Goal: Transaction & Acquisition: Purchase product/service

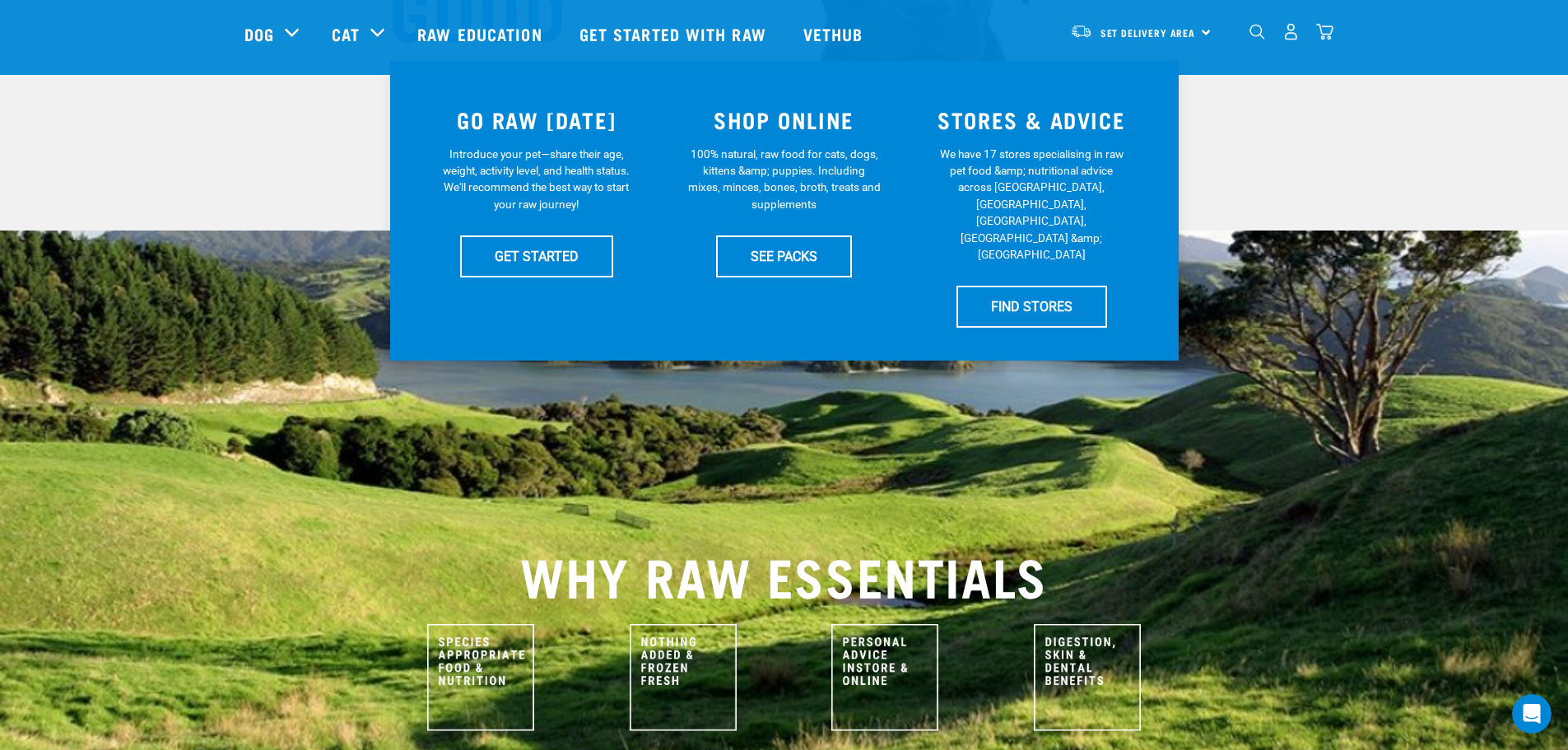
scroll to position [247, 0]
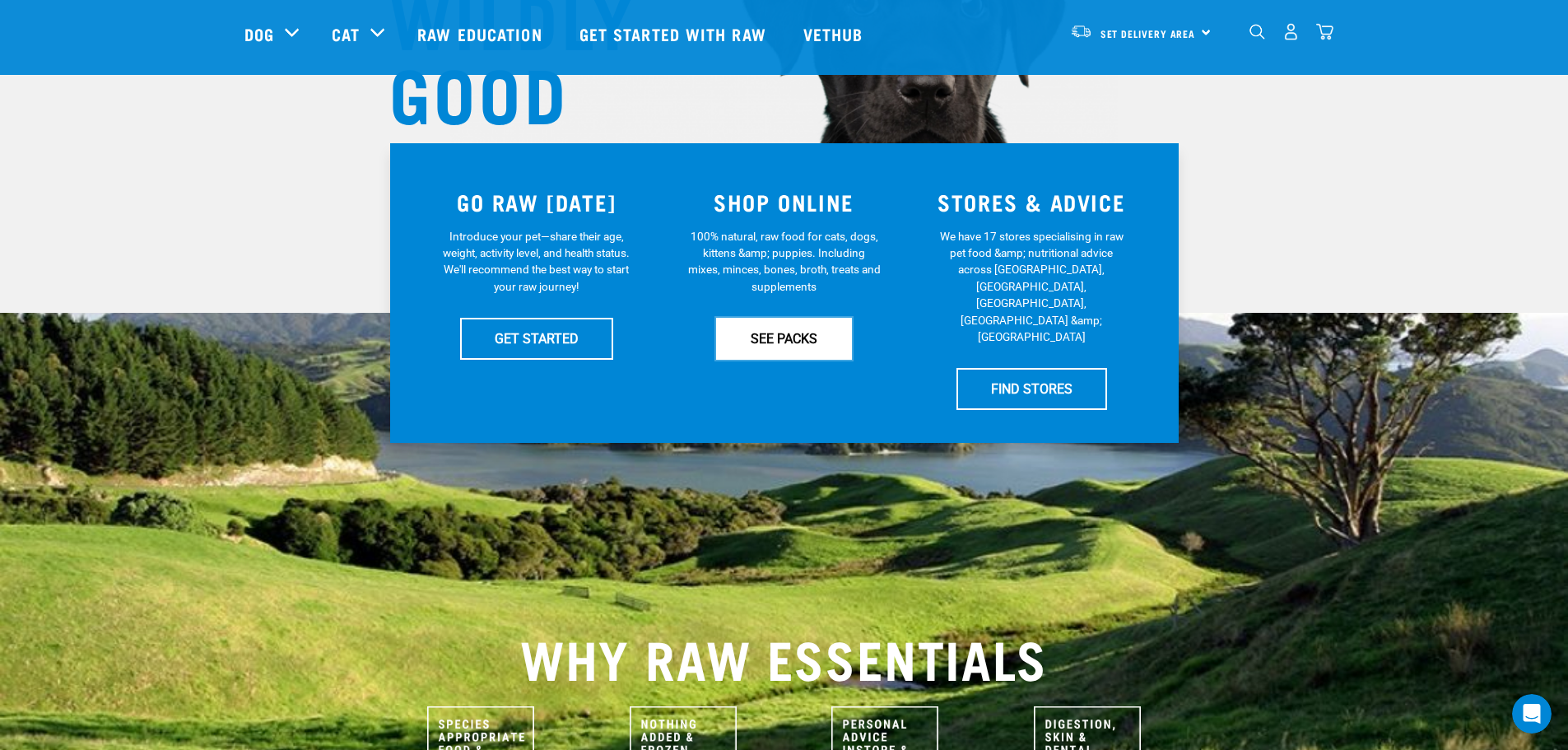
click at [785, 335] on link "SEE PACKS" at bounding box center [784, 338] width 136 height 41
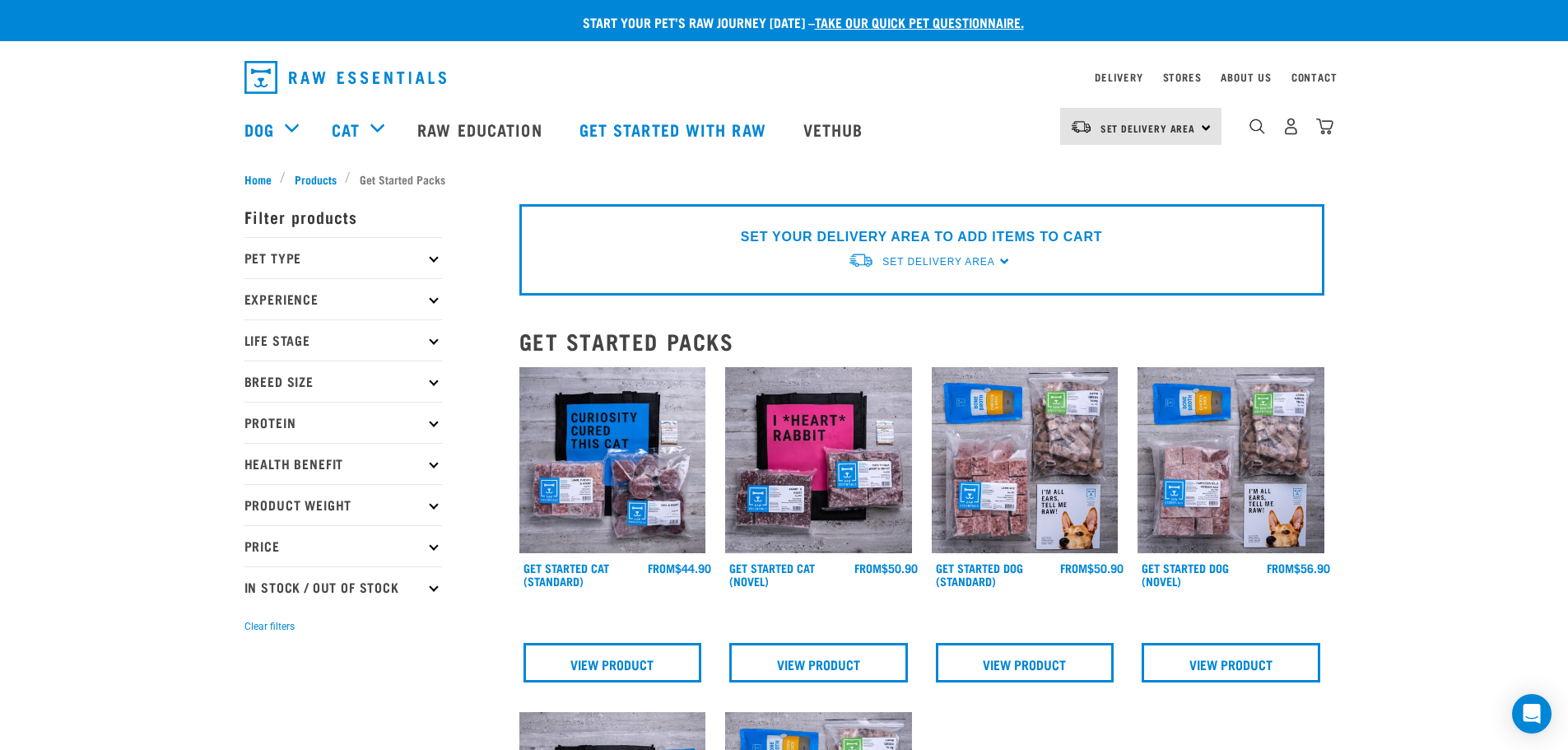
click at [436, 260] on icon at bounding box center [434, 258] width 9 height 9
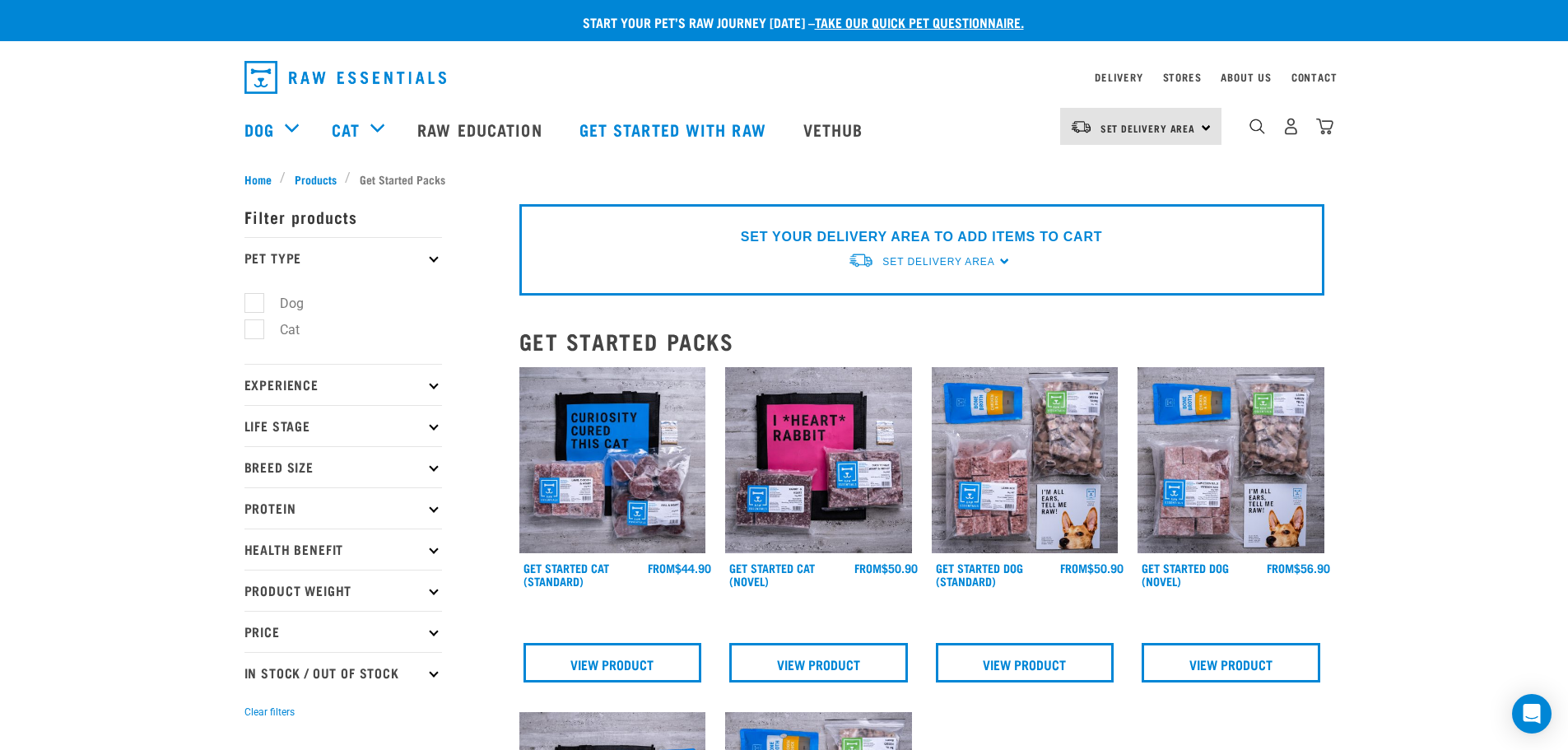
click at [340, 305] on li "Dog" at bounding box center [343, 303] width 197 height 17
click at [263, 300] on label "Dog" at bounding box center [282, 303] width 57 height 20
click at [255, 300] on input "Dog" at bounding box center [250, 300] width 11 height 11
checkbox input "true"
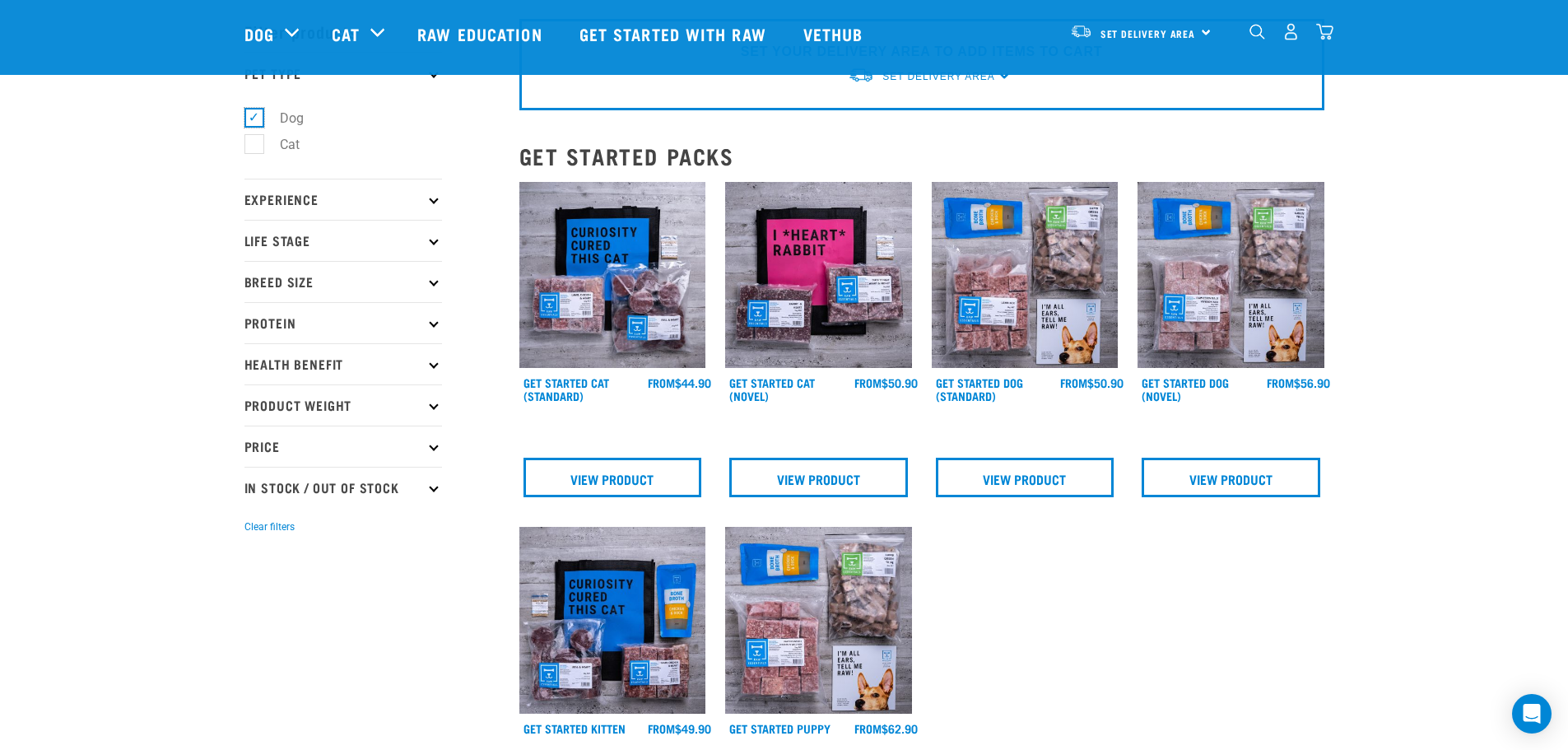
scroll to position [83, 0]
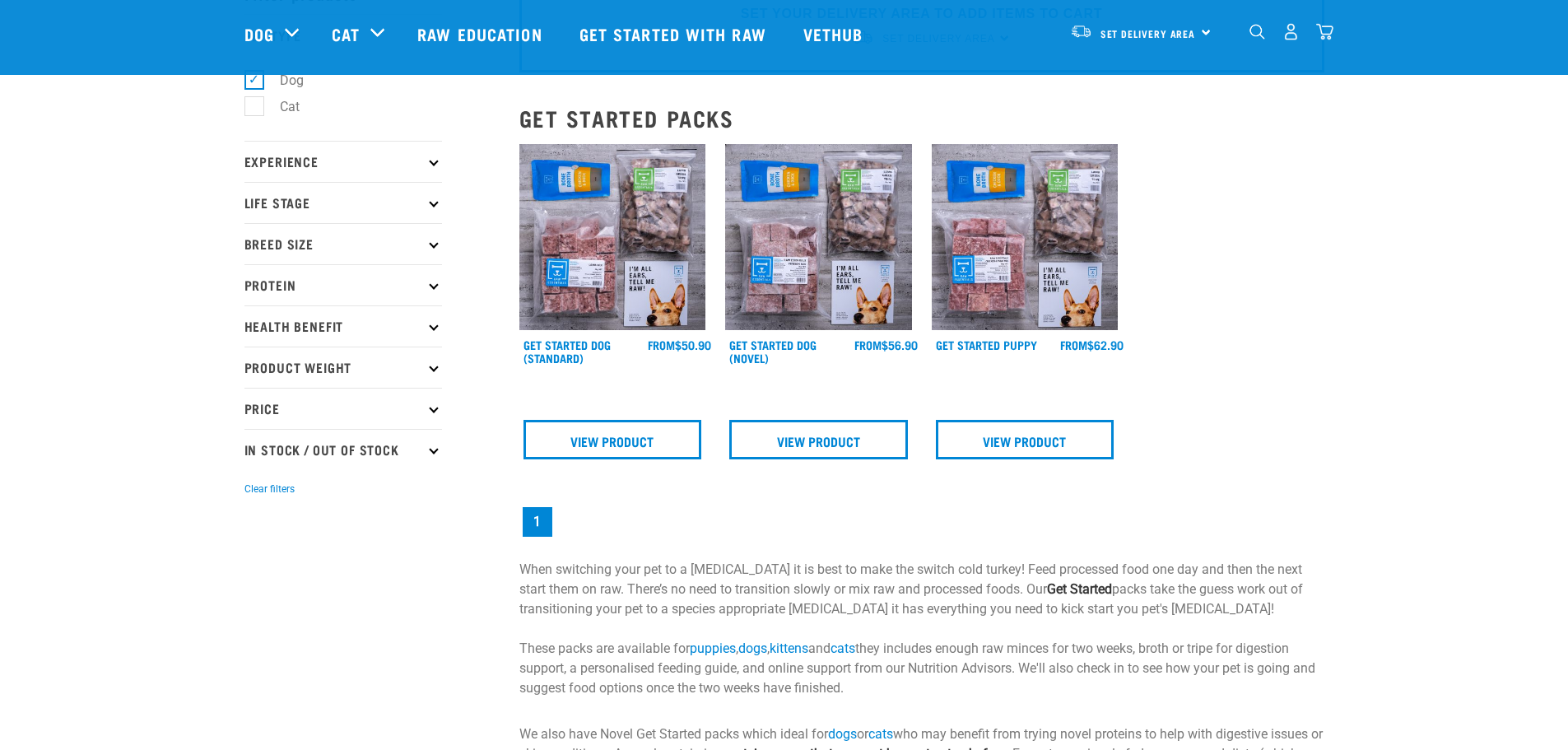
click at [428, 284] on p "Protein" at bounding box center [343, 285] width 197 height 41
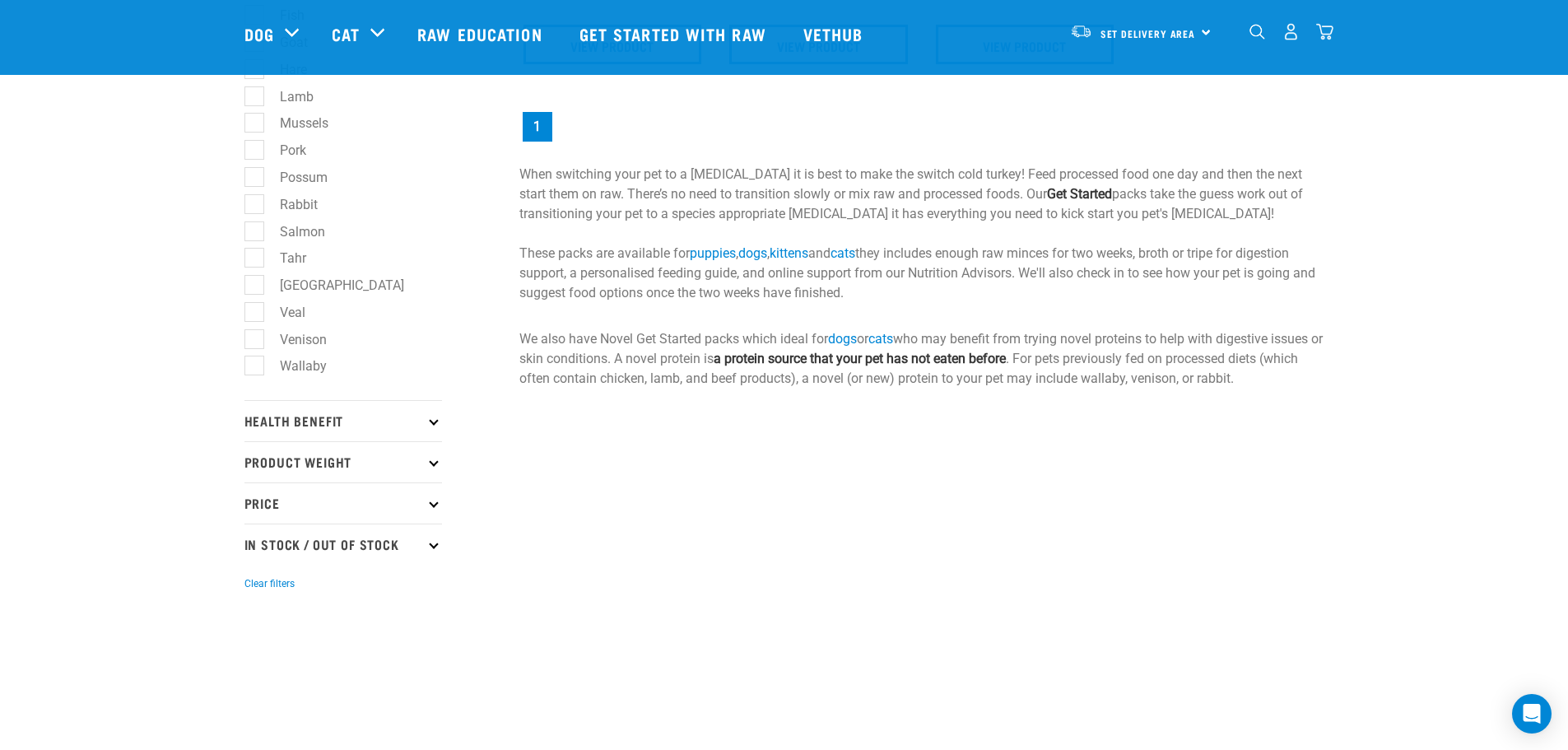
scroll to position [576, 0]
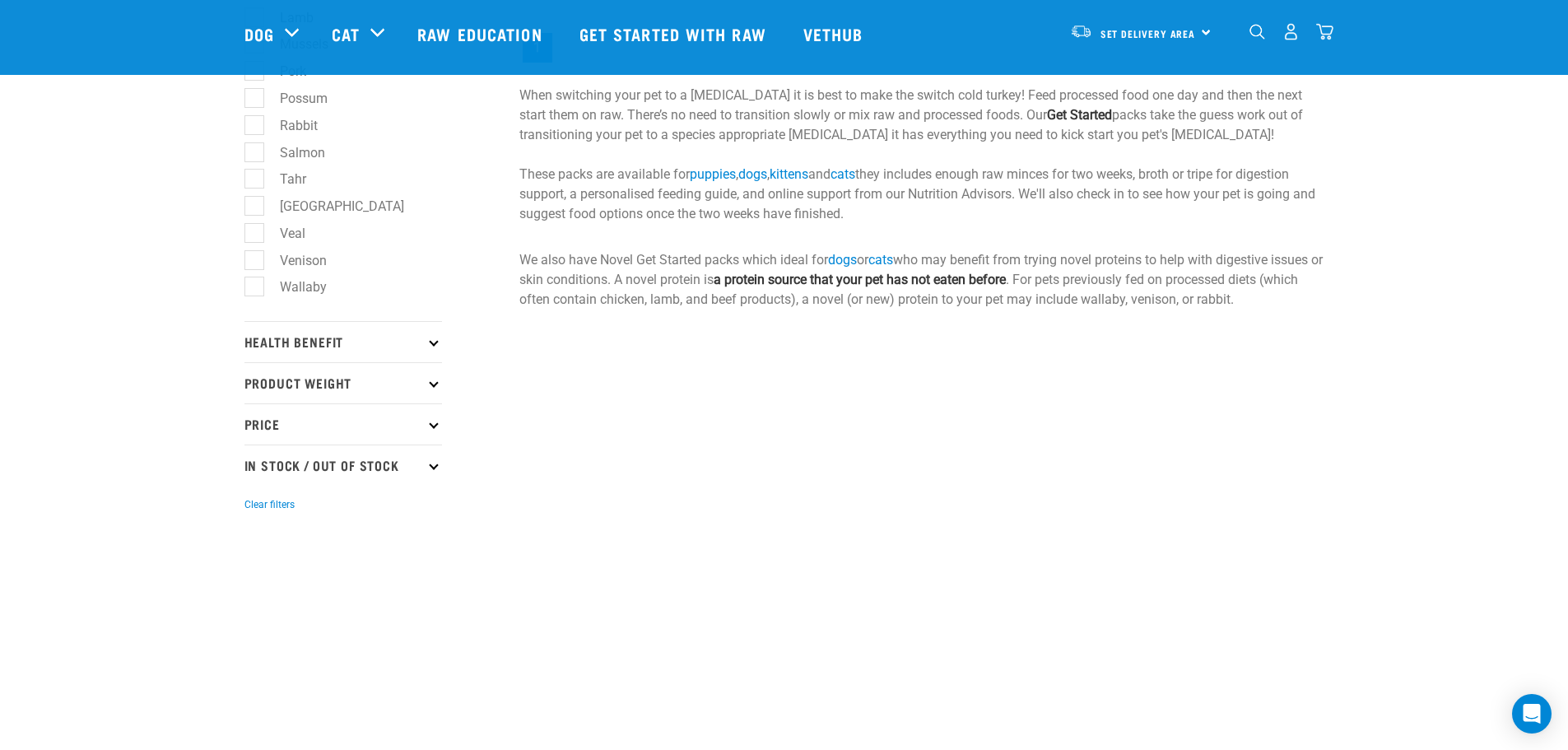
click at [438, 426] on p "Price" at bounding box center [343, 424] width 197 height 41
click at [436, 347] on p "Health Benefit" at bounding box center [343, 341] width 197 height 41
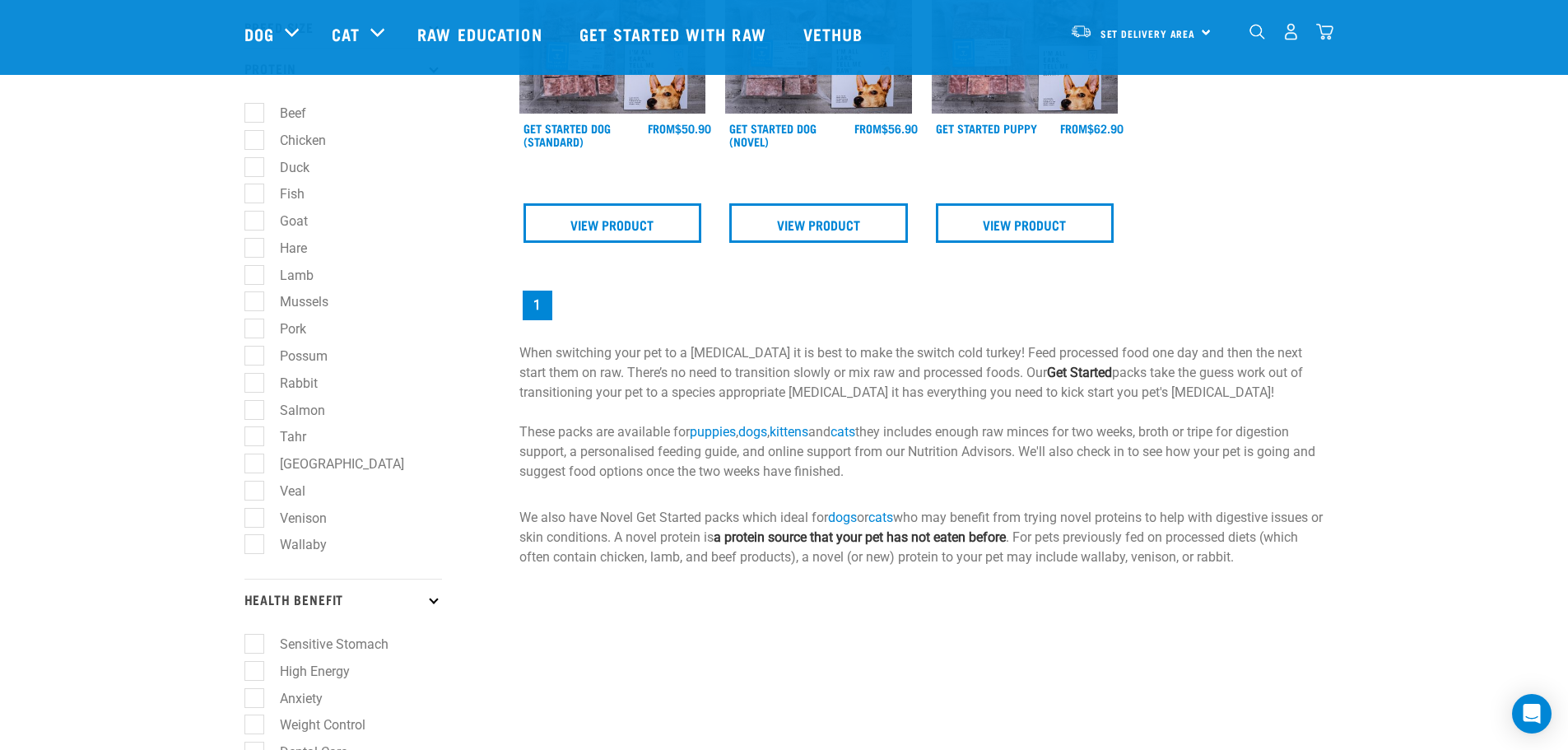
scroll to position [0, 0]
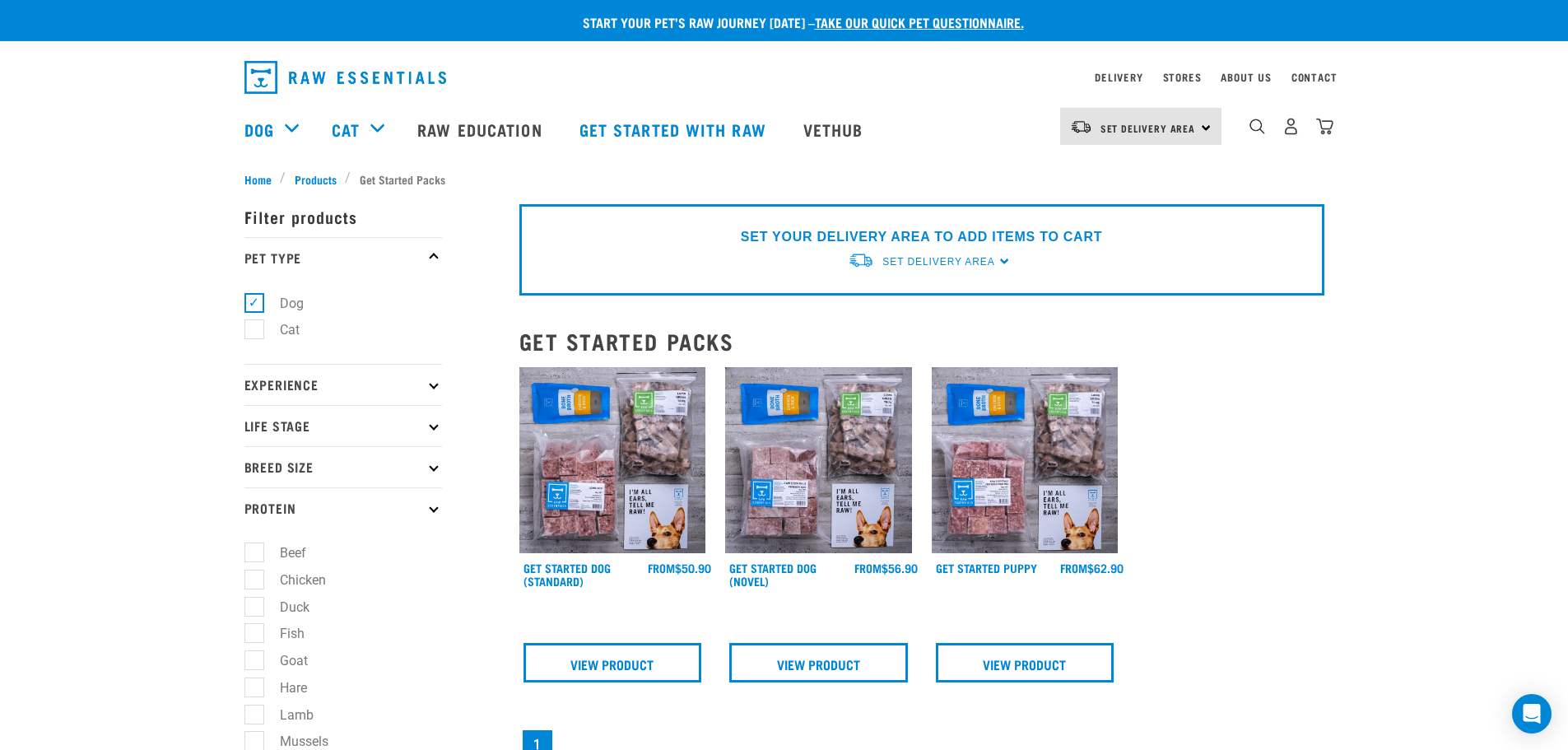
click at [317, 80] on img "dropdown navigation" at bounding box center [346, 77] width 202 height 33
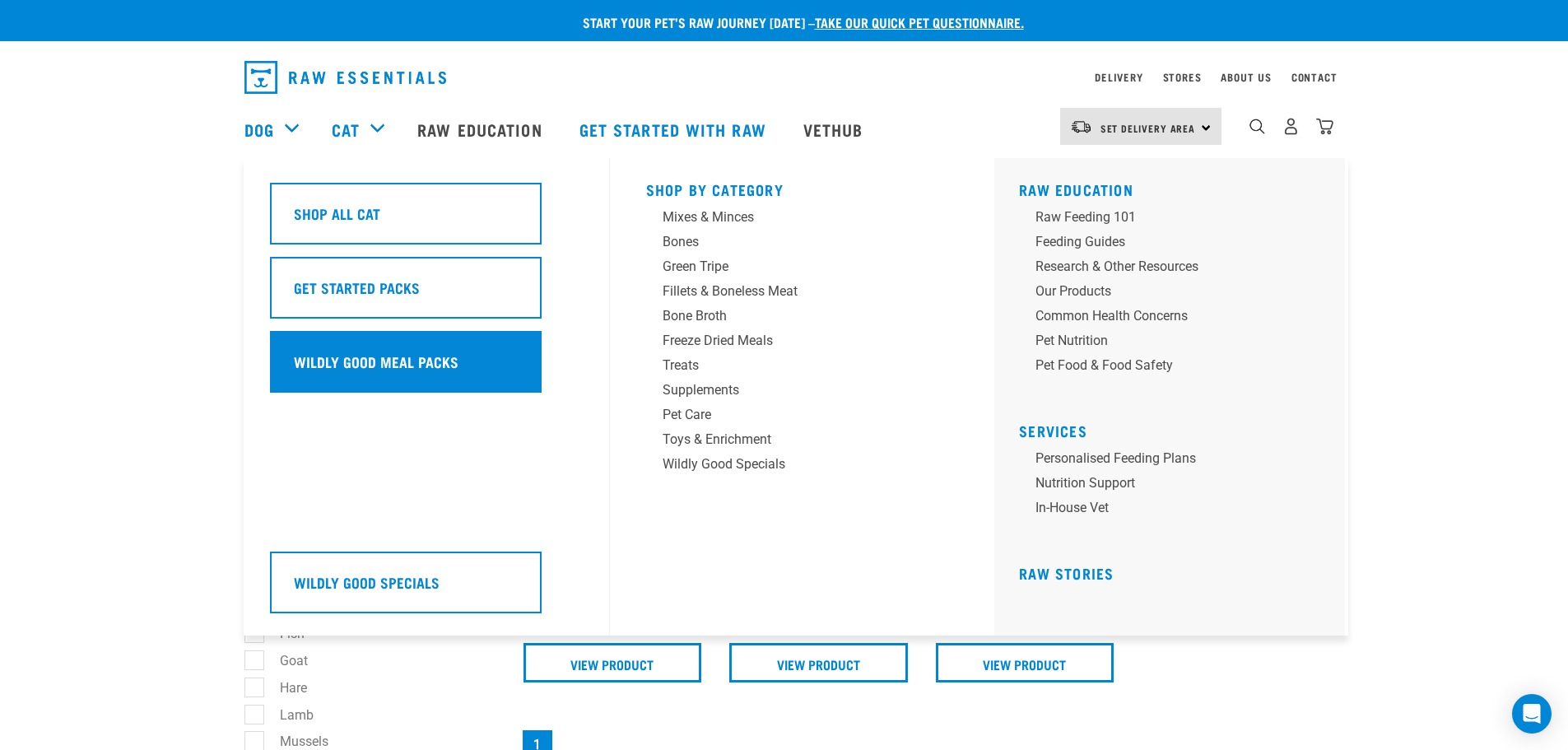
click at [381, 369] on h5 "Wildly Good Meal Packs" at bounding box center [375, 361] width 164 height 21
click at [403, 373] on h5 "Wildly Good Meal Packs" at bounding box center [375, 361] width 164 height 21
click at [328, 370] on h5 "Wildly Good Meal Packs" at bounding box center [375, 361] width 164 height 21
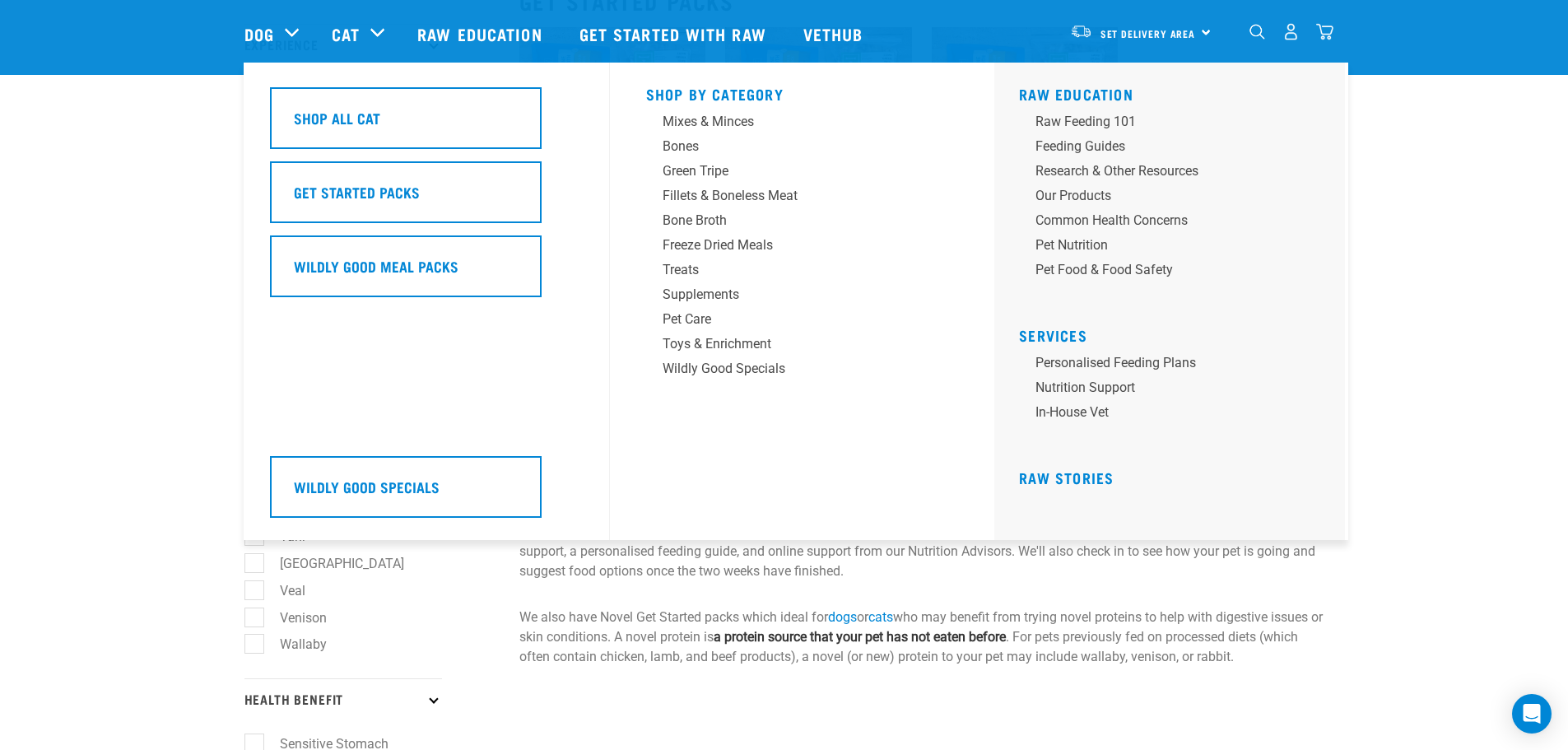
scroll to position [247, 0]
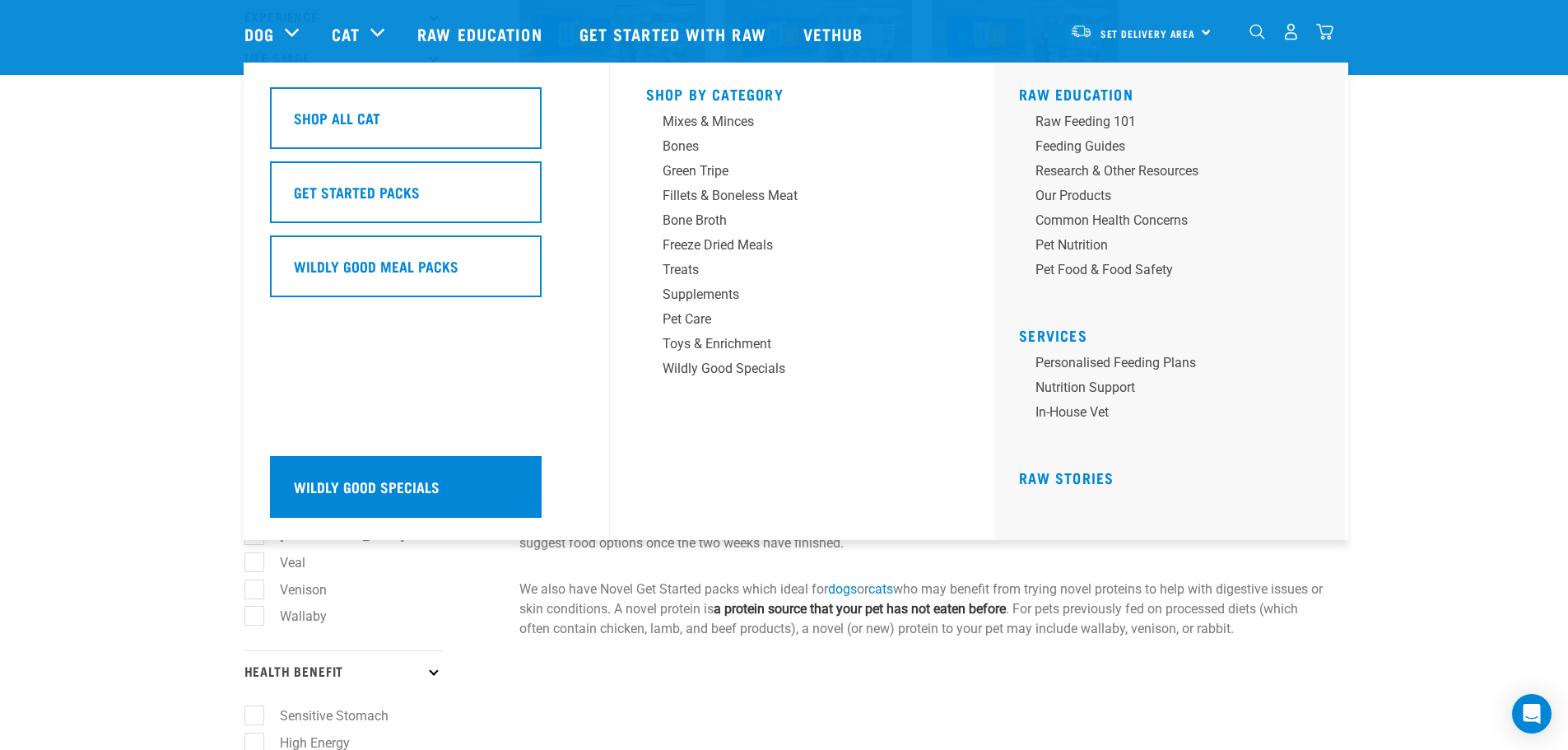
click at [433, 501] on div "Wildly Good Specials" at bounding box center [406, 487] width 272 height 62
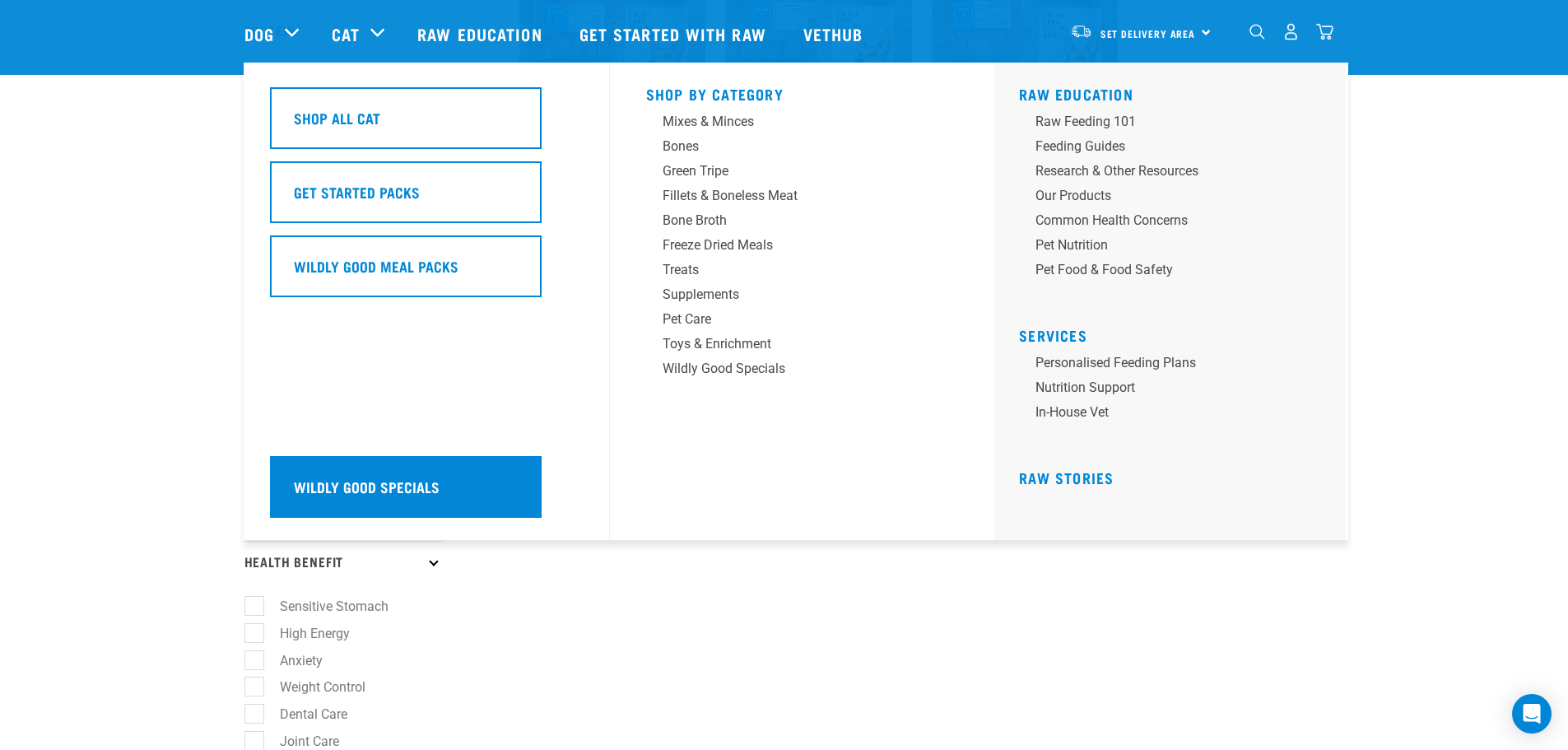
scroll to position [330, 0]
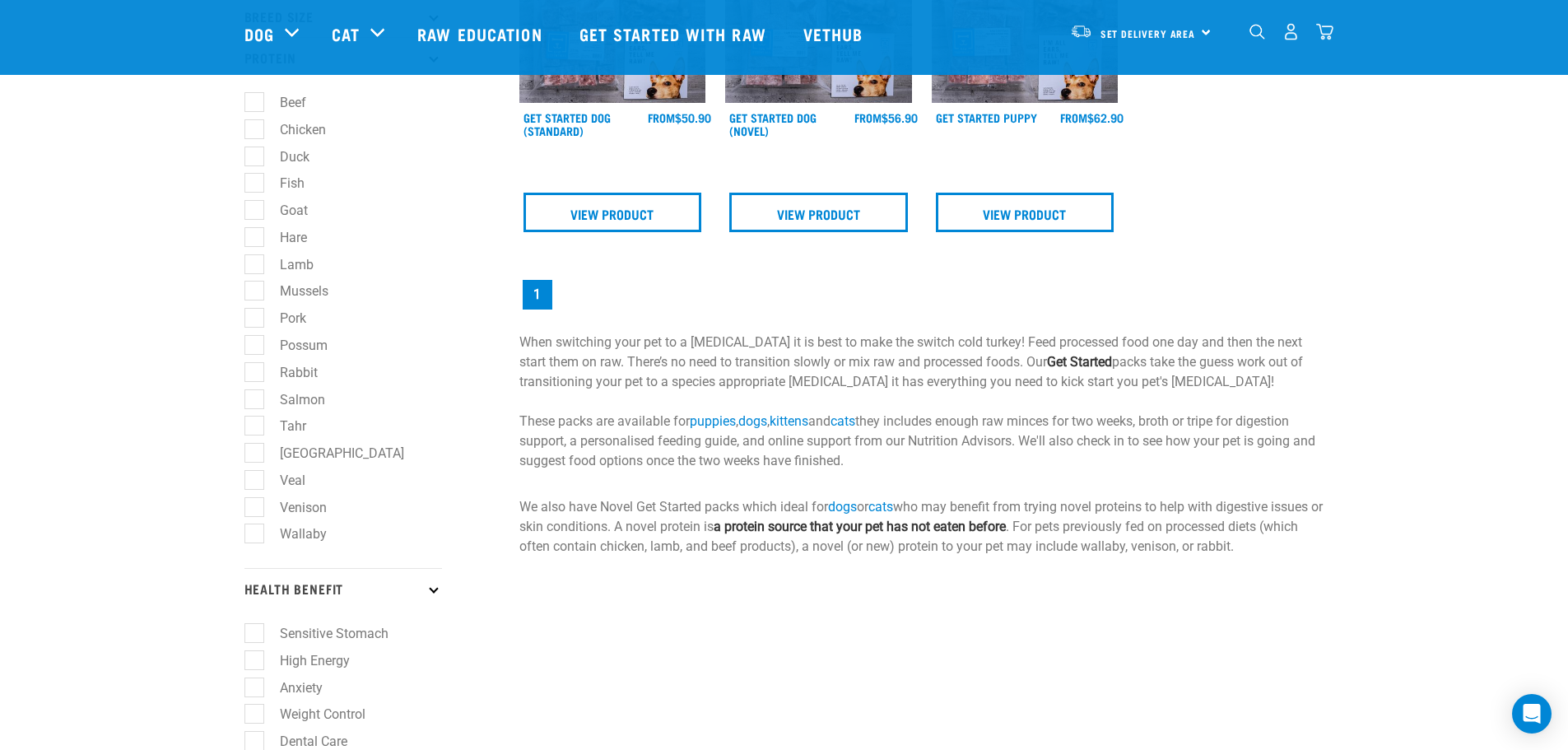
click at [254, 632] on label "Sensitive Stomach" at bounding box center [324, 633] width 141 height 20
click at [254, 632] on input "Sensitive Stomach" at bounding box center [250, 632] width 11 height 11
checkbox input "true"
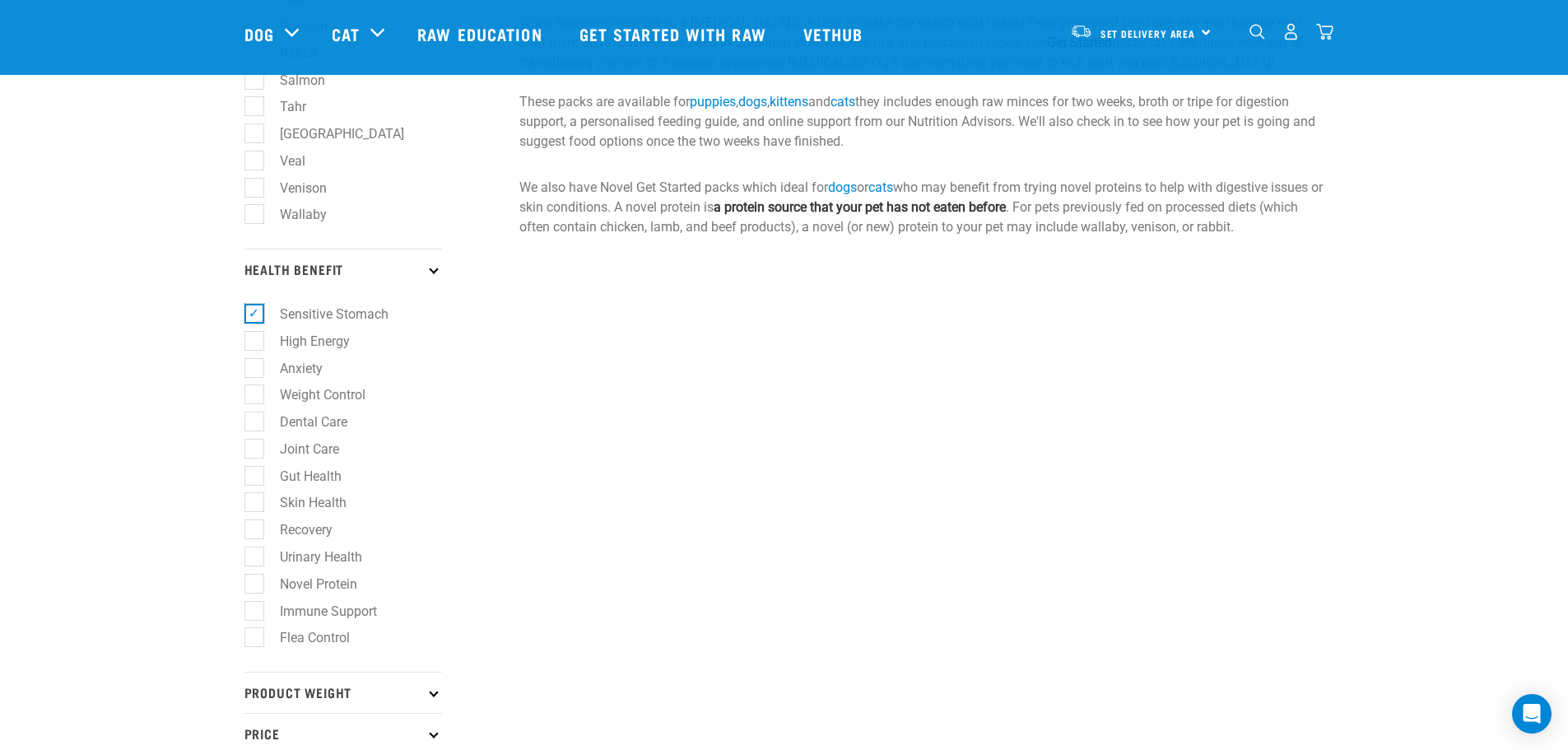
scroll to position [742, 0]
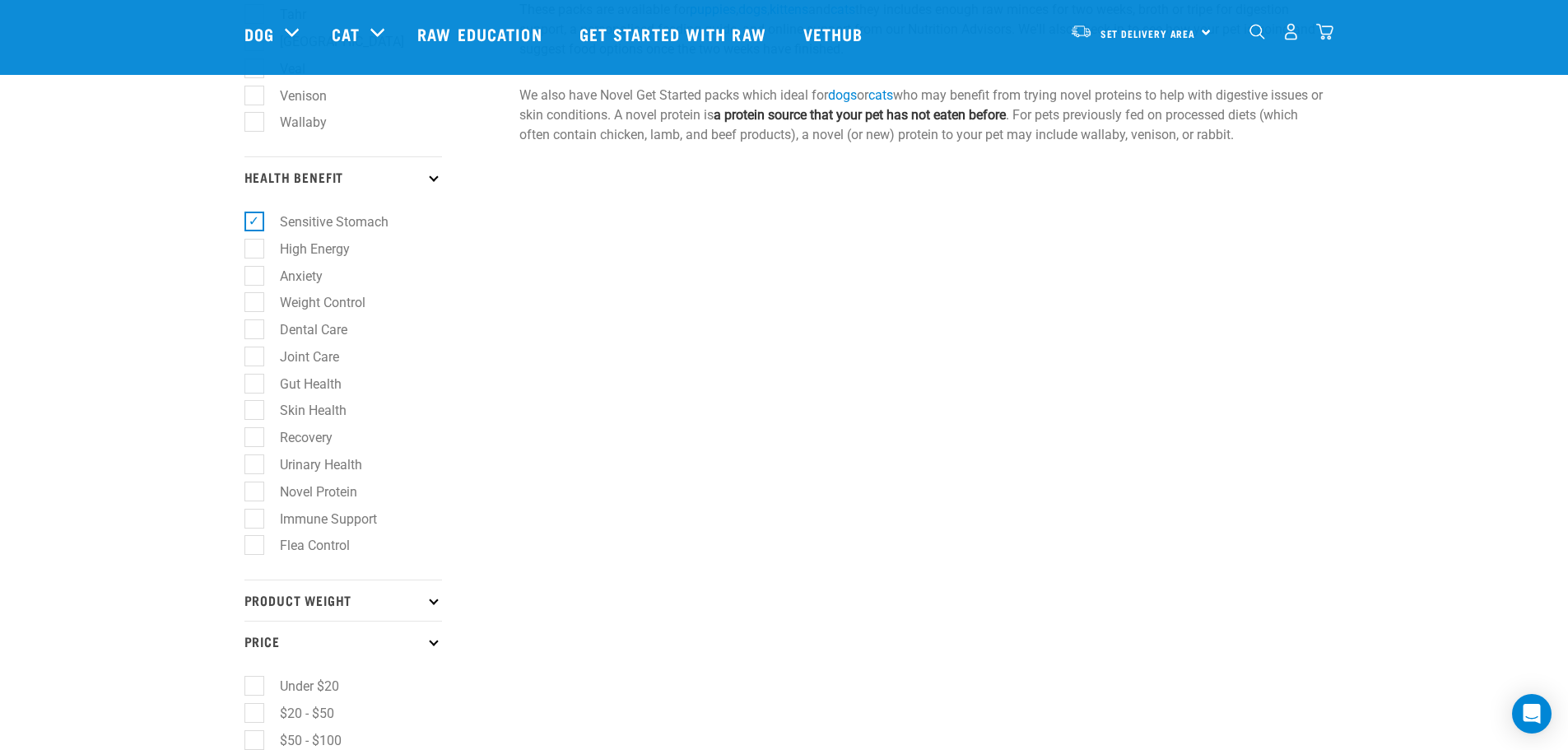
click at [253, 326] on label "Dental Care" at bounding box center [303, 330] width 100 height 20
click at [251, 326] on input "Dental Care" at bounding box center [250, 328] width 11 height 11
checkbox input "true"
click at [253, 360] on label "Joint Care" at bounding box center [299, 357] width 92 height 20
click at [253, 359] on input "Joint Care" at bounding box center [250, 354] width 11 height 11
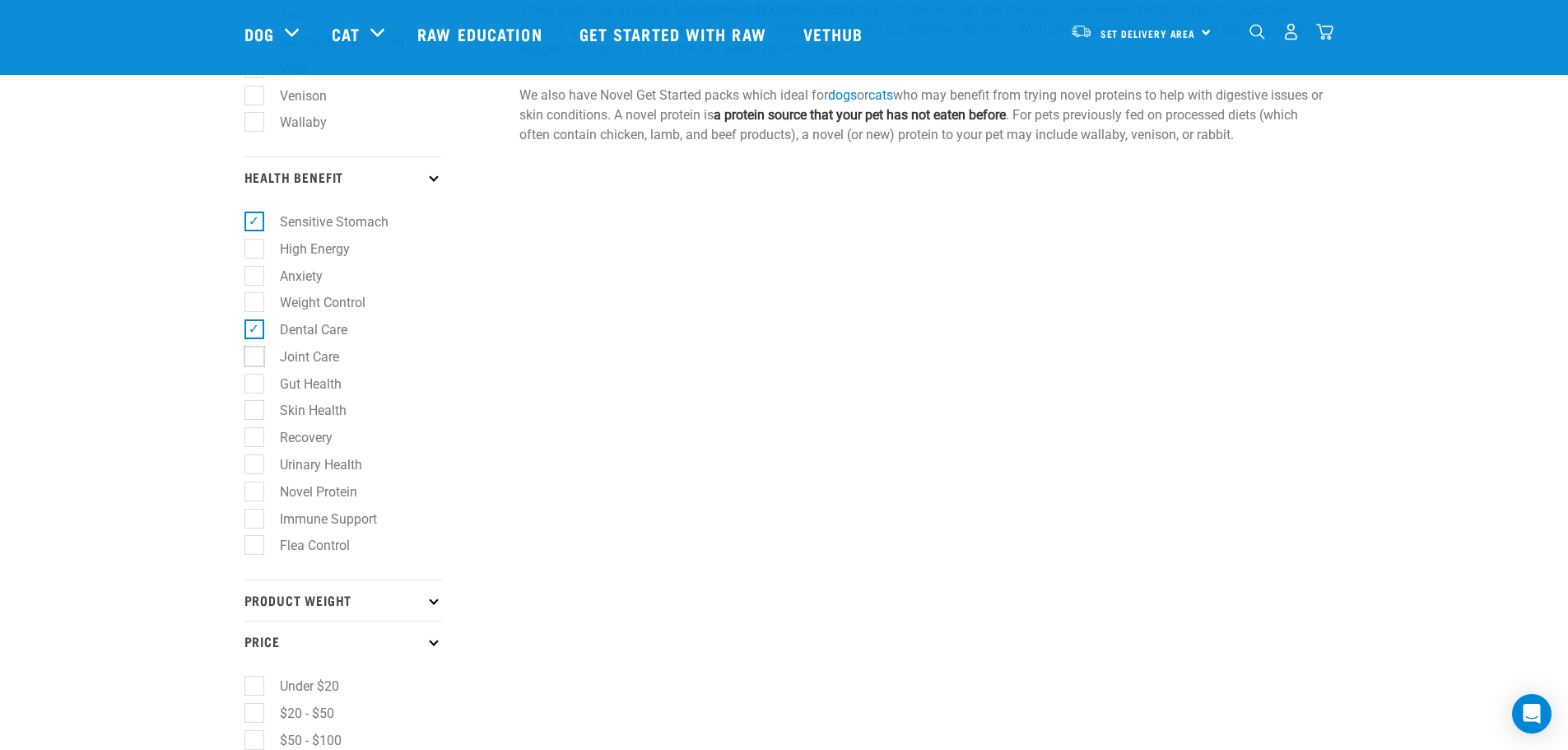
checkbox input "true"
click at [257, 379] on label "Gut Health" at bounding box center [300, 384] width 95 height 20
click at [255, 379] on input "Gut Health" at bounding box center [250, 381] width 11 height 11
checkbox input "true"
click at [261, 411] on label "Skin Health" at bounding box center [303, 410] width 100 height 20
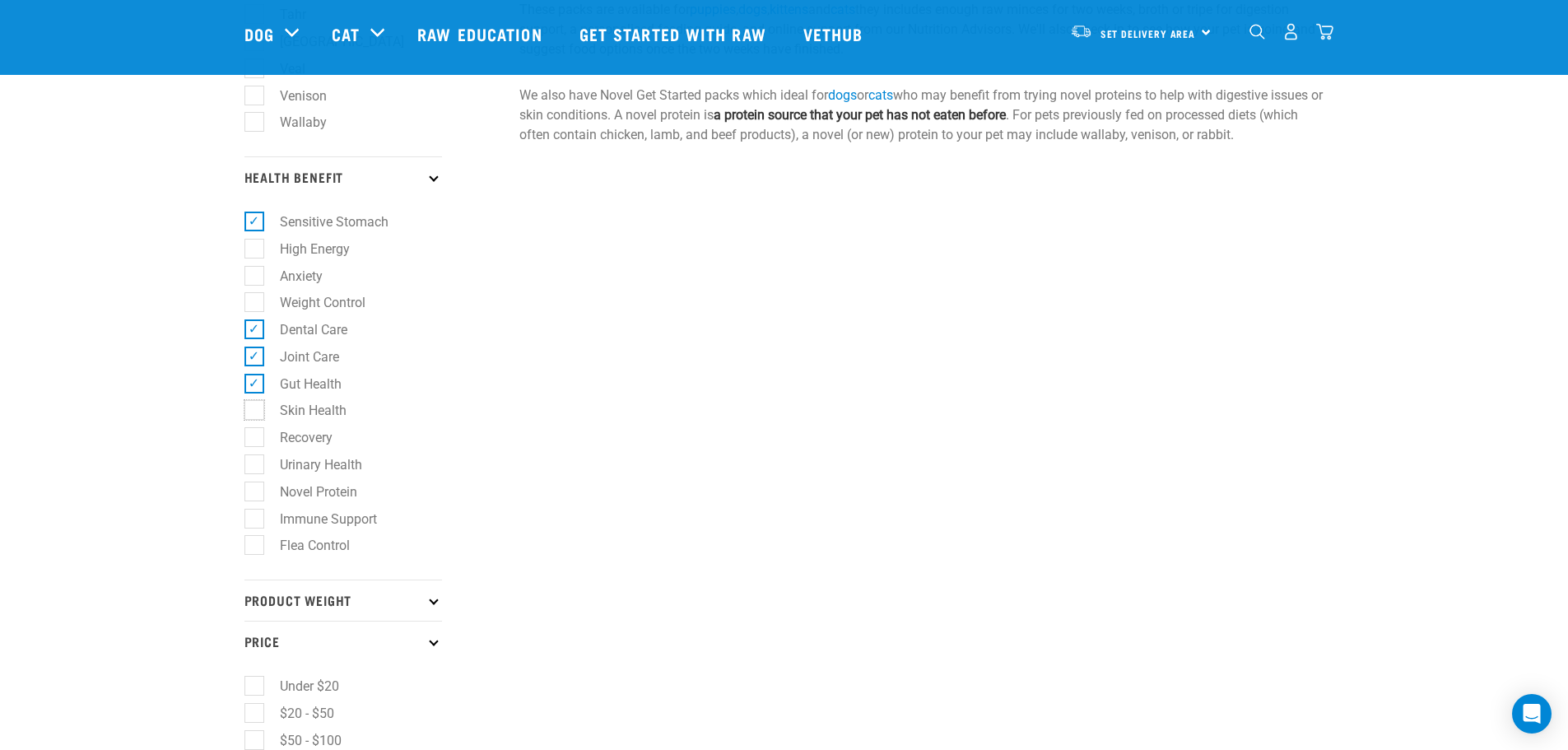
click at [255, 411] on input "Skin Health" at bounding box center [250, 409] width 11 height 11
checkbox input "true"
click at [261, 489] on label "Novel Protein" at bounding box center [308, 492] width 110 height 20
click at [255, 489] on input "Novel Protein" at bounding box center [250, 489] width 11 height 11
checkbox input "true"
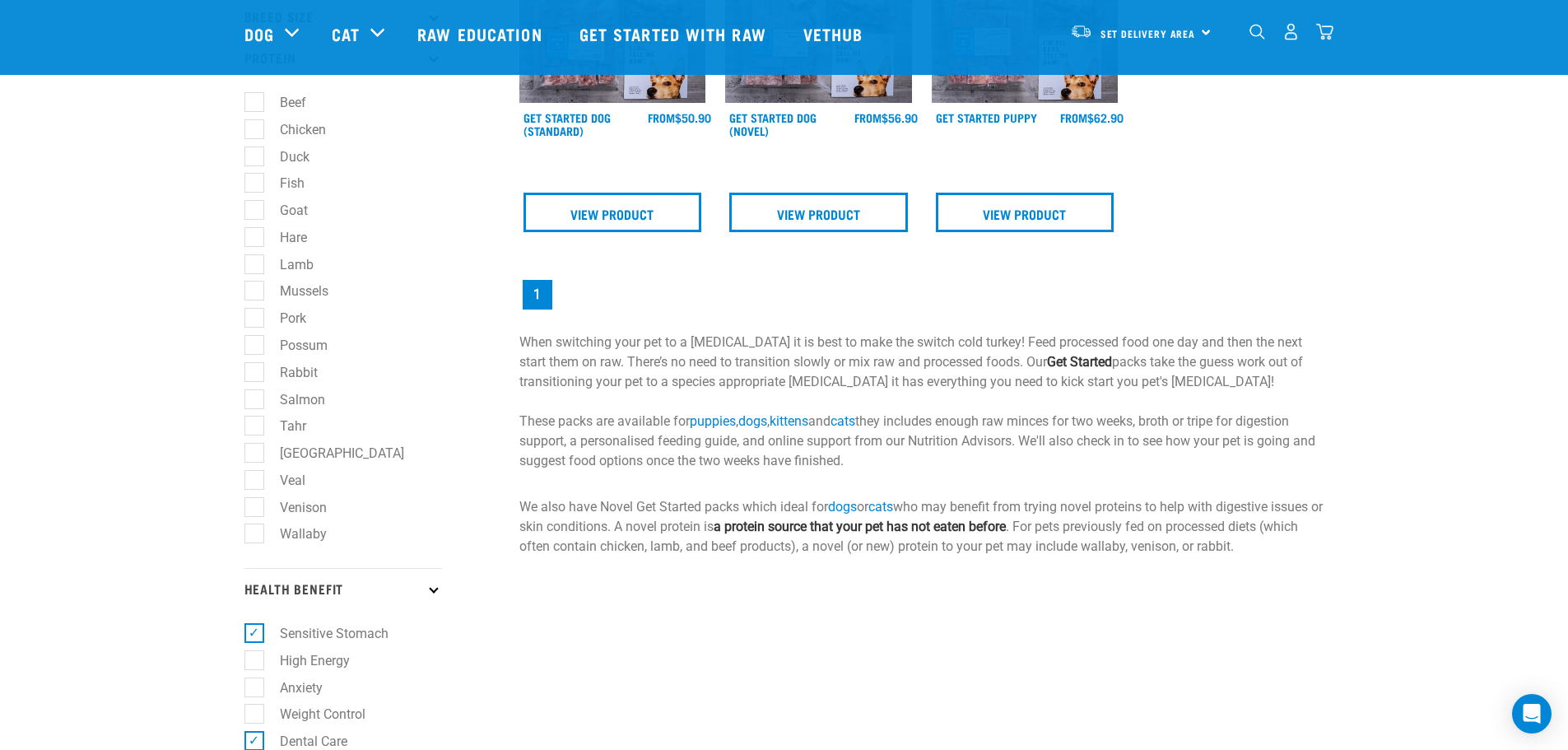
scroll to position [494, 0]
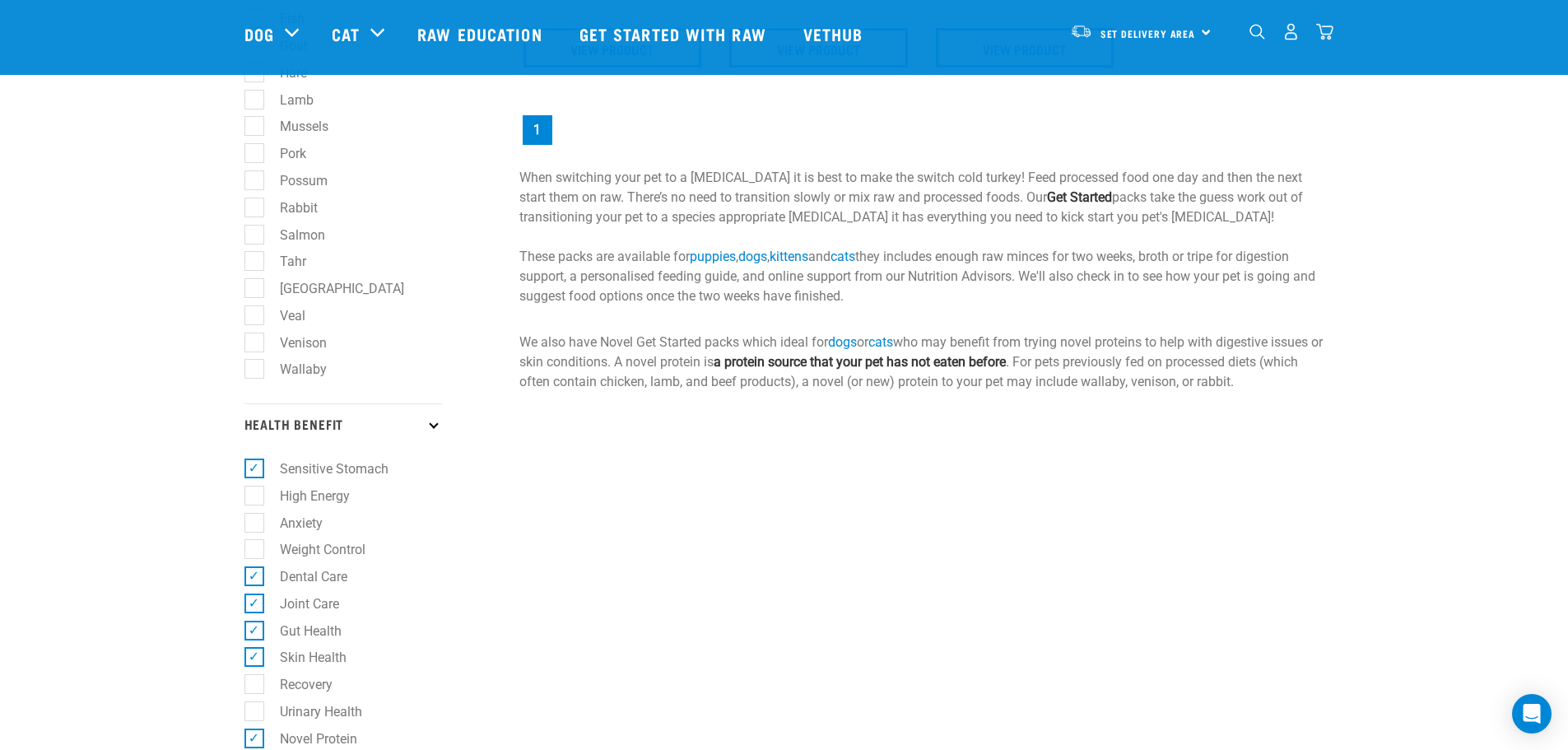
click at [437, 427] on p "Health Benefit" at bounding box center [343, 424] width 197 height 41
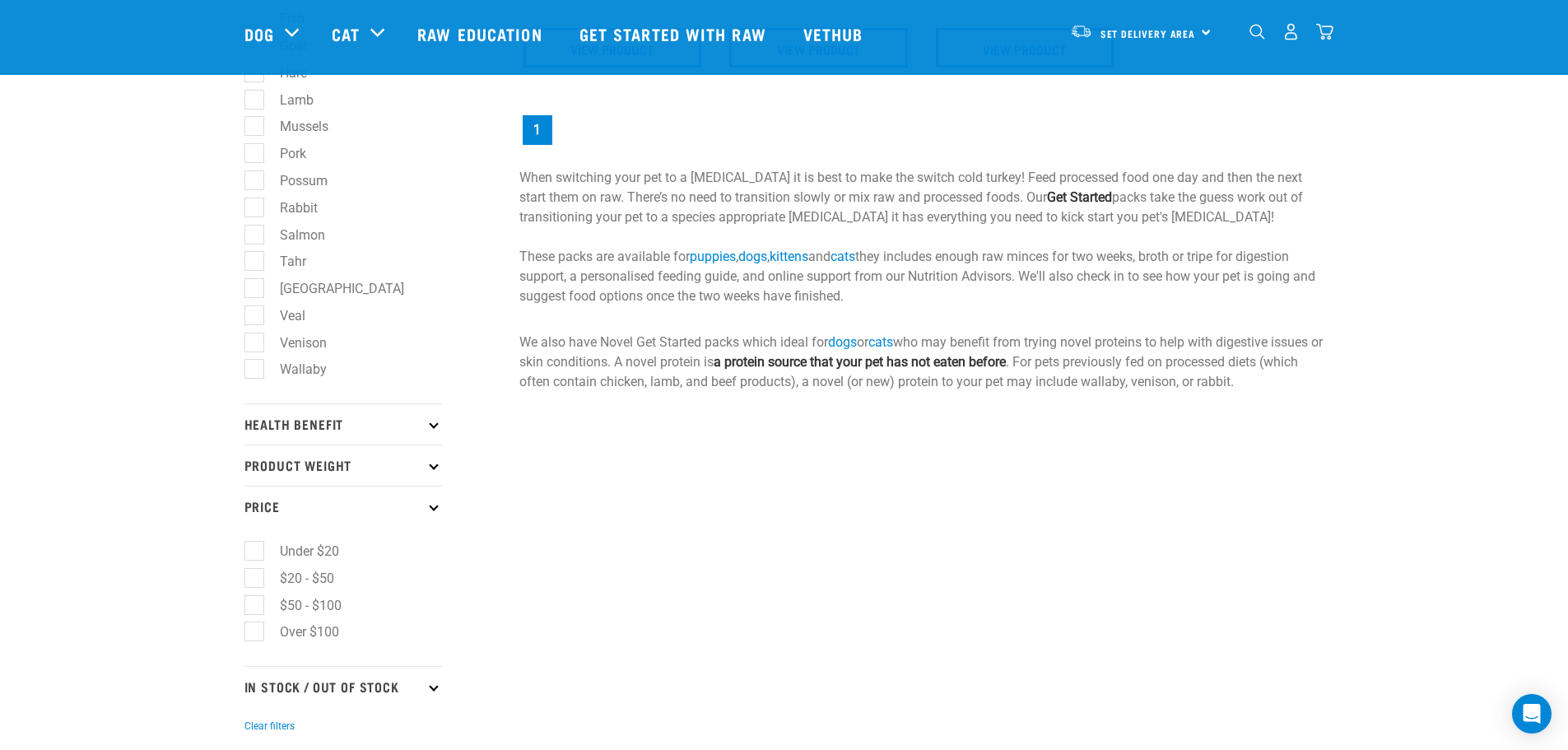
click at [437, 427] on p "Health Benefit" at bounding box center [343, 424] width 197 height 41
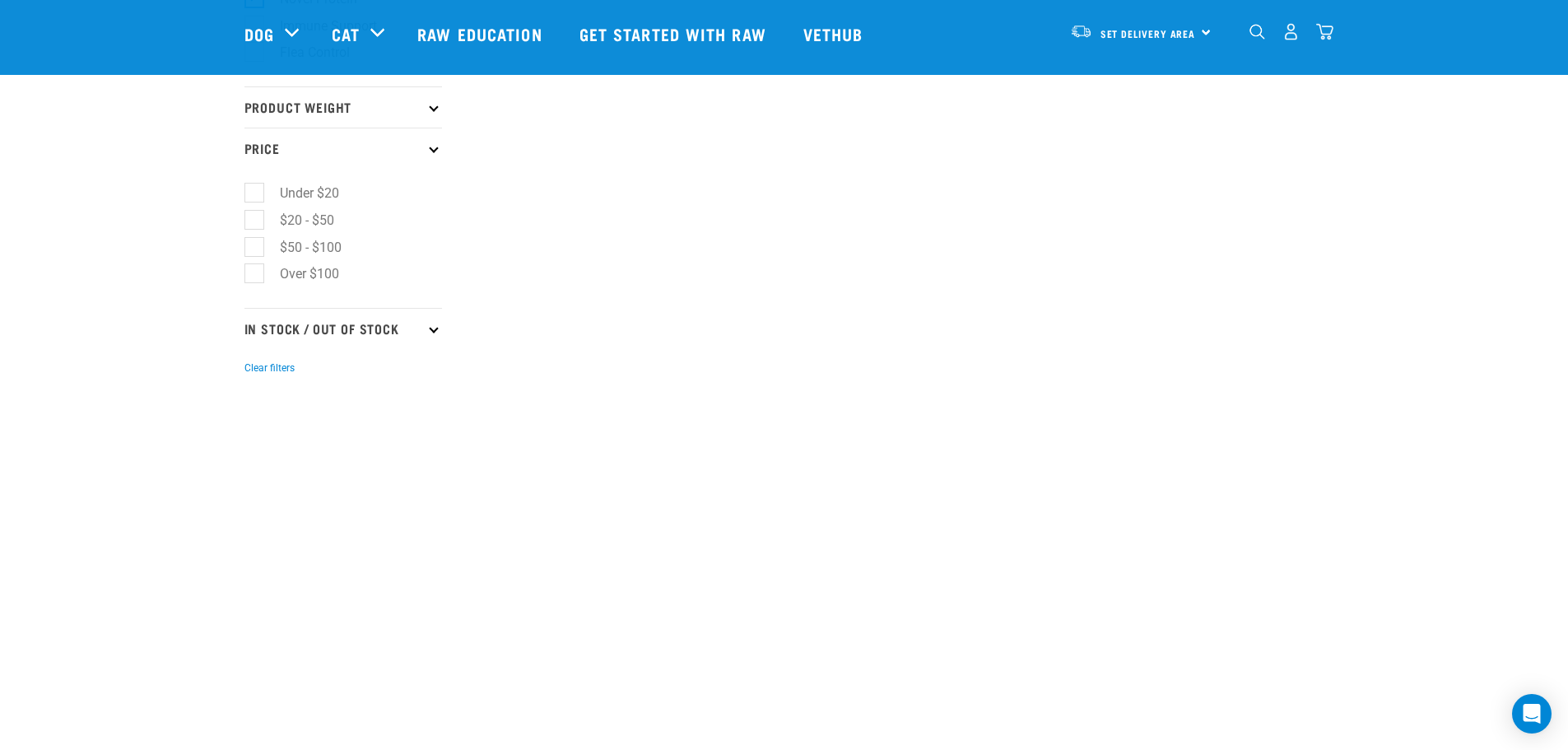
scroll to position [1236, 0]
click at [430, 327] on icon at bounding box center [434, 328] width 9 height 9
click at [307, 368] on label "In Stock" at bounding box center [293, 373] width 80 height 20
click at [255, 368] on input "In Stock" at bounding box center [250, 371] width 11 height 11
checkbox input "true"
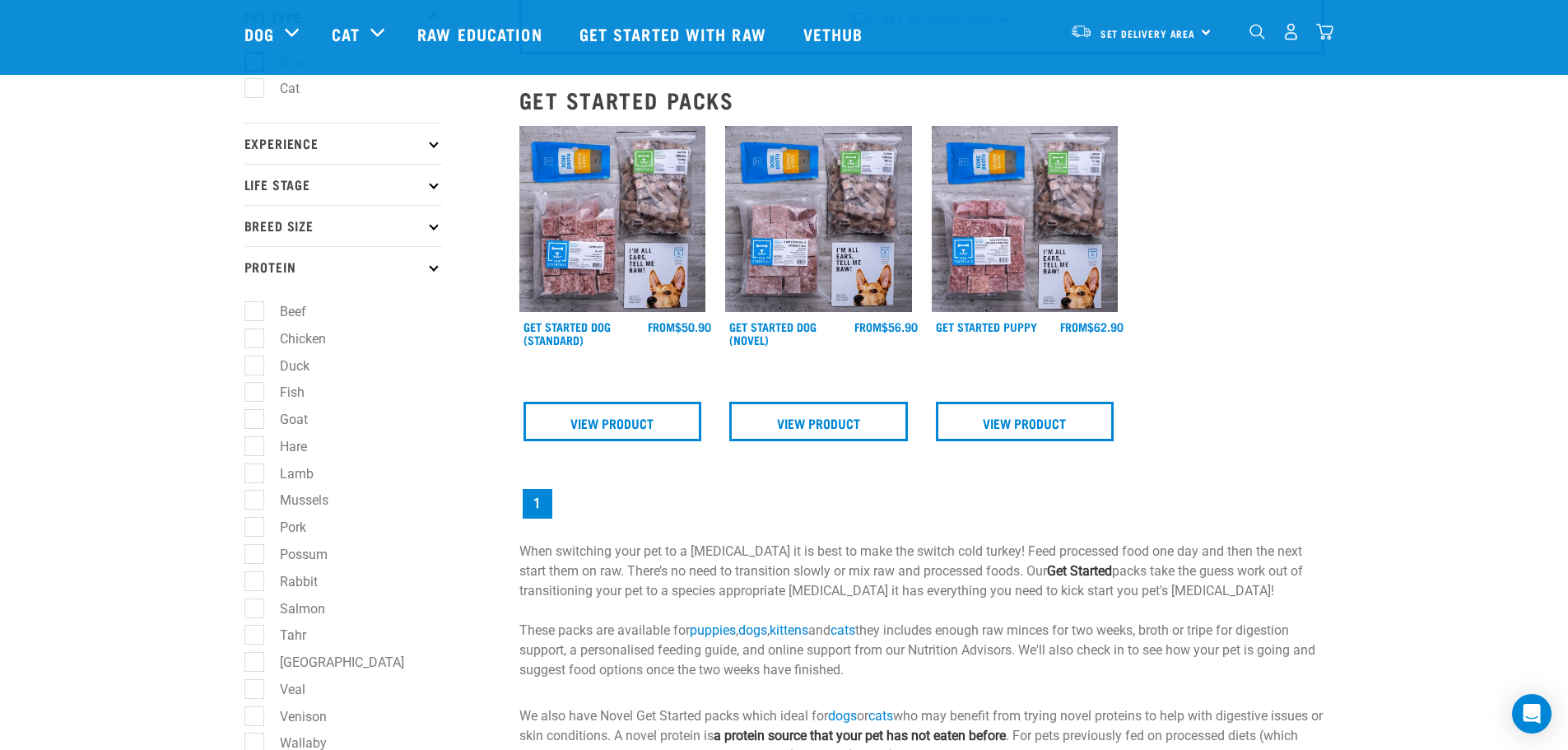
scroll to position [0, 0]
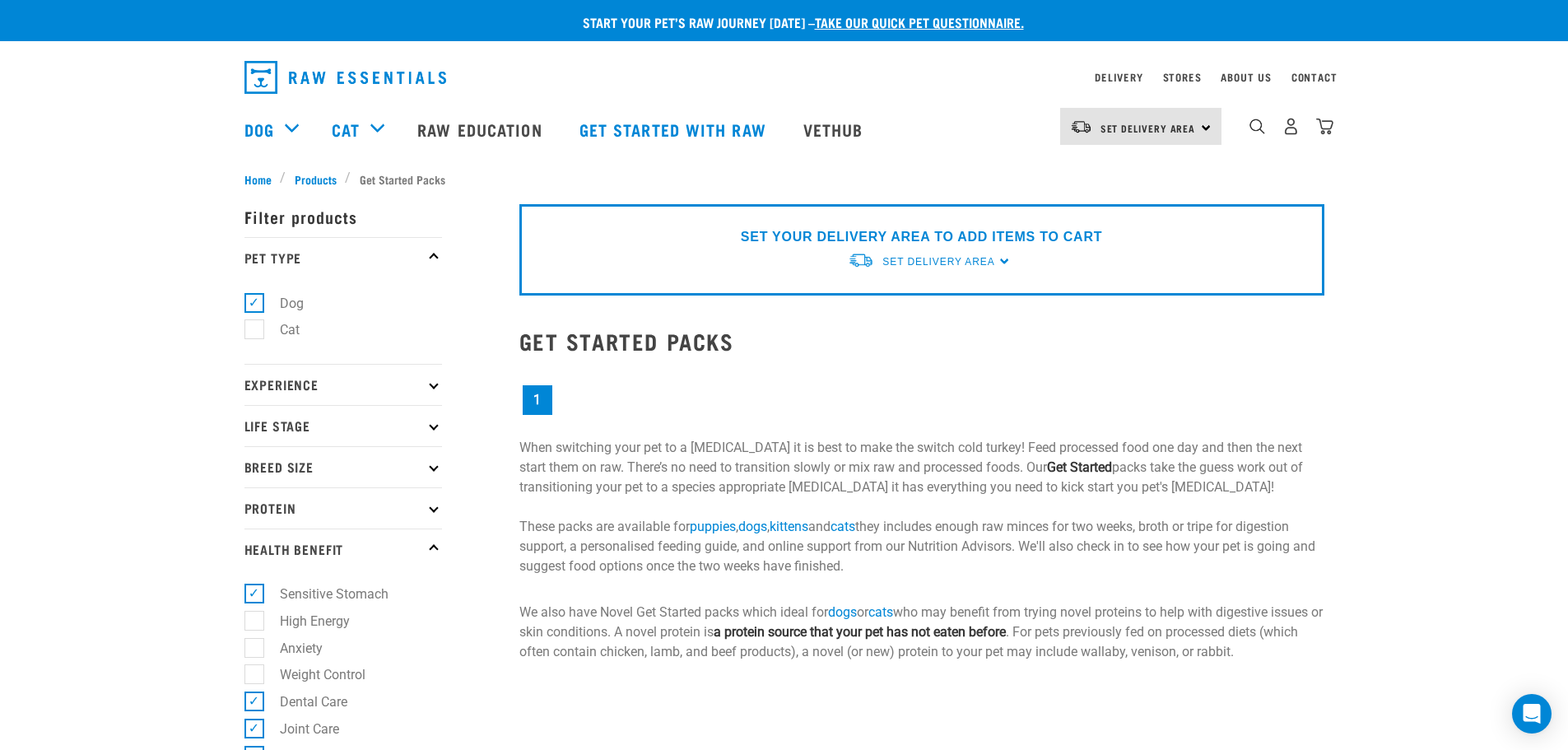
click at [306, 84] on img "dropdown navigation" at bounding box center [346, 77] width 202 height 33
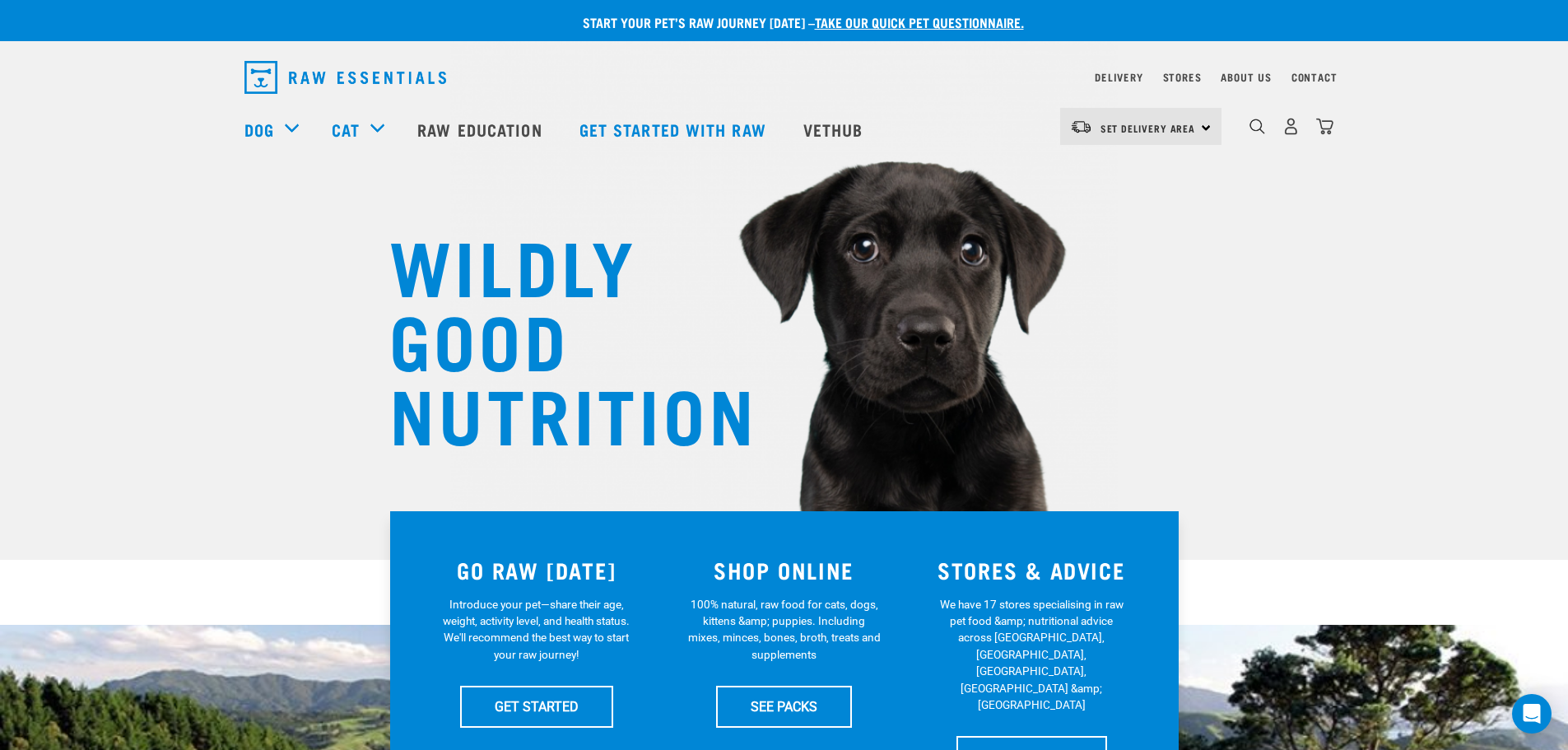
click at [631, 76] on div "dropdown navigation" at bounding box center [639, 77] width 787 height 46
click at [1258, 132] on img "dropdown navigation" at bounding box center [1257, 126] width 16 height 16
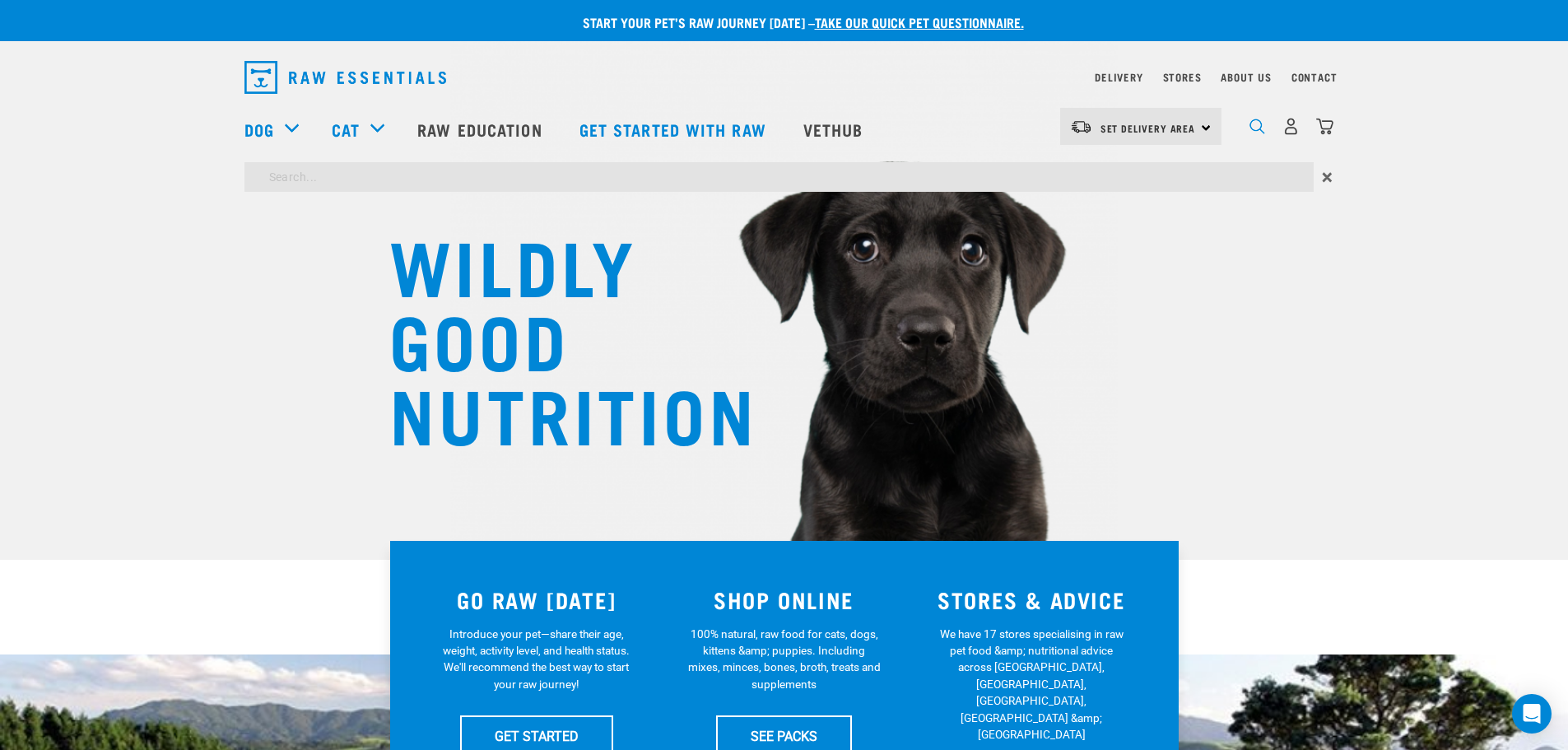
click at [1254, 129] on img "dropdown navigation" at bounding box center [1257, 126] width 16 height 16
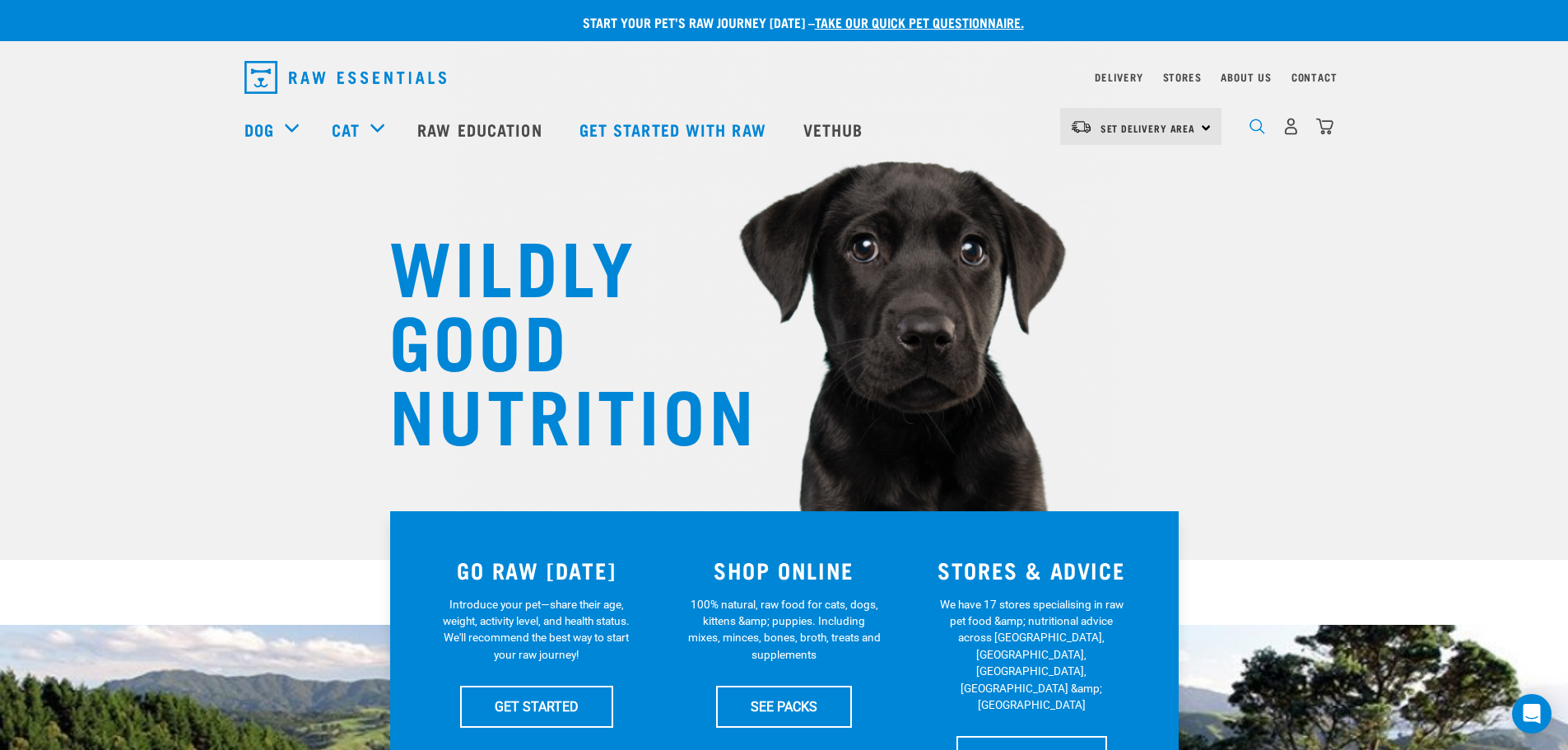
click at [1254, 129] on img "dropdown navigation" at bounding box center [1257, 126] width 16 height 16
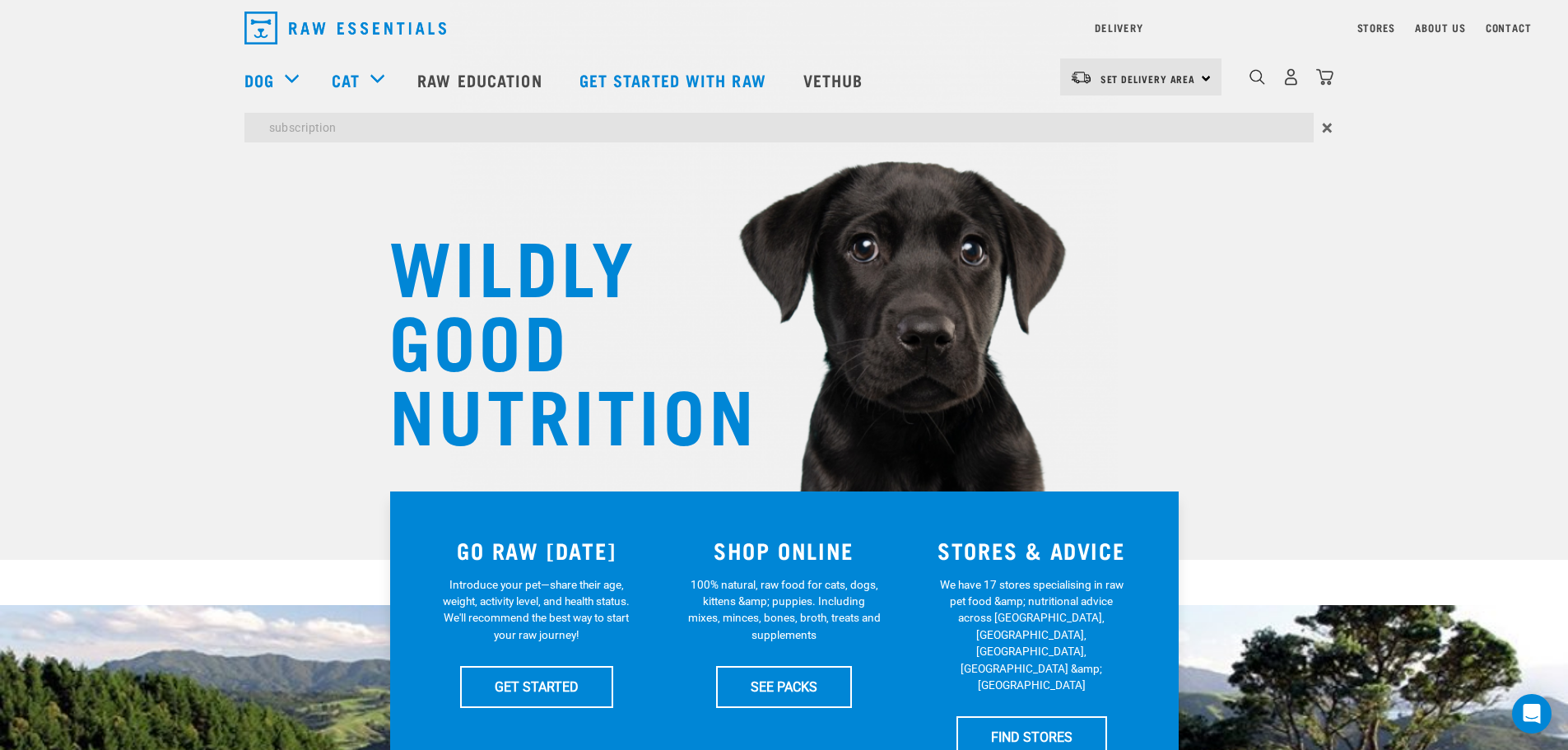
drag, startPoint x: 353, startPoint y: 126, endPoint x: 238, endPoint y: 124, distance: 115.0
click at [238, 124] on div "subscription ×" at bounding box center [784, 128] width 1106 height 29
type input "wildly good pack"
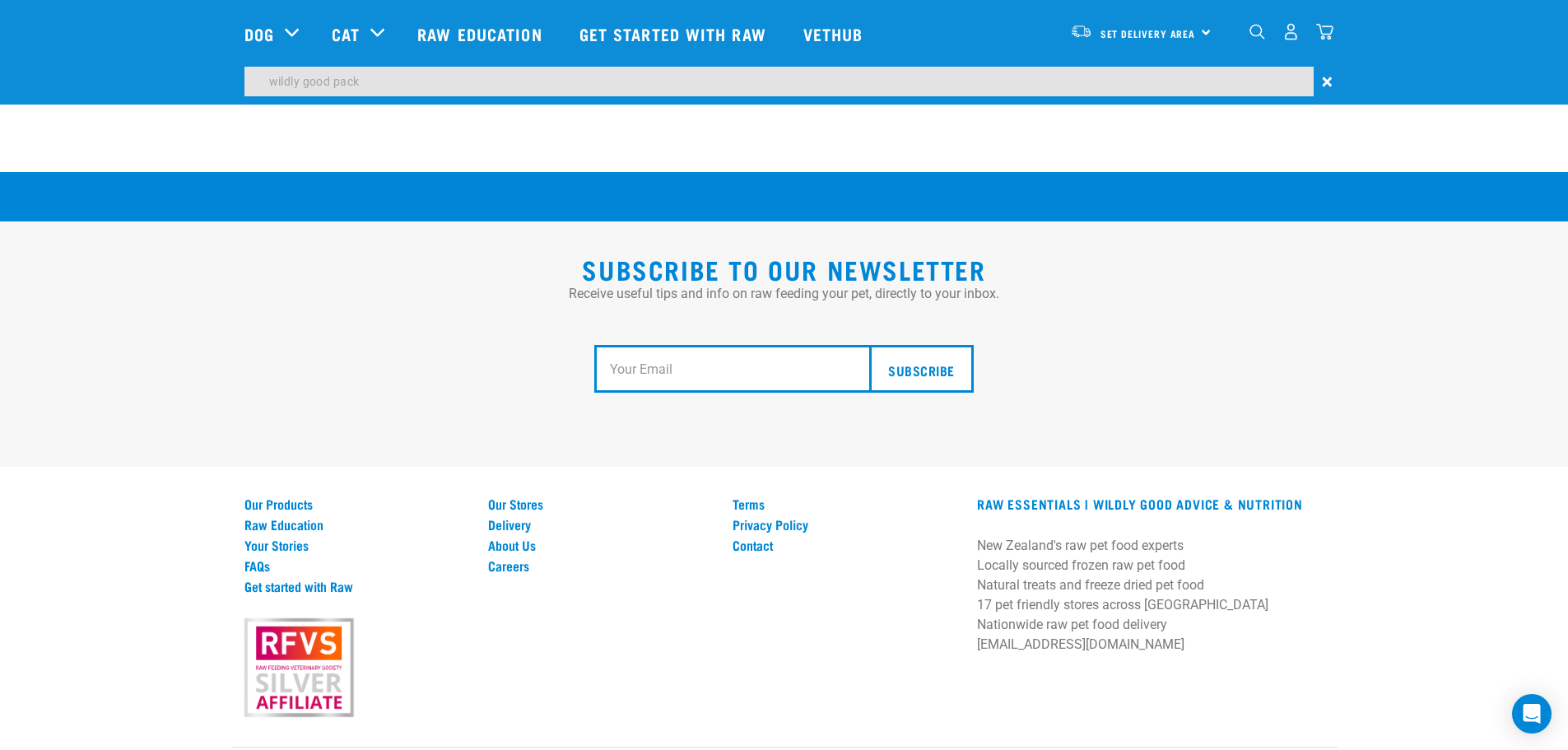
scroll to position [2993, 0]
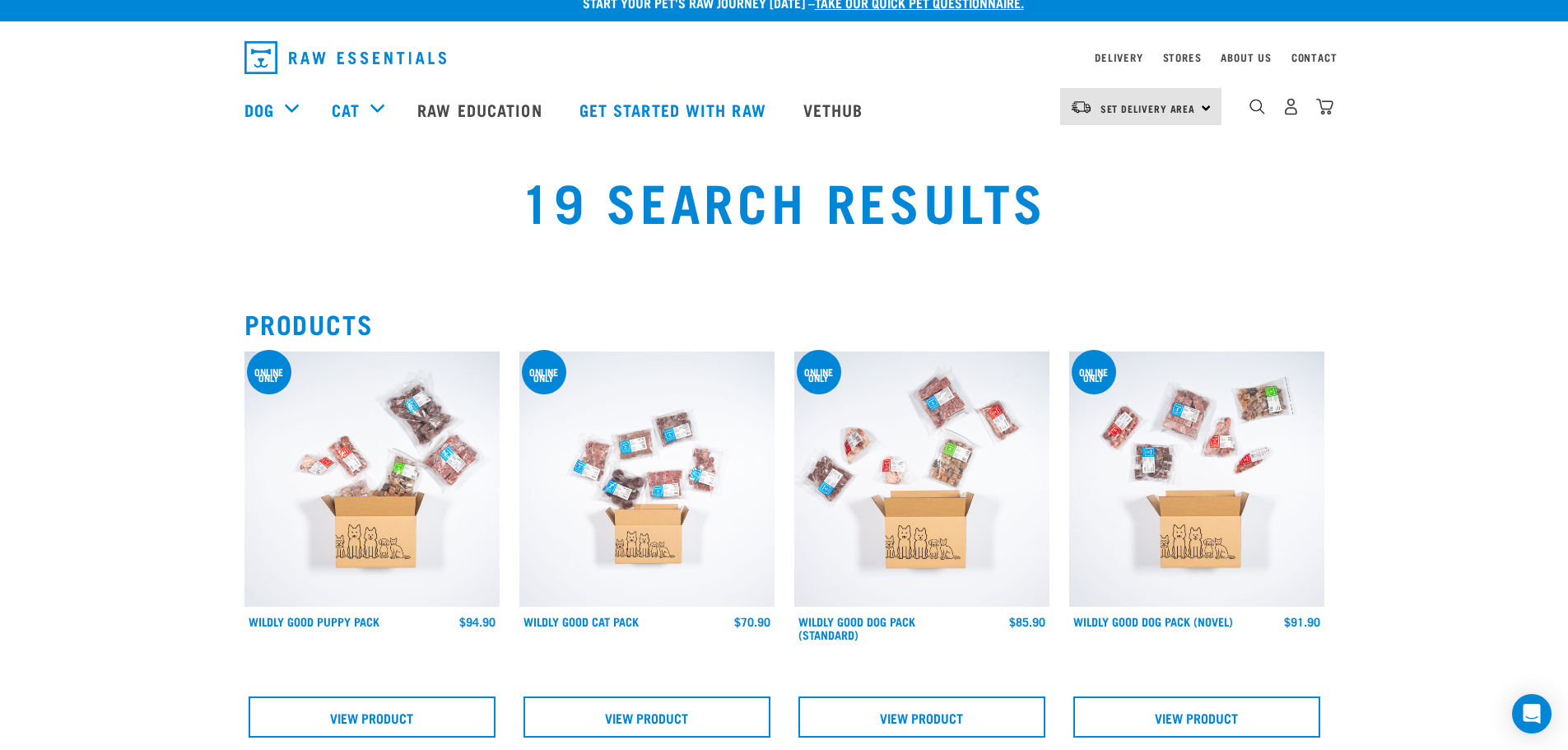
scroll to position [102, 0]
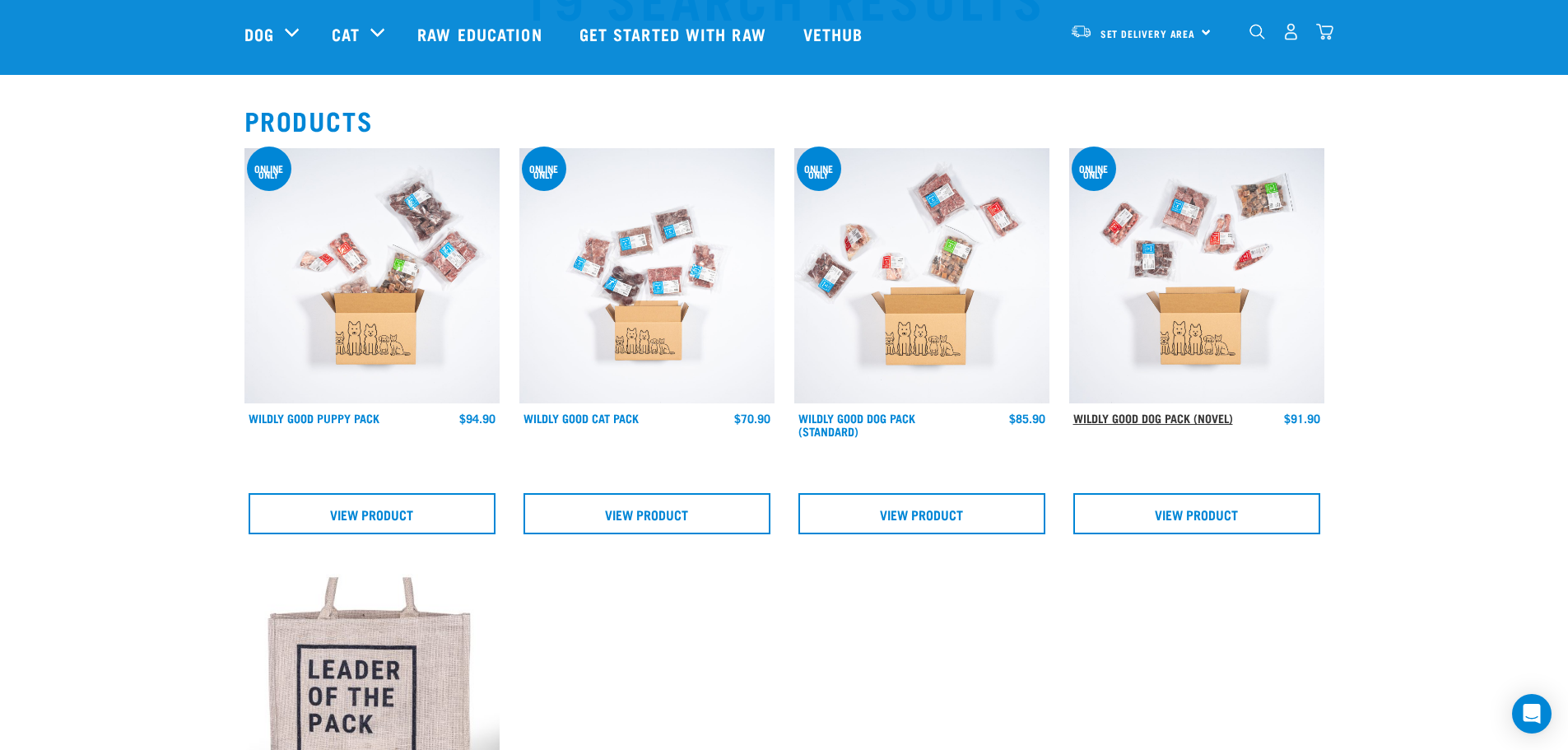
click at [1120, 415] on link "Wildly Good Dog Pack (Novel)" at bounding box center [1153, 418] width 160 height 6
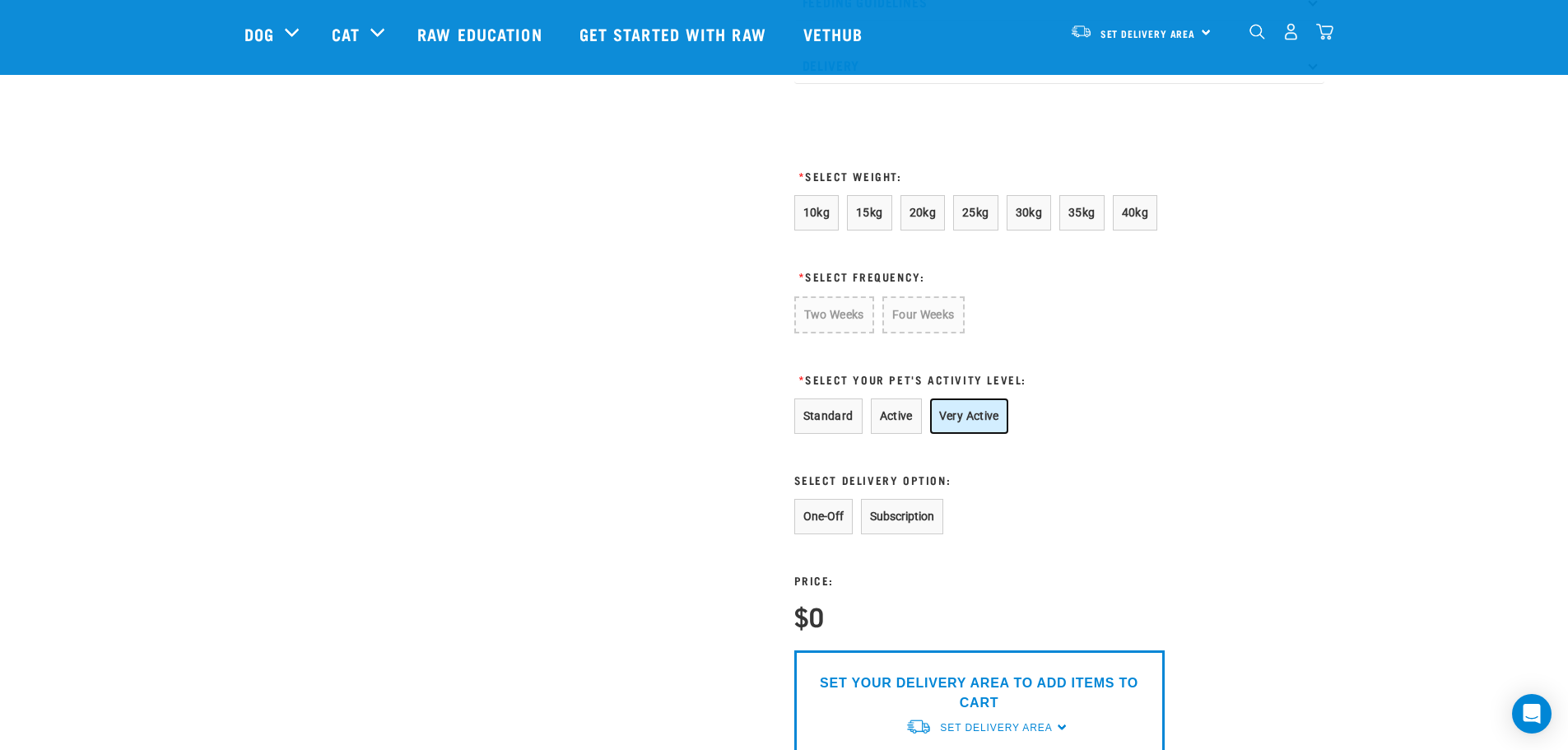
click at [973, 434] on button "Very Active" at bounding box center [969, 416] width 78 height 36
click at [824, 219] on span "10kg" at bounding box center [817, 212] width 28 height 13
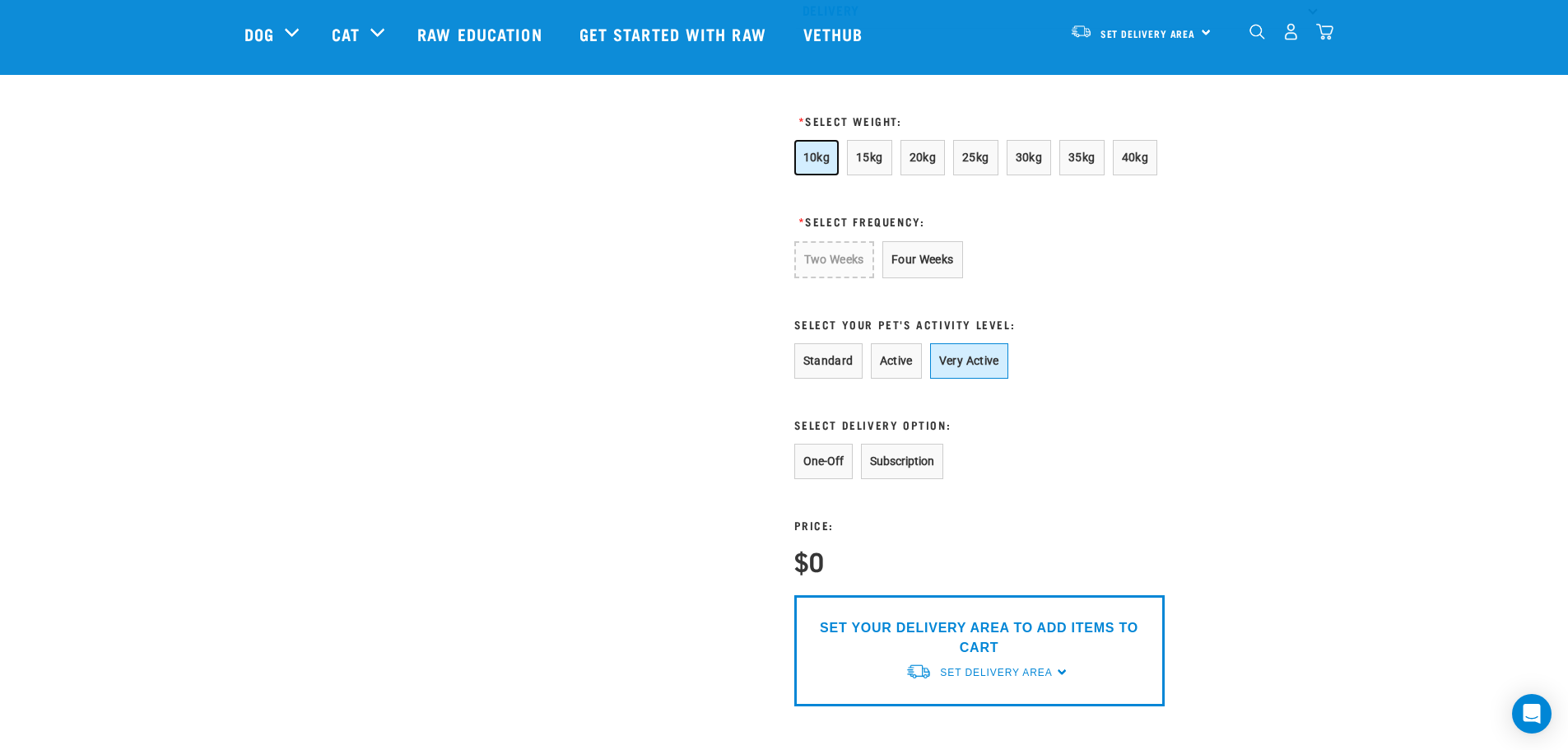
scroll to position [989, 0]
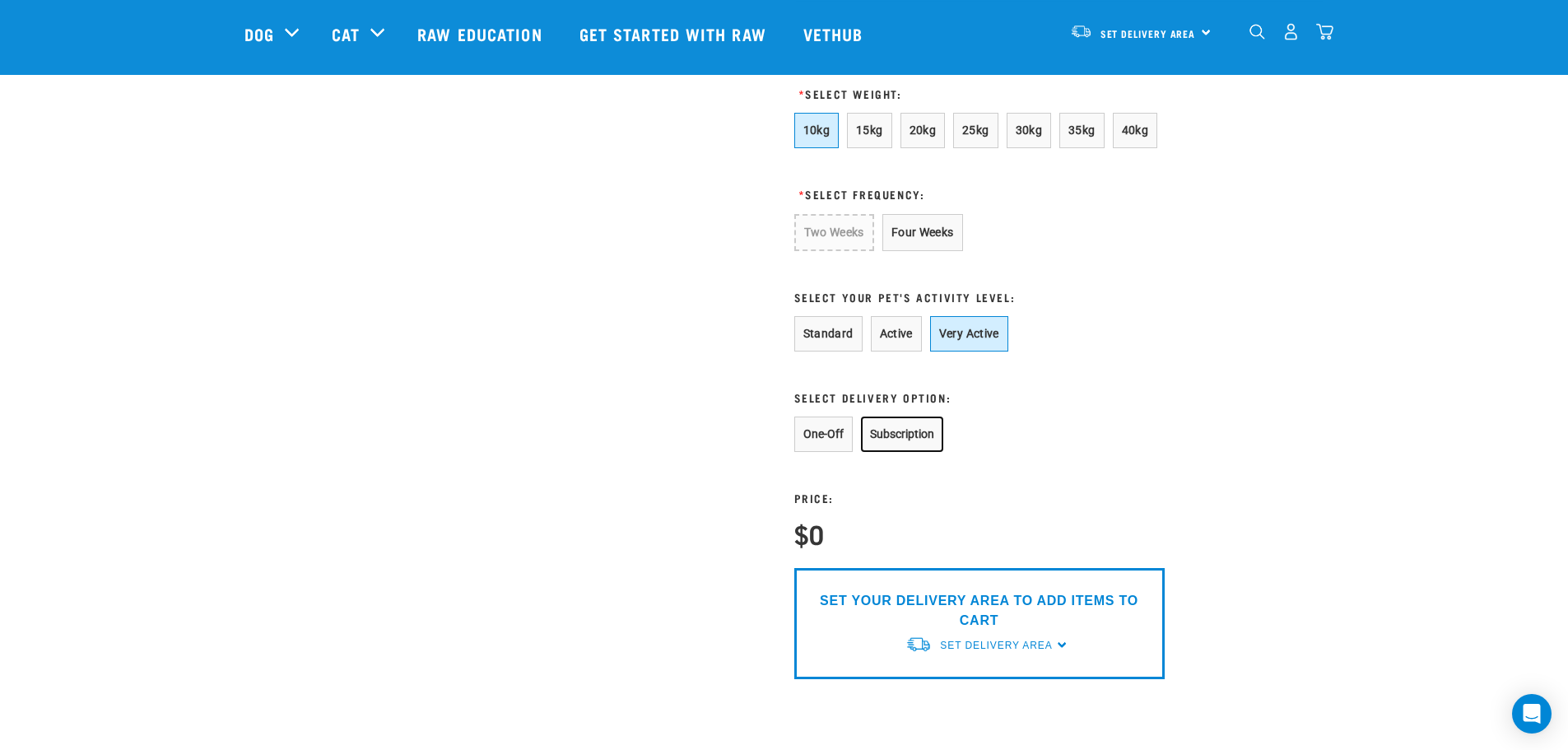
click at [913, 453] on button "Subscription" at bounding box center [903, 434] width 83 height 36
click at [988, 652] on span "Set Delivery Area" at bounding box center [996, 645] width 112 height 12
click at [941, 698] on link "[GEOGRAPHIC_DATA]" at bounding box center [987, 684] width 164 height 28
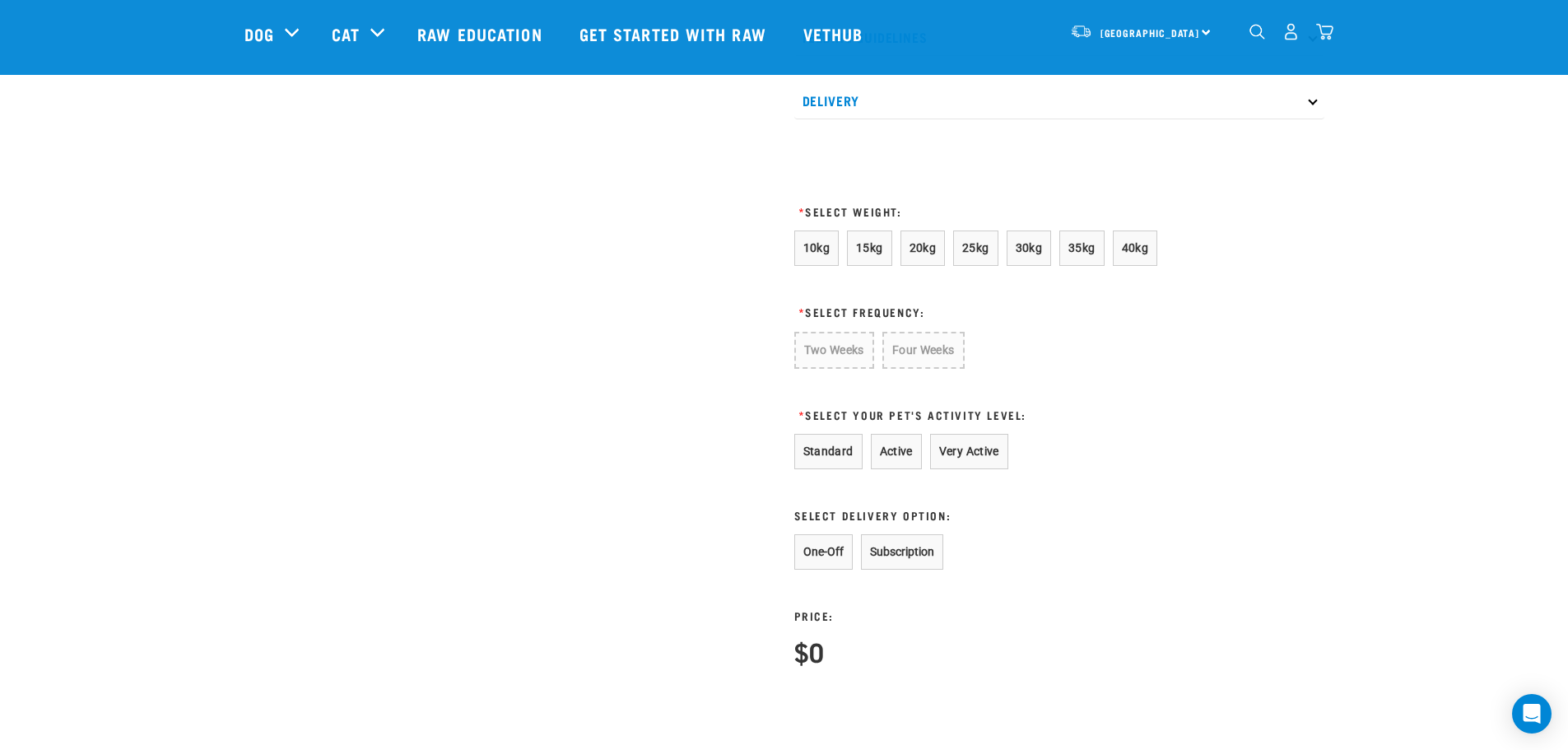
scroll to position [800, 0]
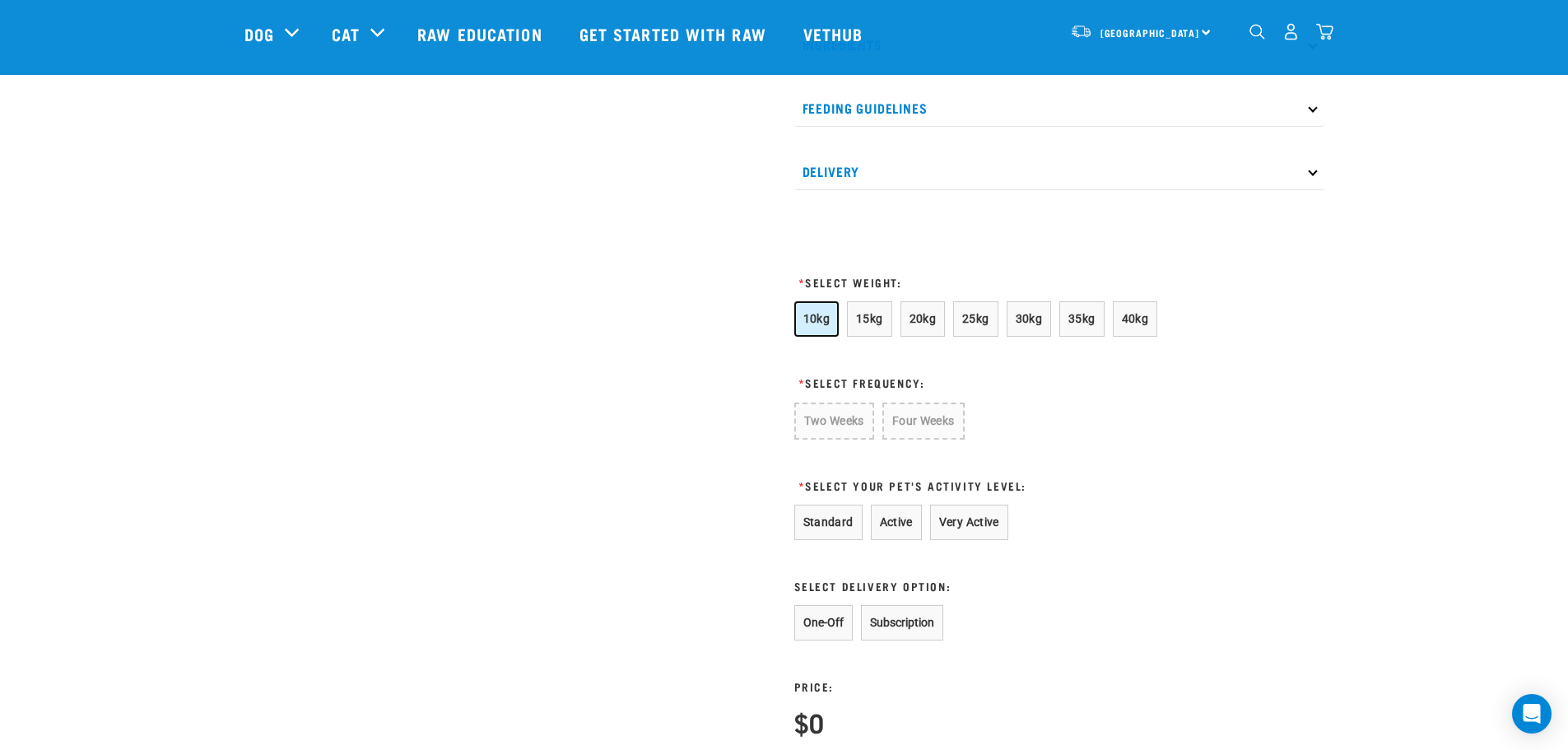
click at [804, 325] on span "10kg" at bounding box center [817, 319] width 28 height 13
click at [928, 440] on button "Four Weeks" at bounding box center [923, 421] width 81 height 37
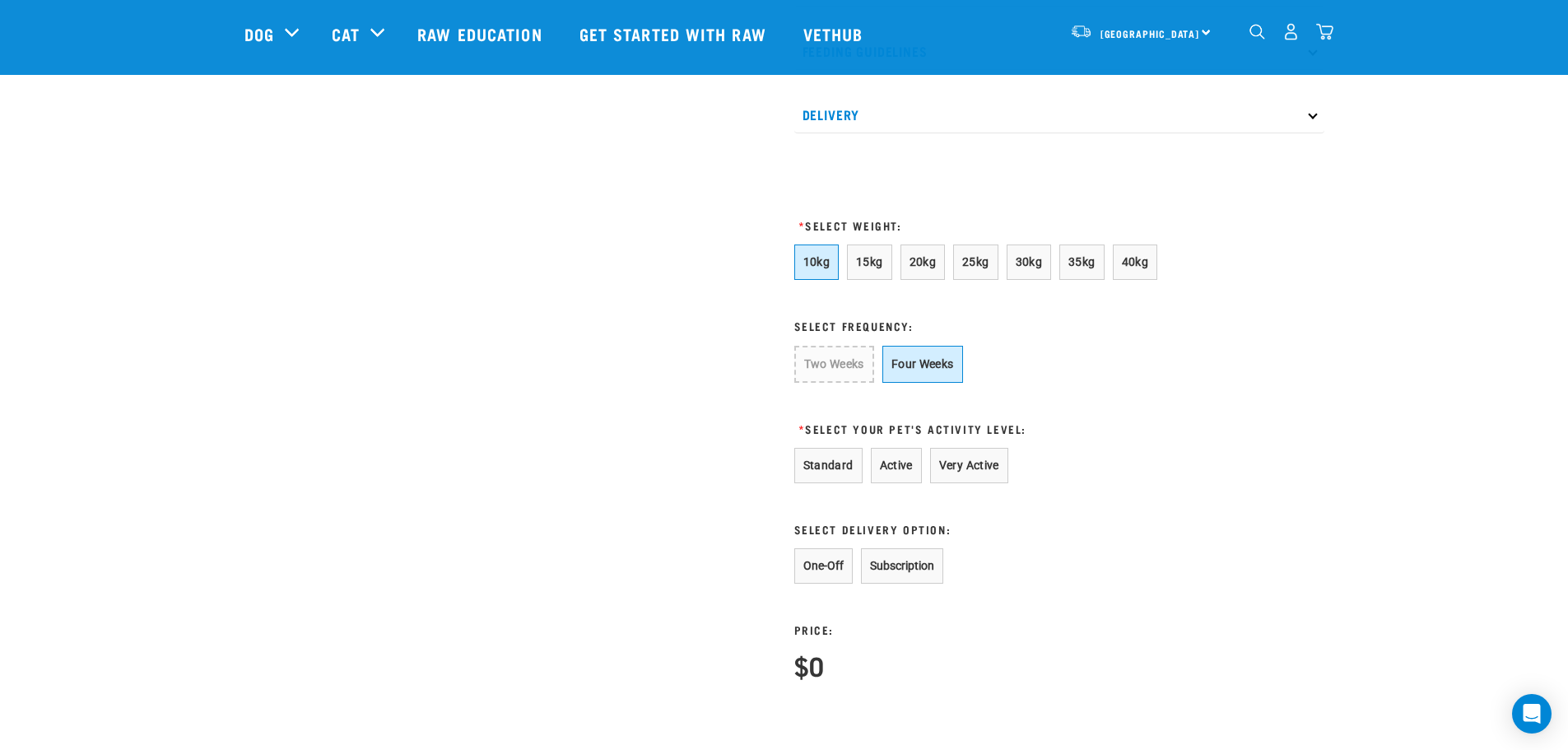
scroll to position [882, 0]
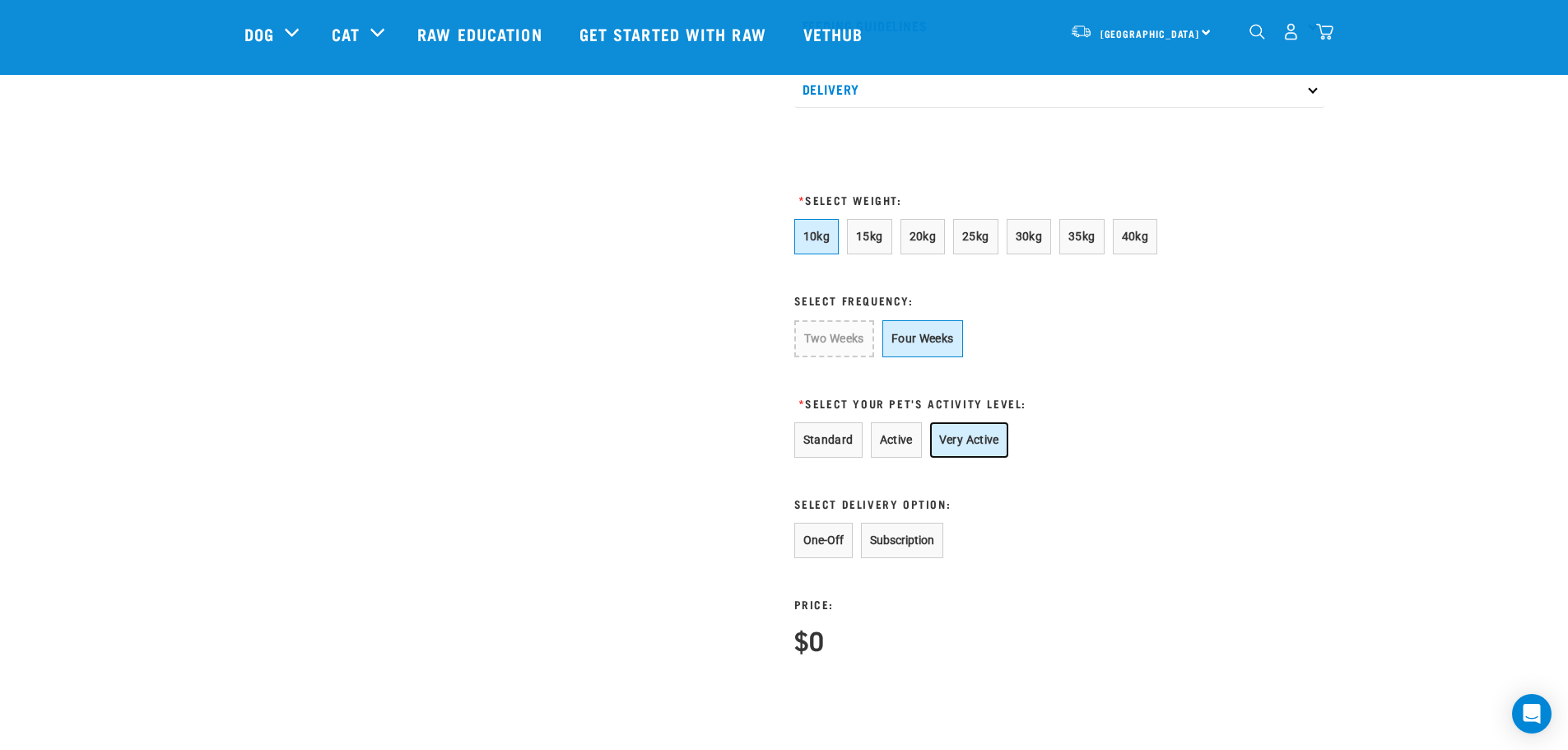
click at [989, 458] on button "Very Active" at bounding box center [969, 440] width 78 height 36
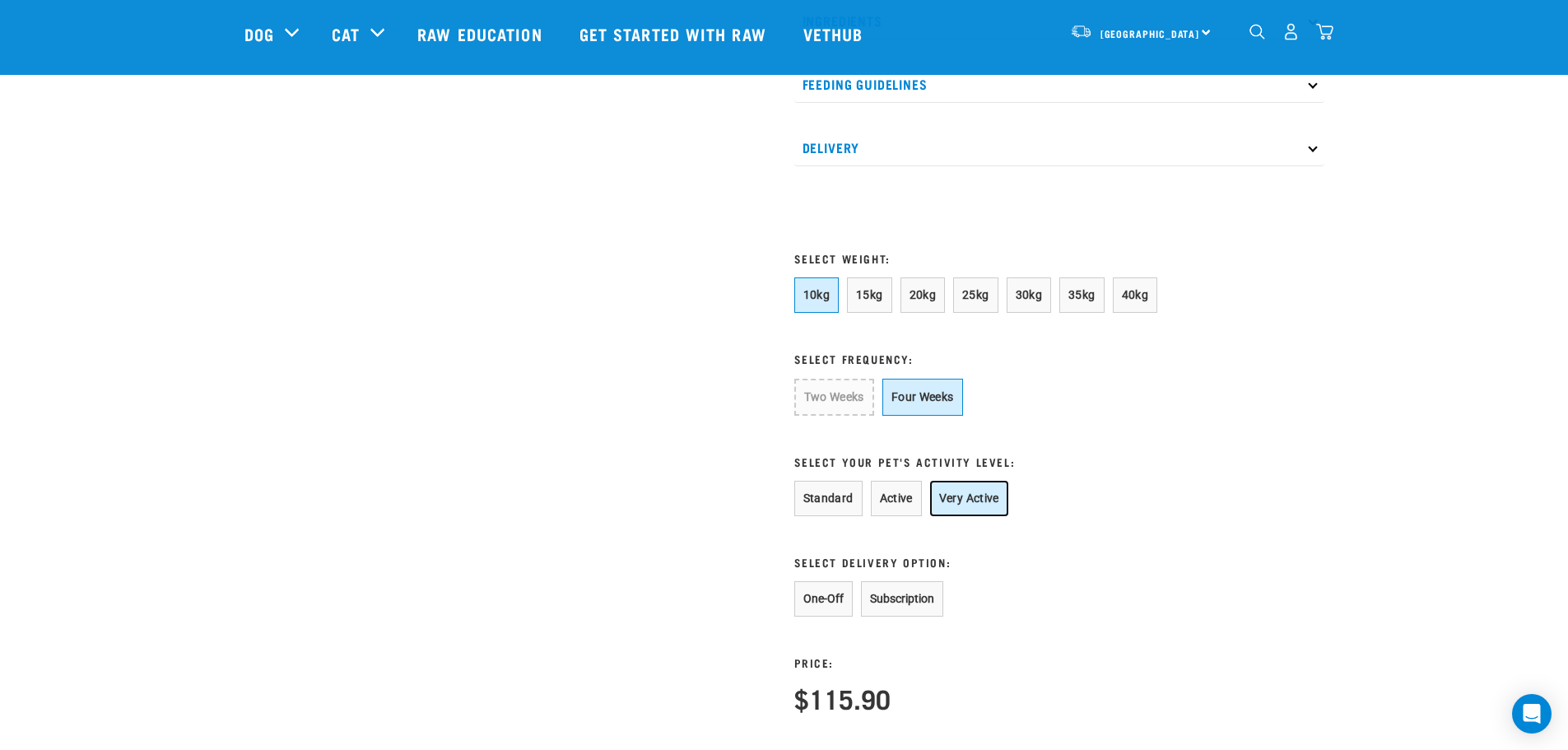
scroll to position [989, 0]
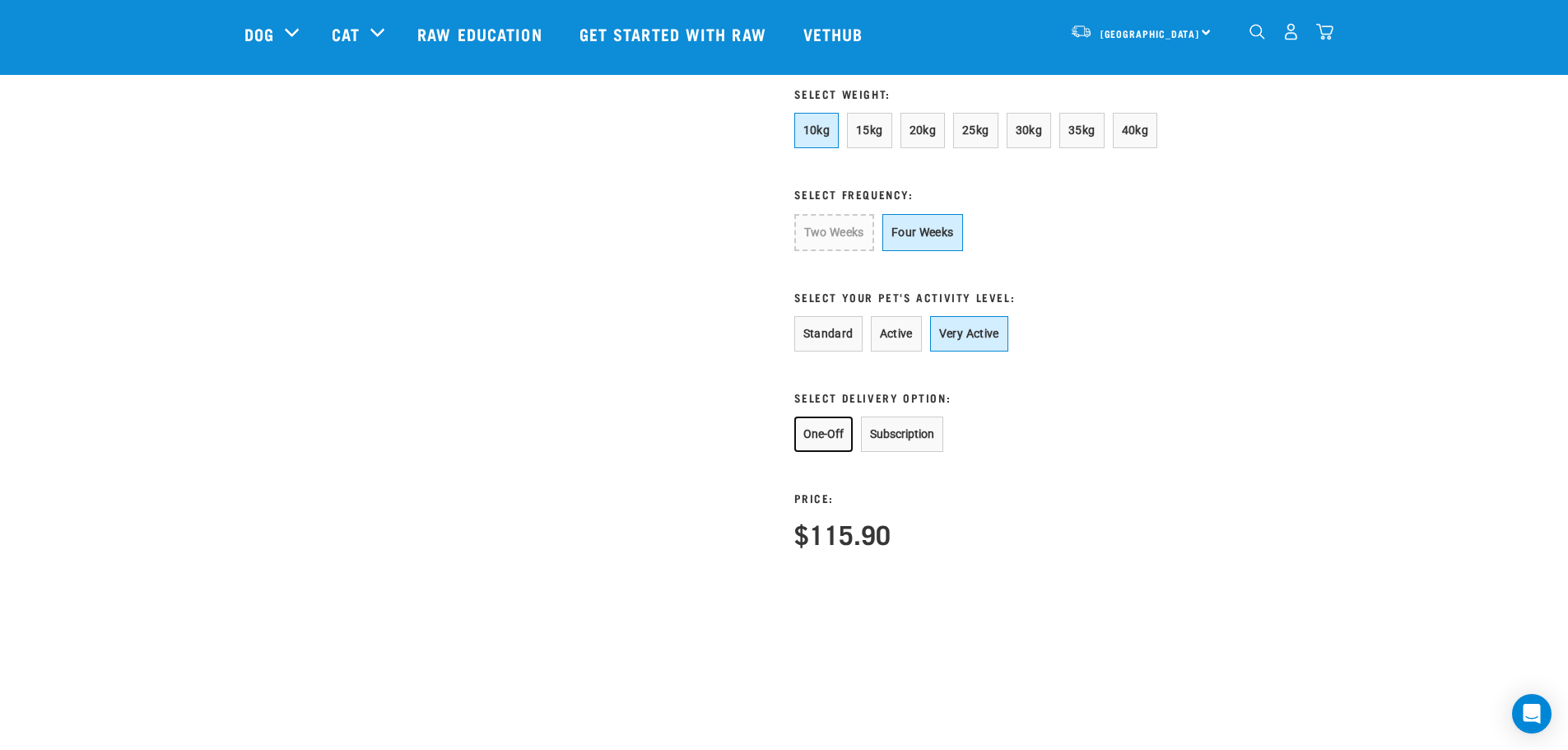
click at [817, 453] on button "One-Off" at bounding box center [824, 434] width 59 height 36
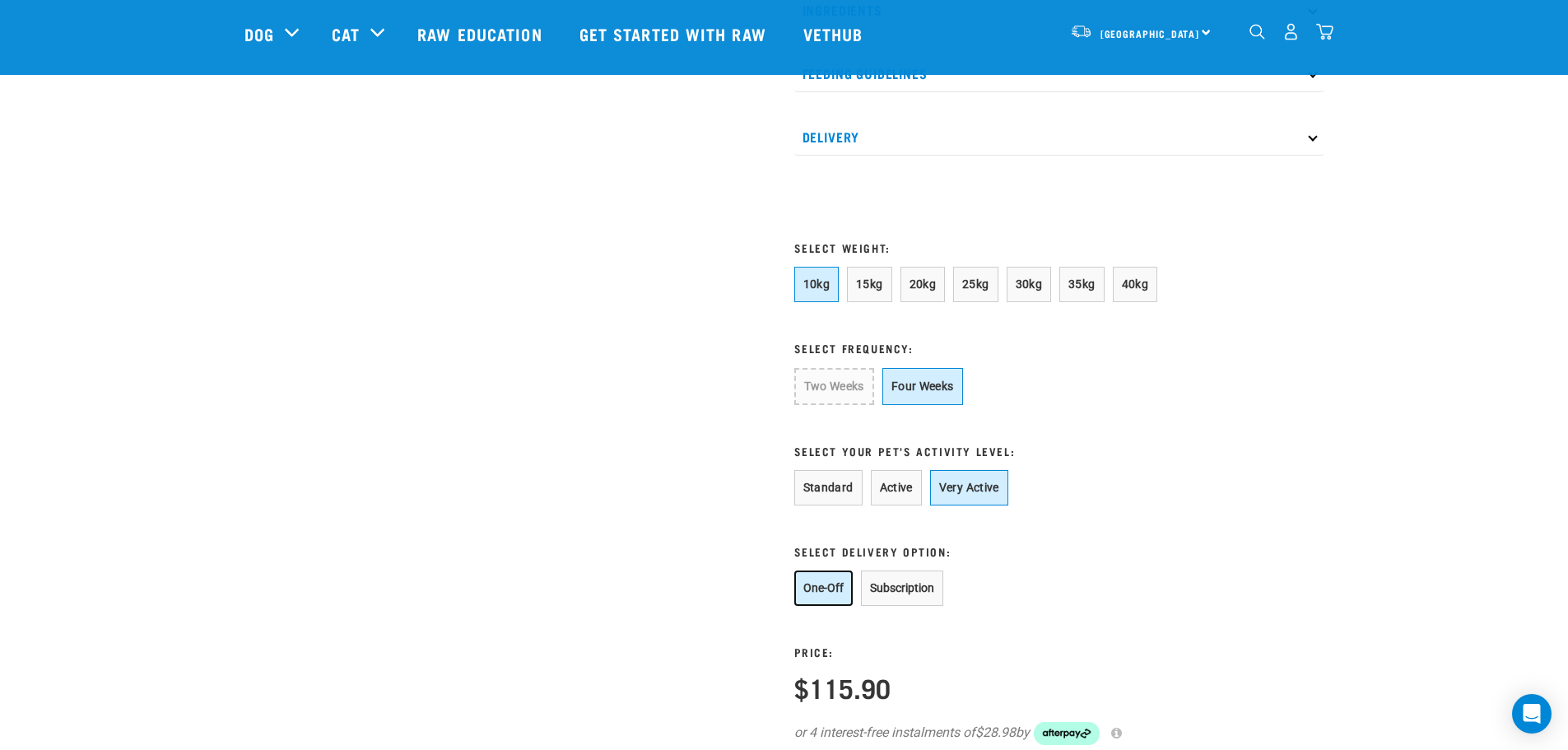
scroll to position [823, 0]
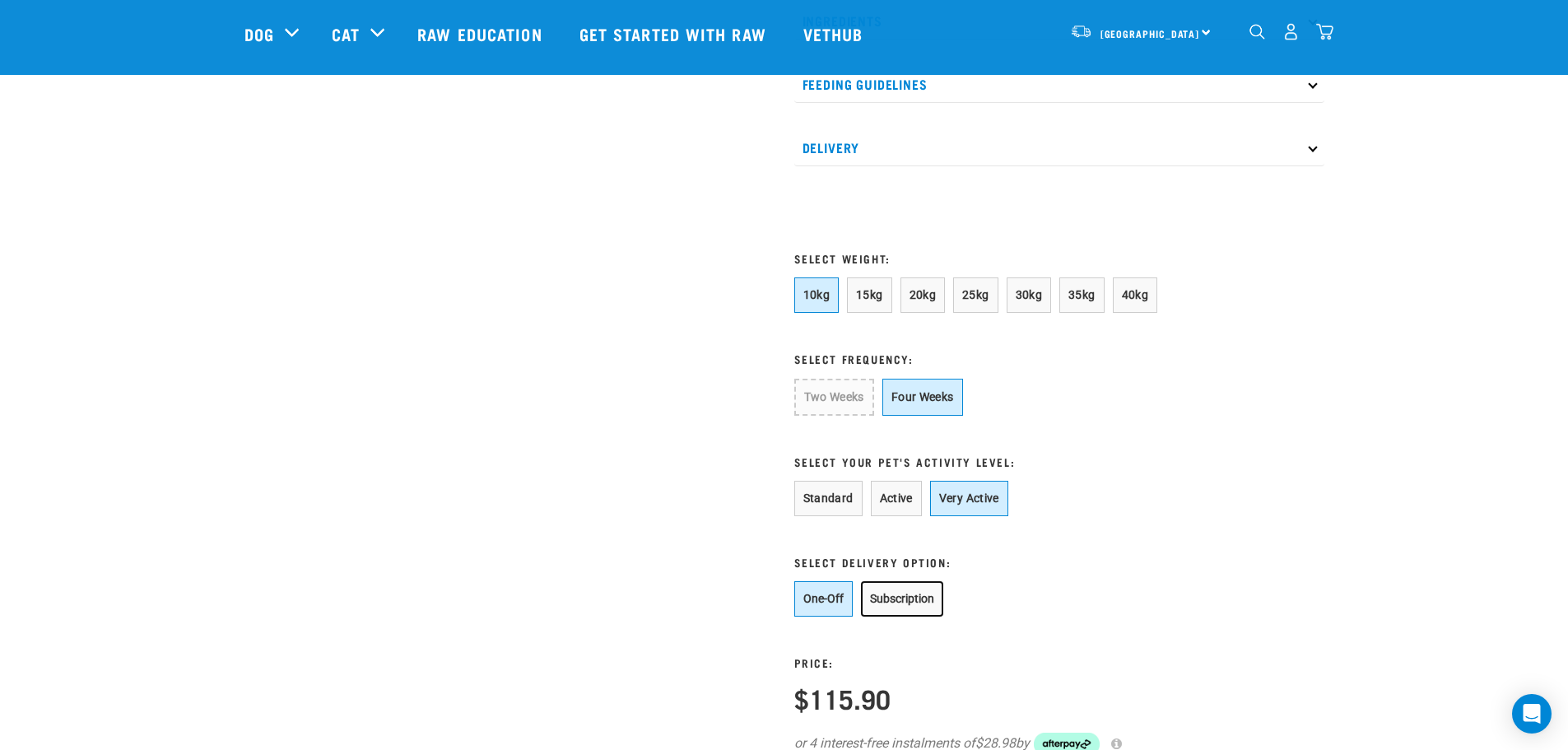
click at [886, 617] on button "Subscription" at bounding box center [903, 599] width 83 height 36
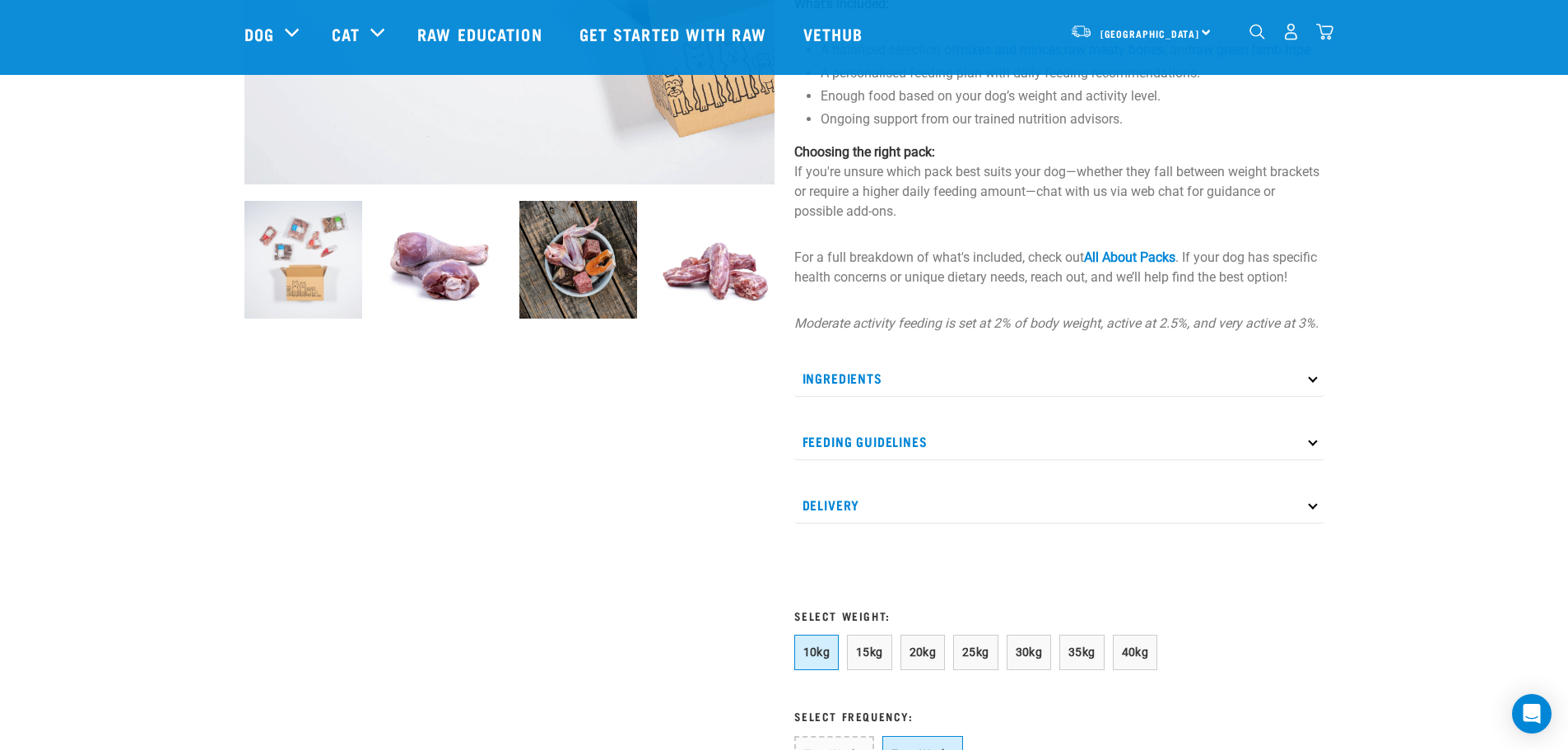
scroll to position [494, 0]
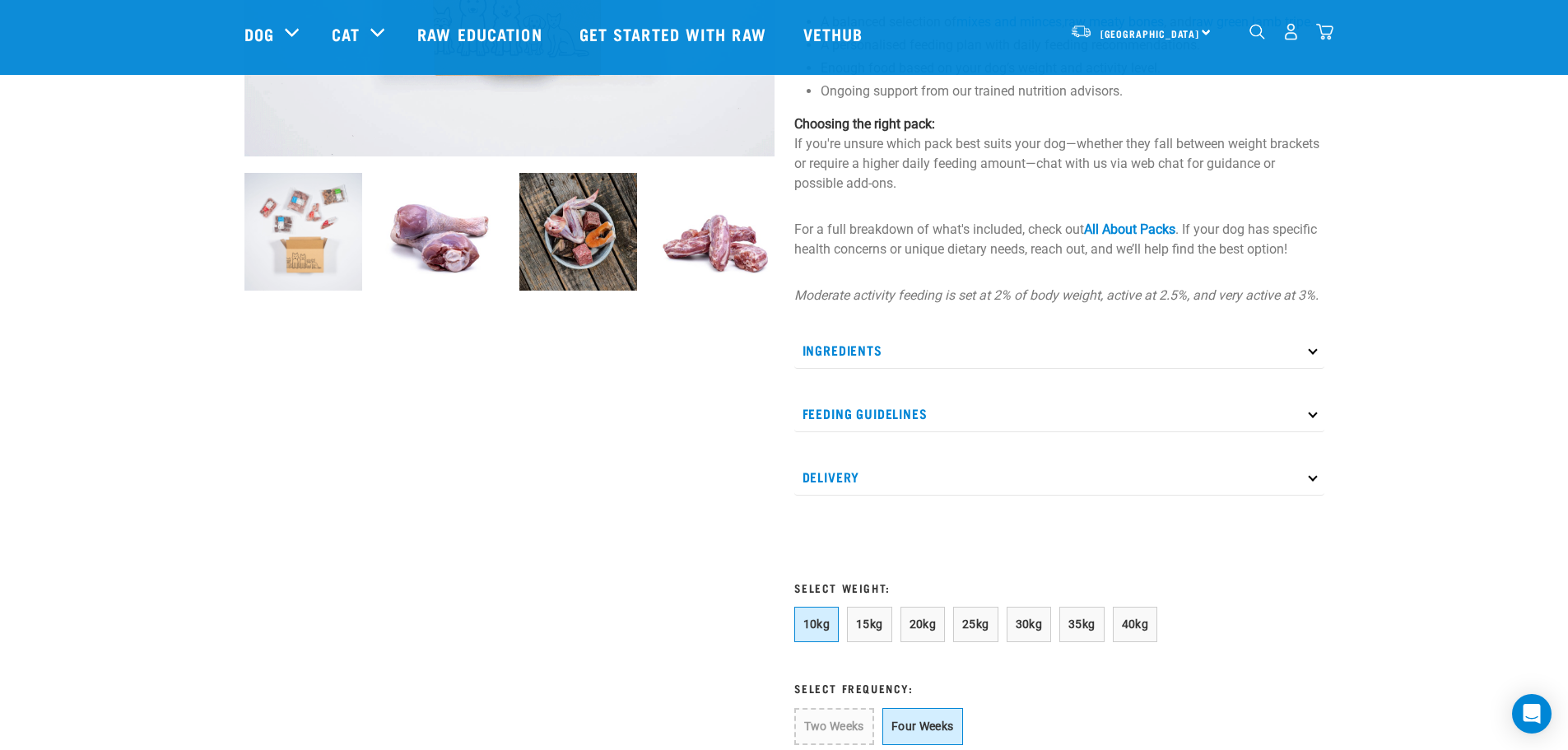
click at [1306, 369] on p "Ingredients" at bounding box center [1060, 351] width 530 height 37
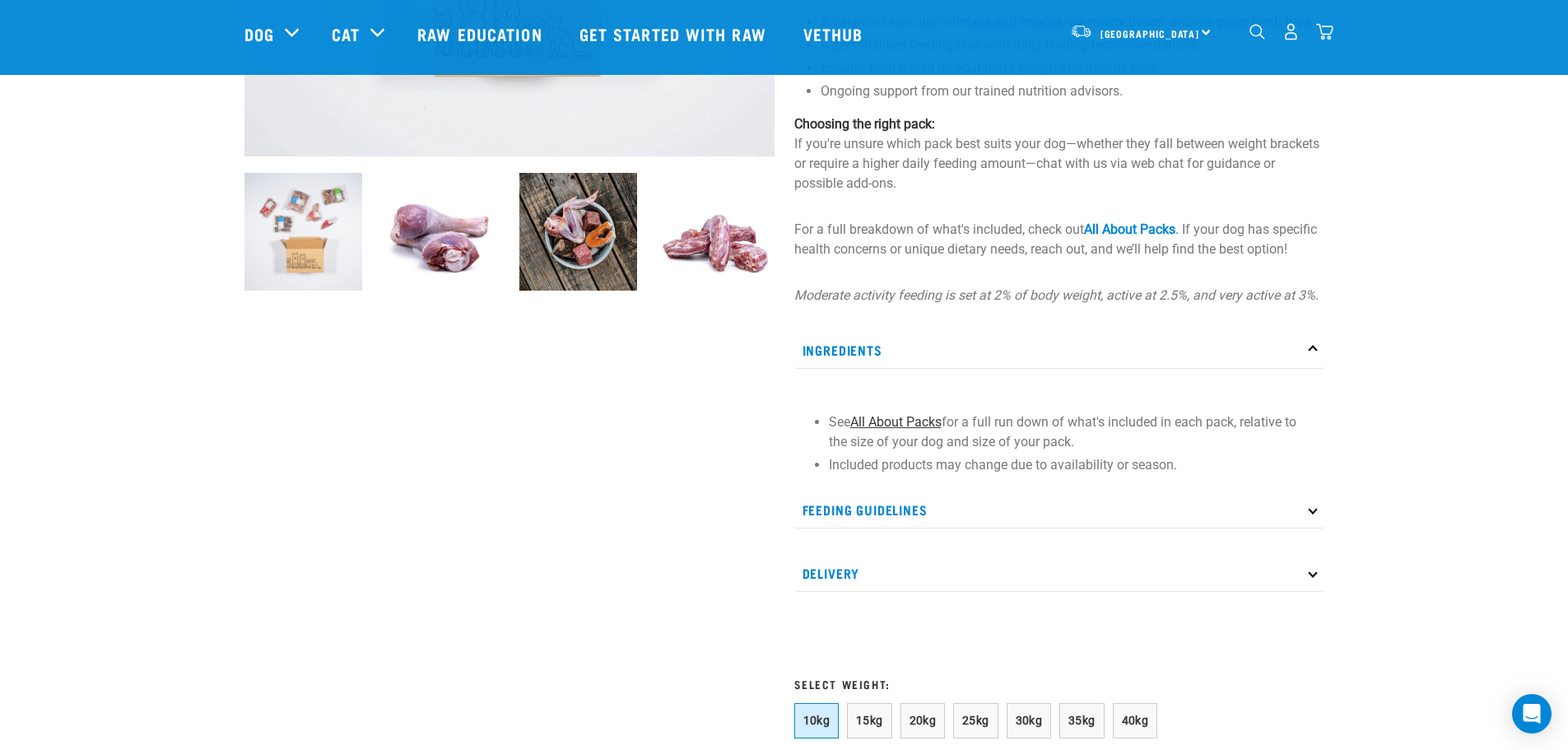
click at [885, 430] on link "All About Packs" at bounding box center [896, 421] width 92 height 16
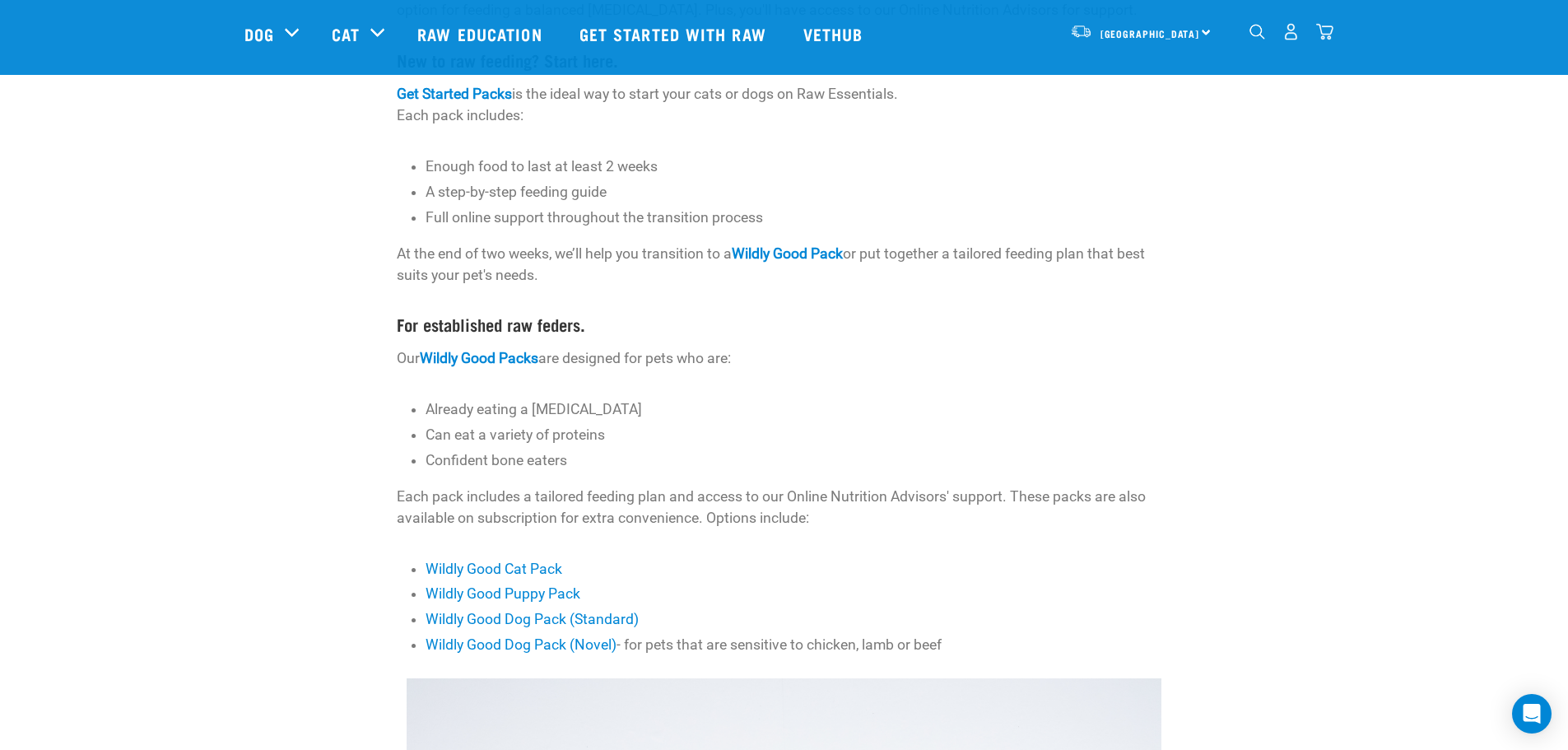
scroll to position [349, 0]
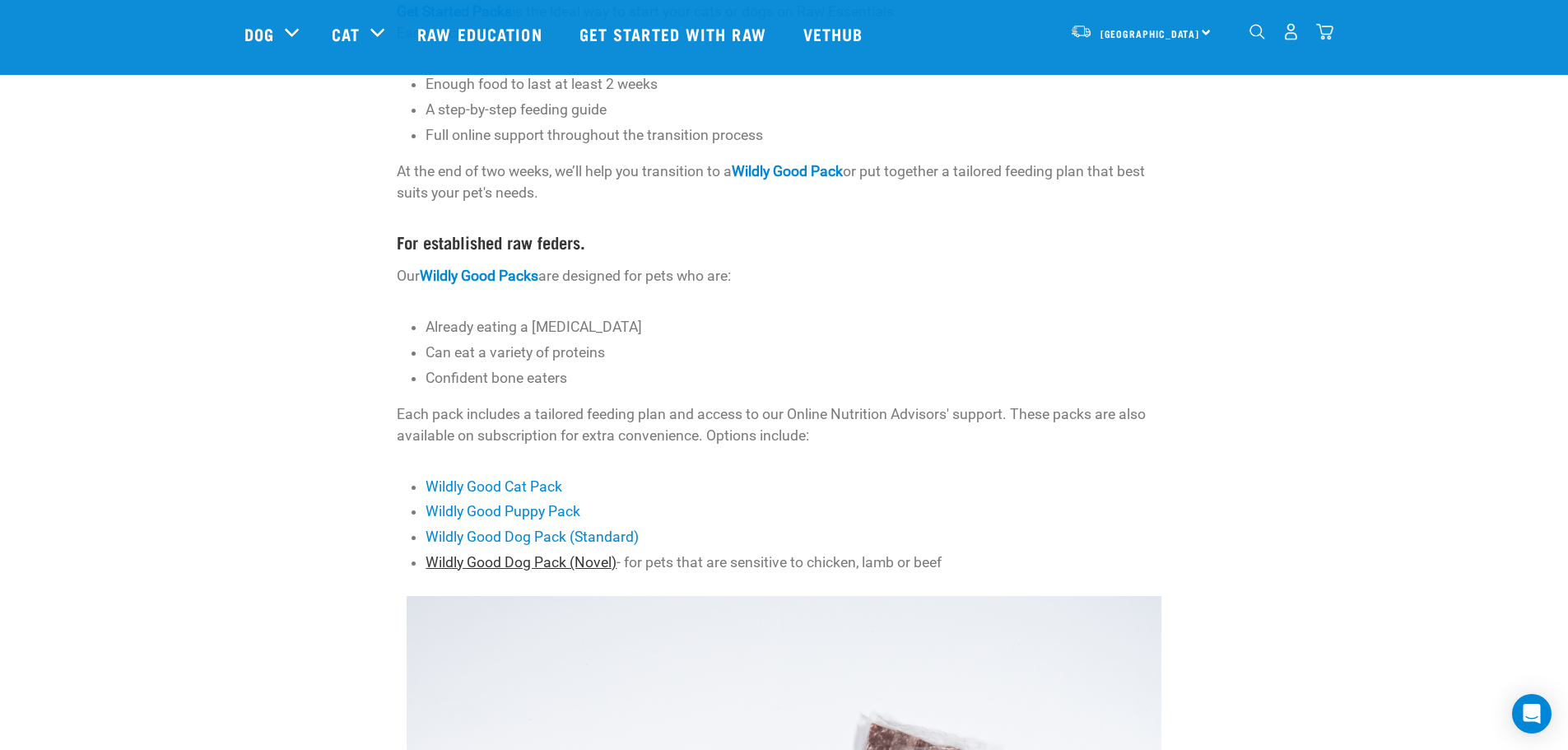
click at [504, 568] on link "Wildly Good Dog Pack (Novel)" at bounding box center [521, 563] width 191 height 17
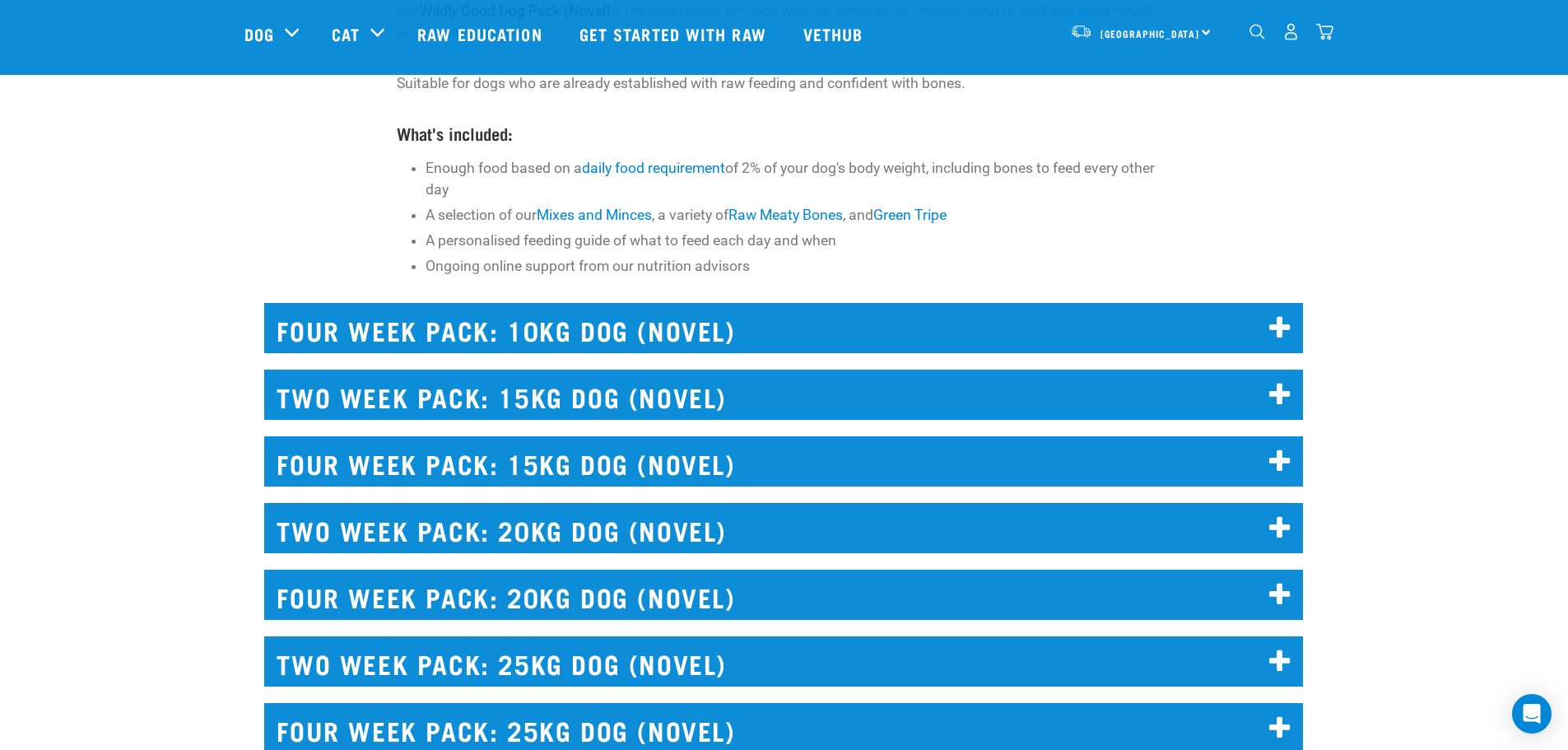
scroll to position [7210, 0]
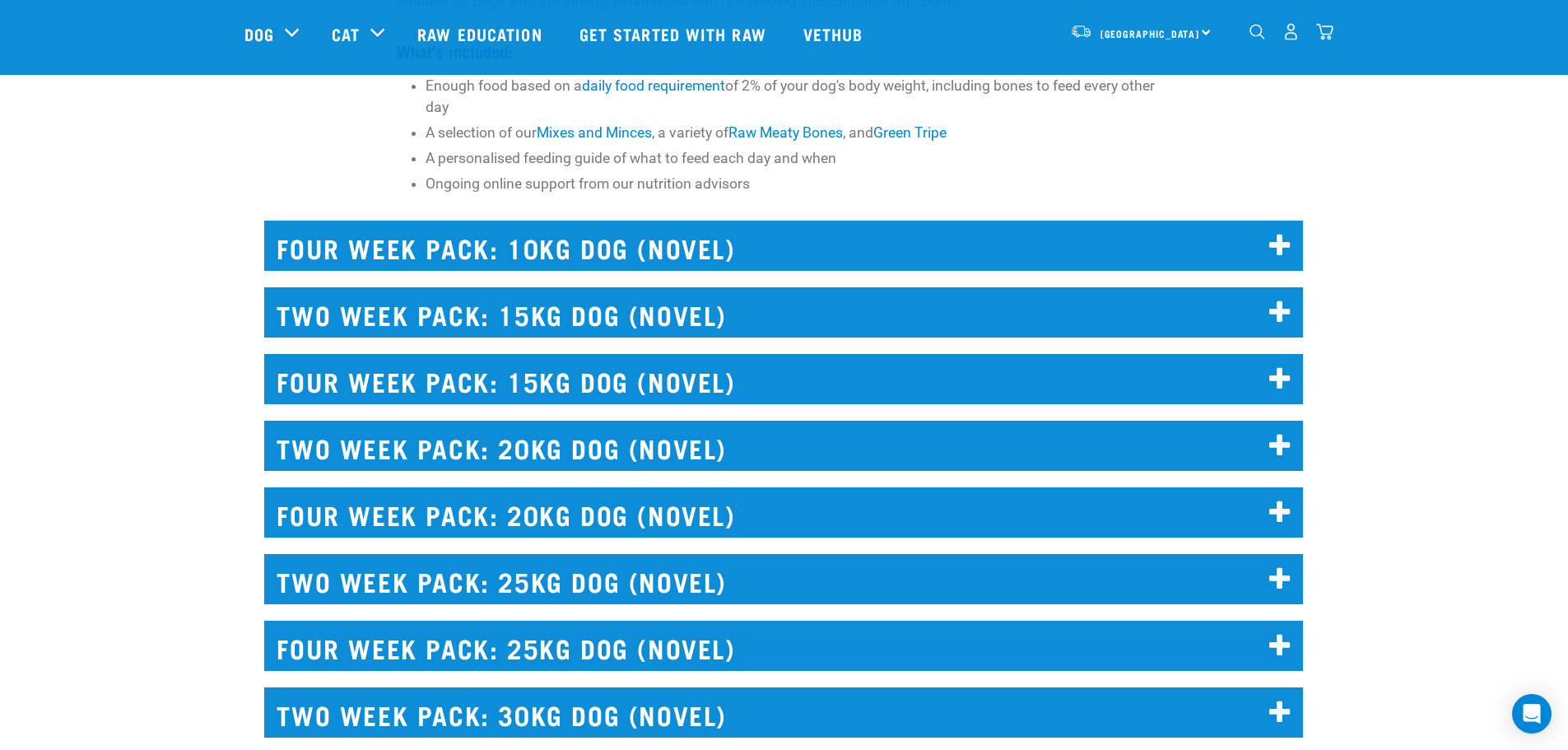
click at [606, 235] on h2 "FOUR WEEK PACK: 10KG DOG (NOVEL)" at bounding box center [784, 245] width 1039 height 50
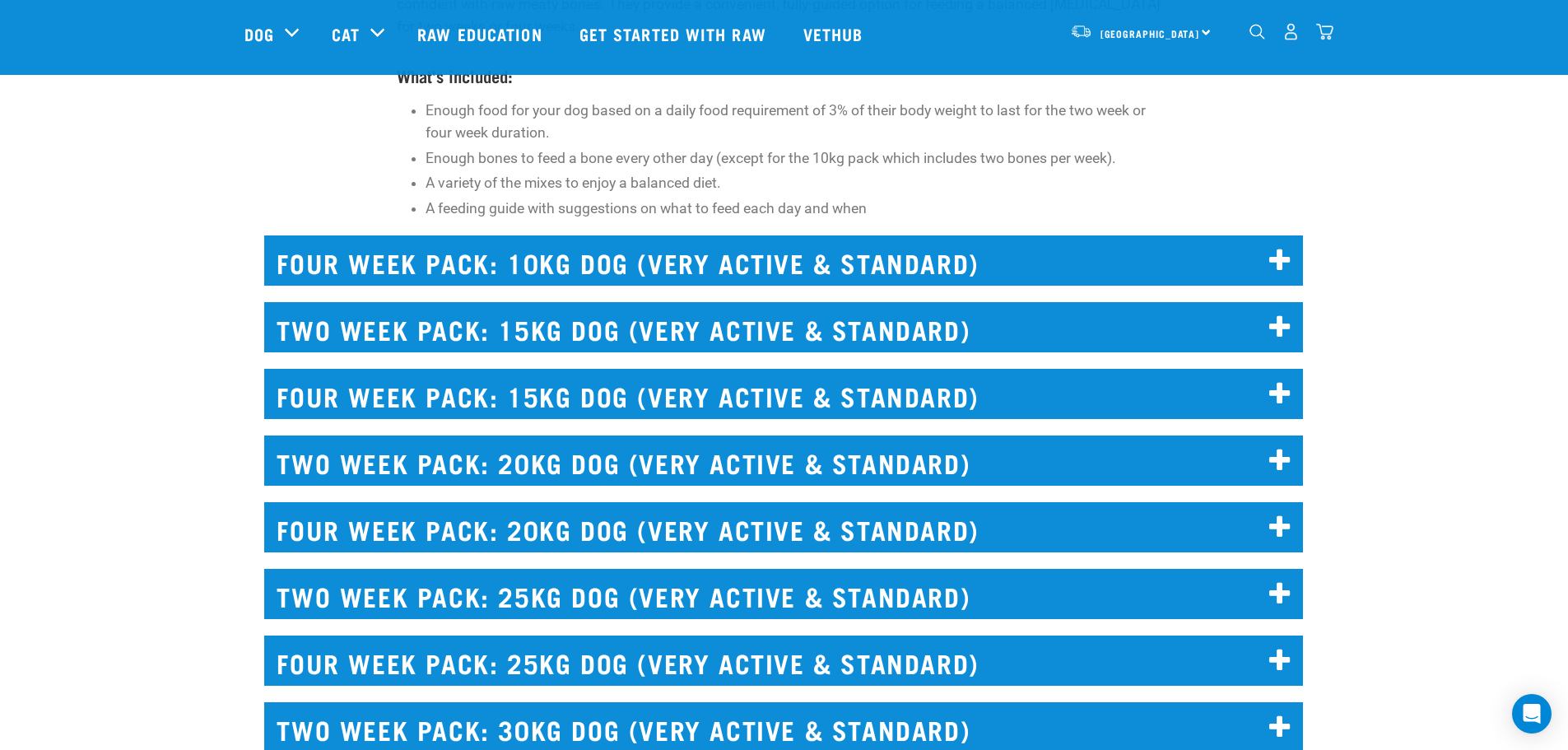
scroll to position [6221, 0]
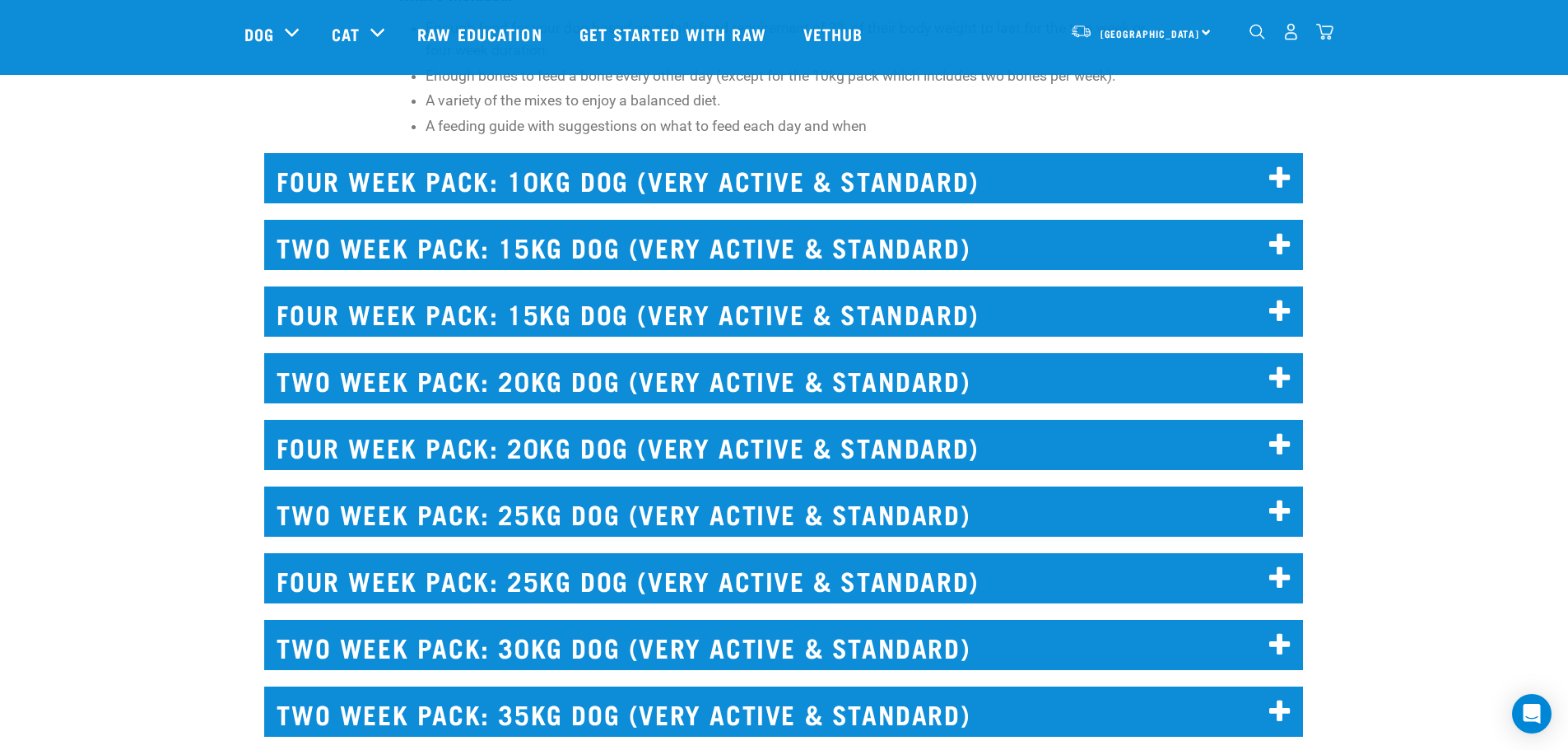
click at [447, 176] on h2 "FOUR WEEK PACK: 10KG DOG (VERY ACTIVE & STANDARD)" at bounding box center [784, 178] width 1039 height 50
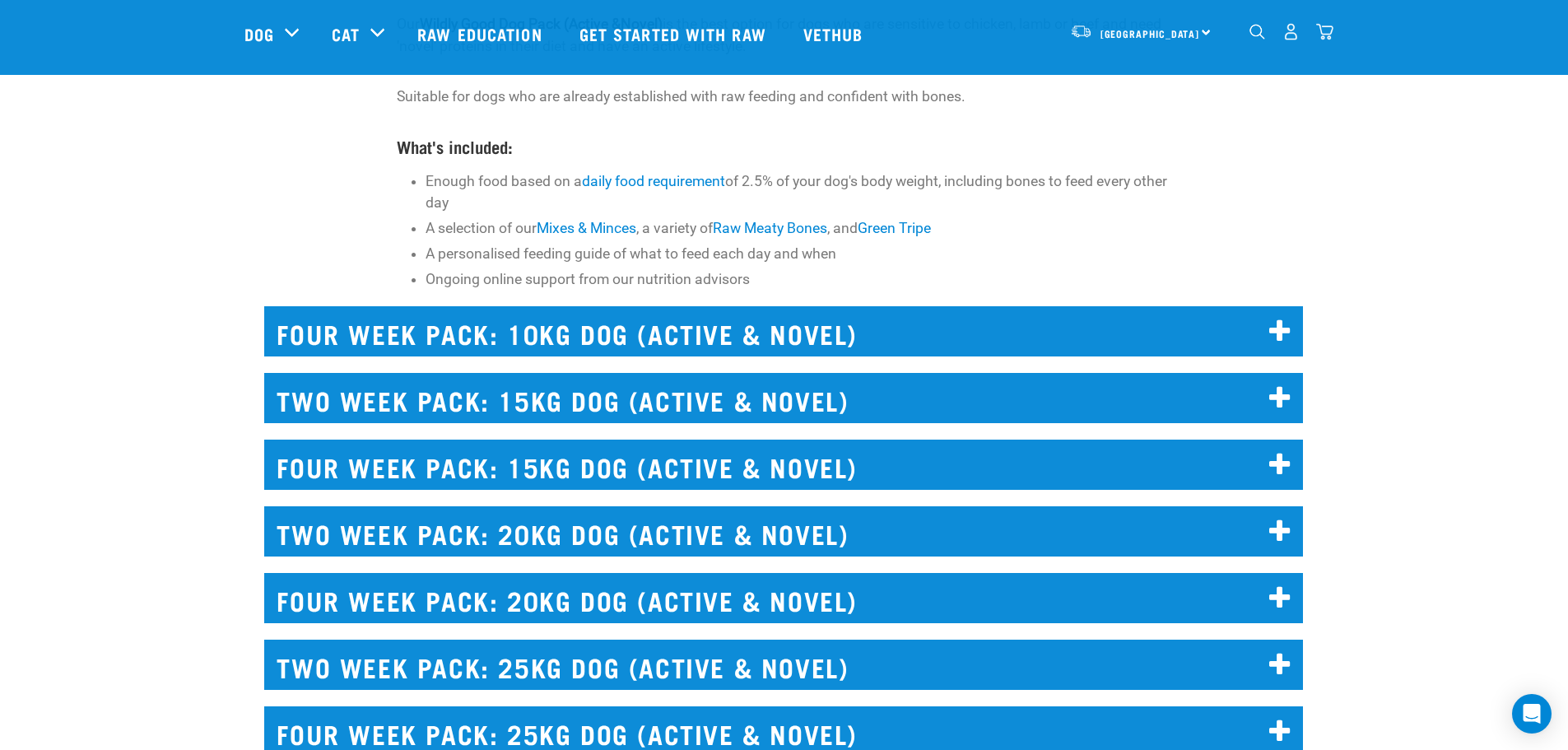
scroll to position [8692, 0]
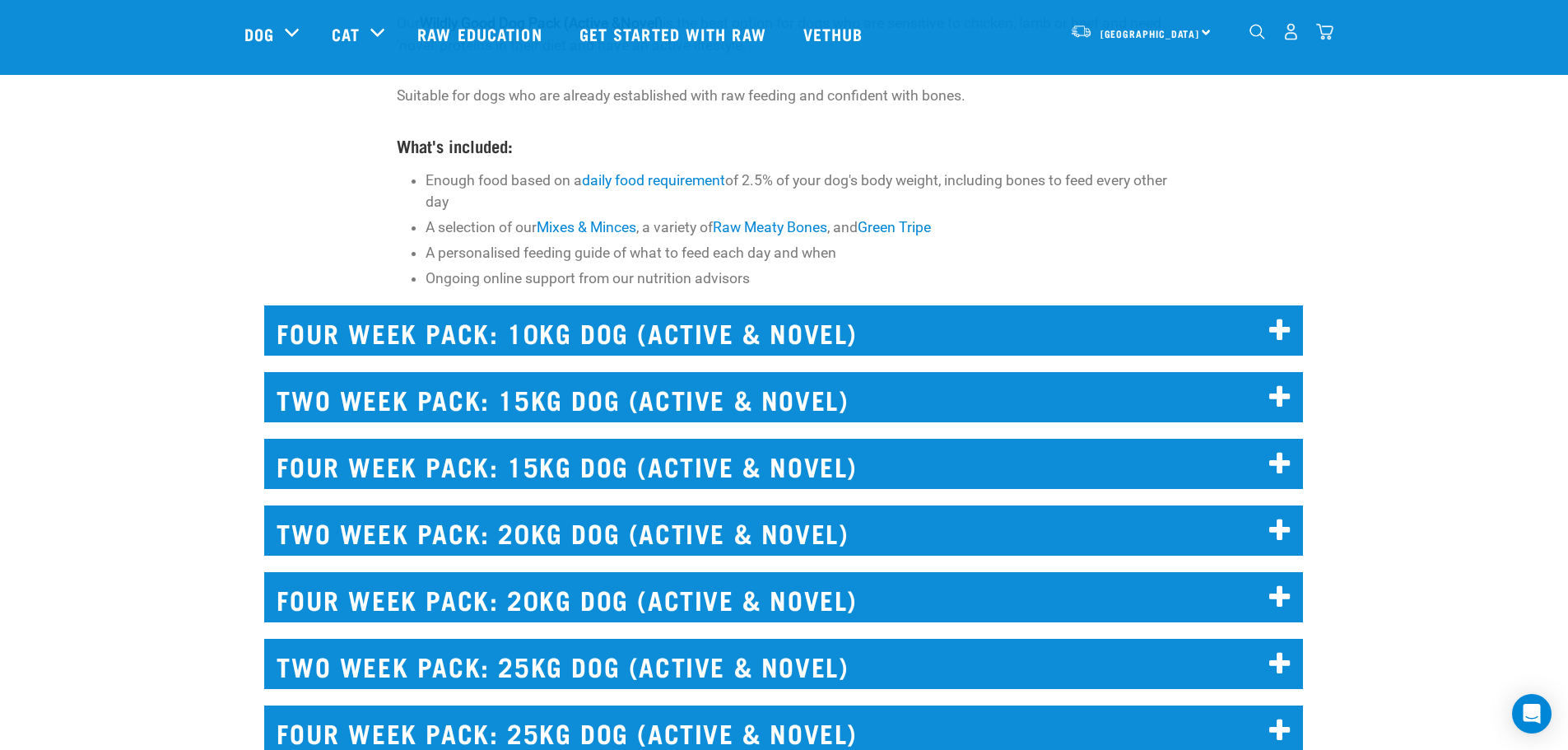
click at [379, 341] on h2 "FOUR WEEK PACK: 10KG DOG (ACTIVE & NOVEL)" at bounding box center [784, 330] width 1039 height 50
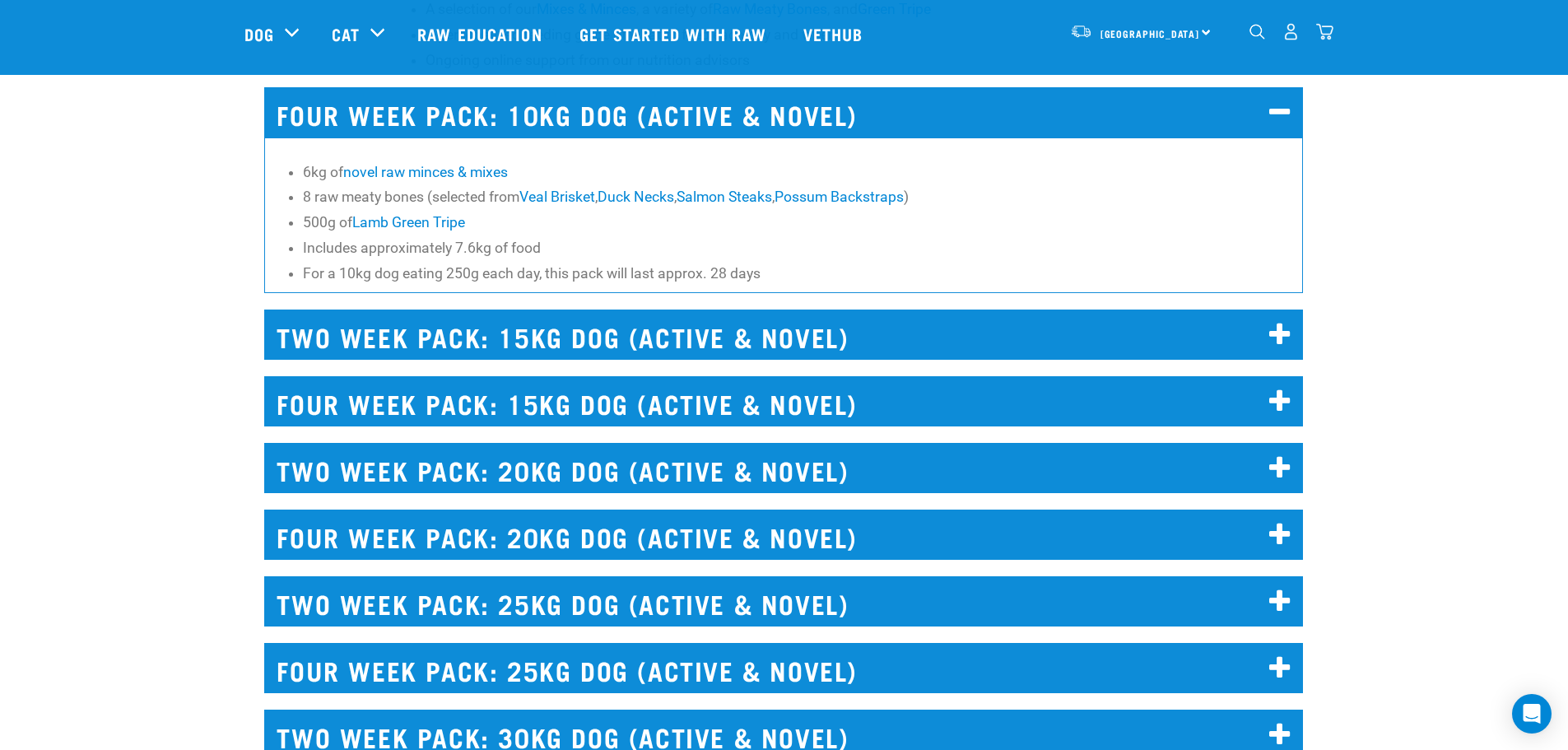
scroll to position [8940, 0]
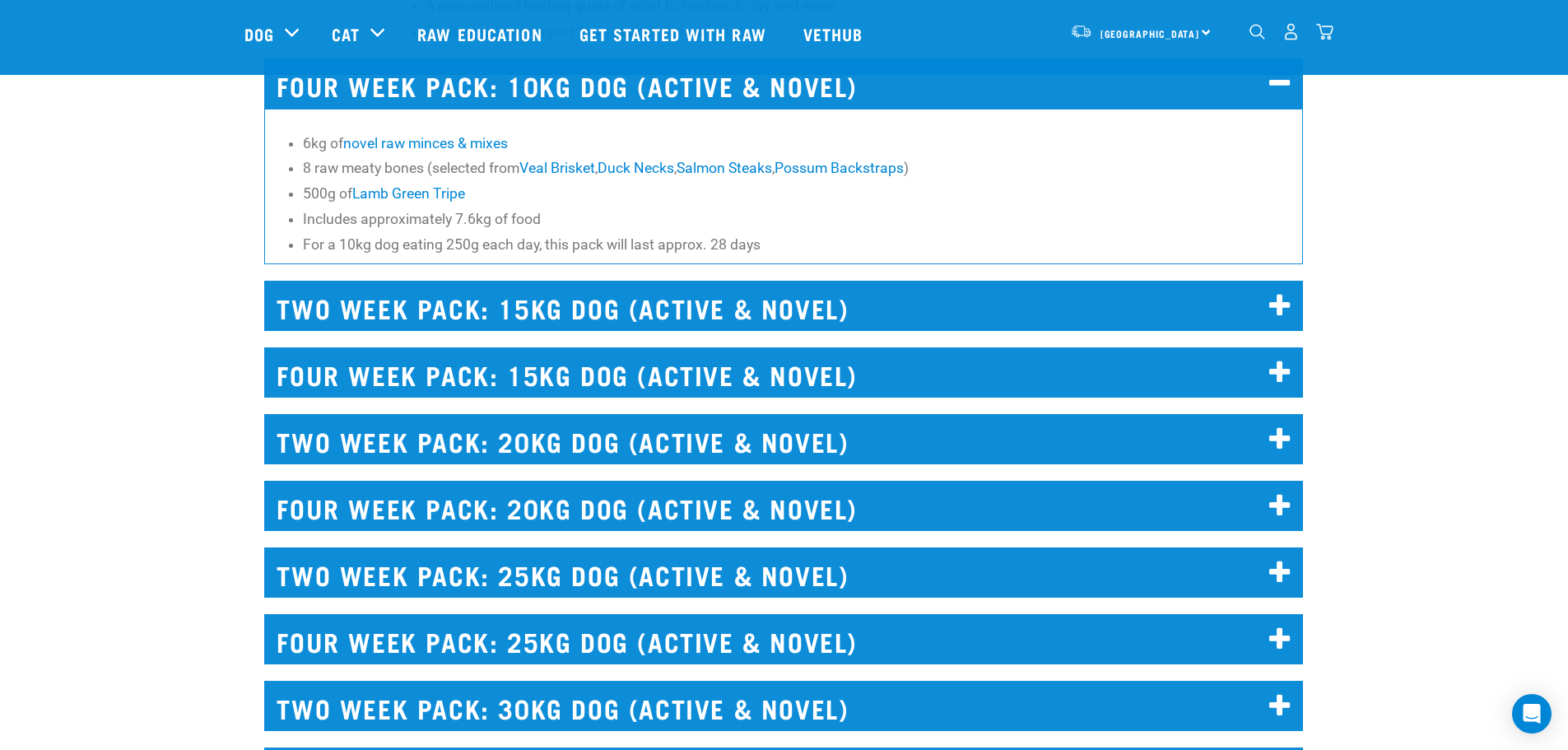
click at [347, 375] on h2 "FOUR WEEK PACK: 15KG DOG (ACTIVE & NOVEL)" at bounding box center [784, 373] width 1039 height 50
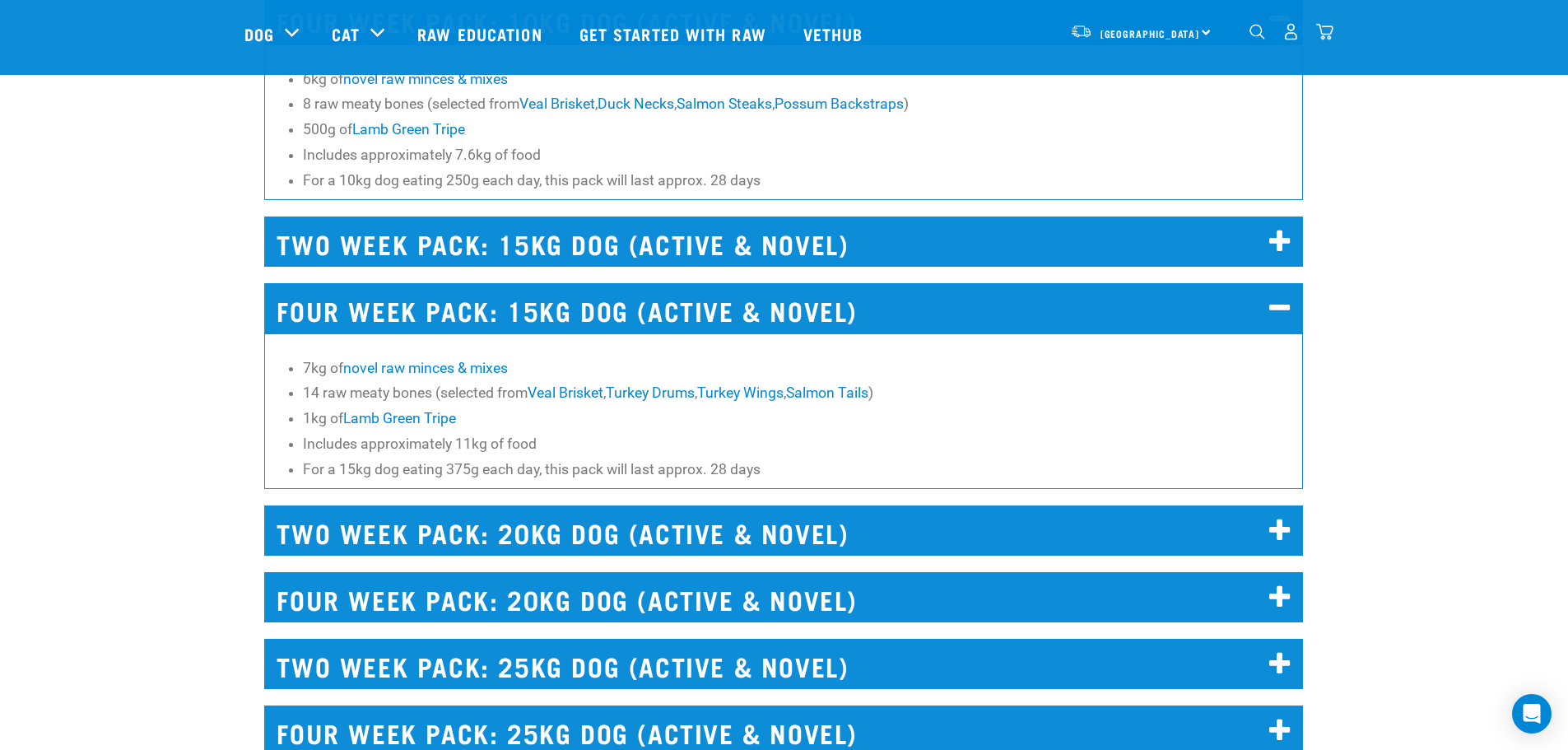
scroll to position [9022, 0]
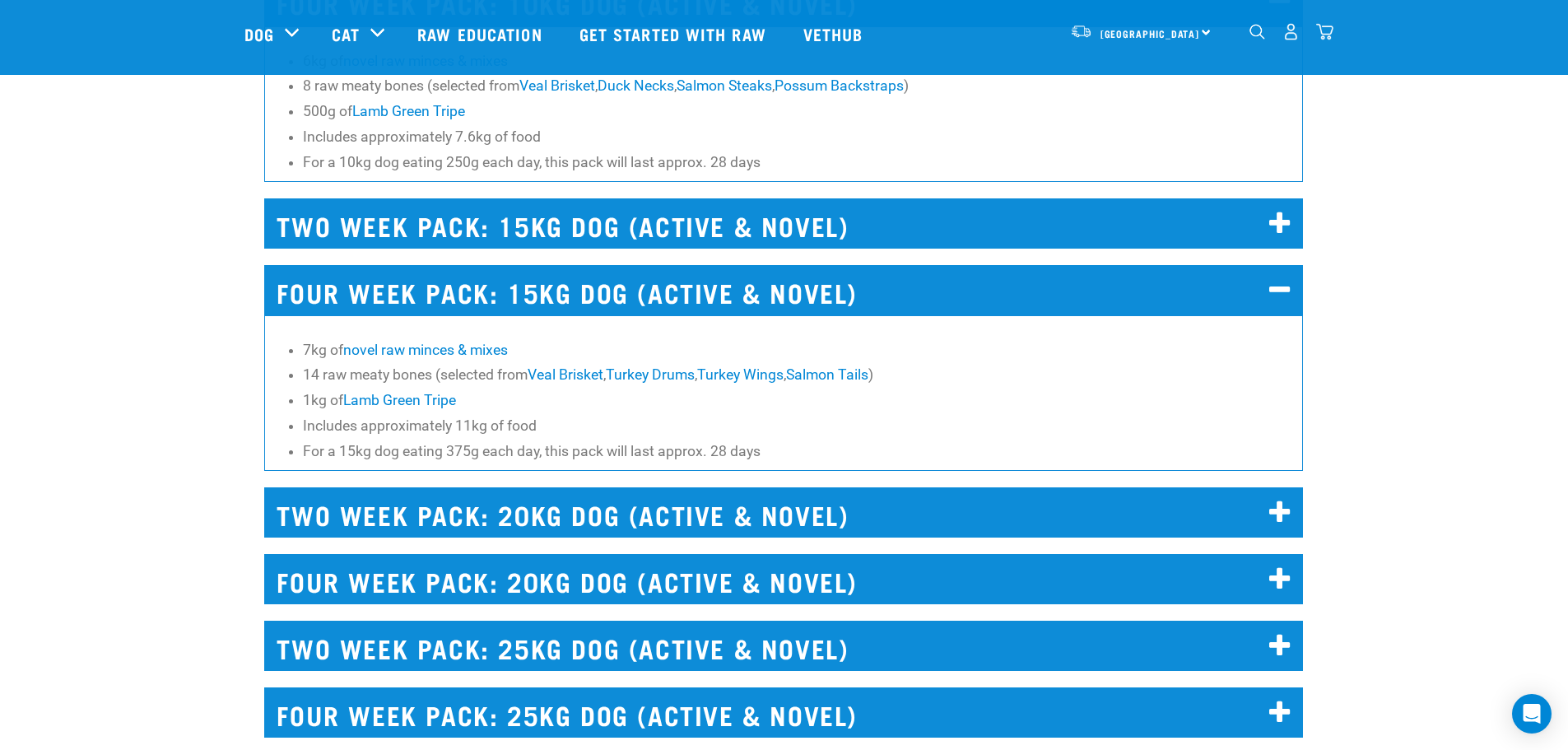
click at [516, 398] on li "1kg of Lamb Green Tripe" at bounding box center [798, 399] width 992 height 21
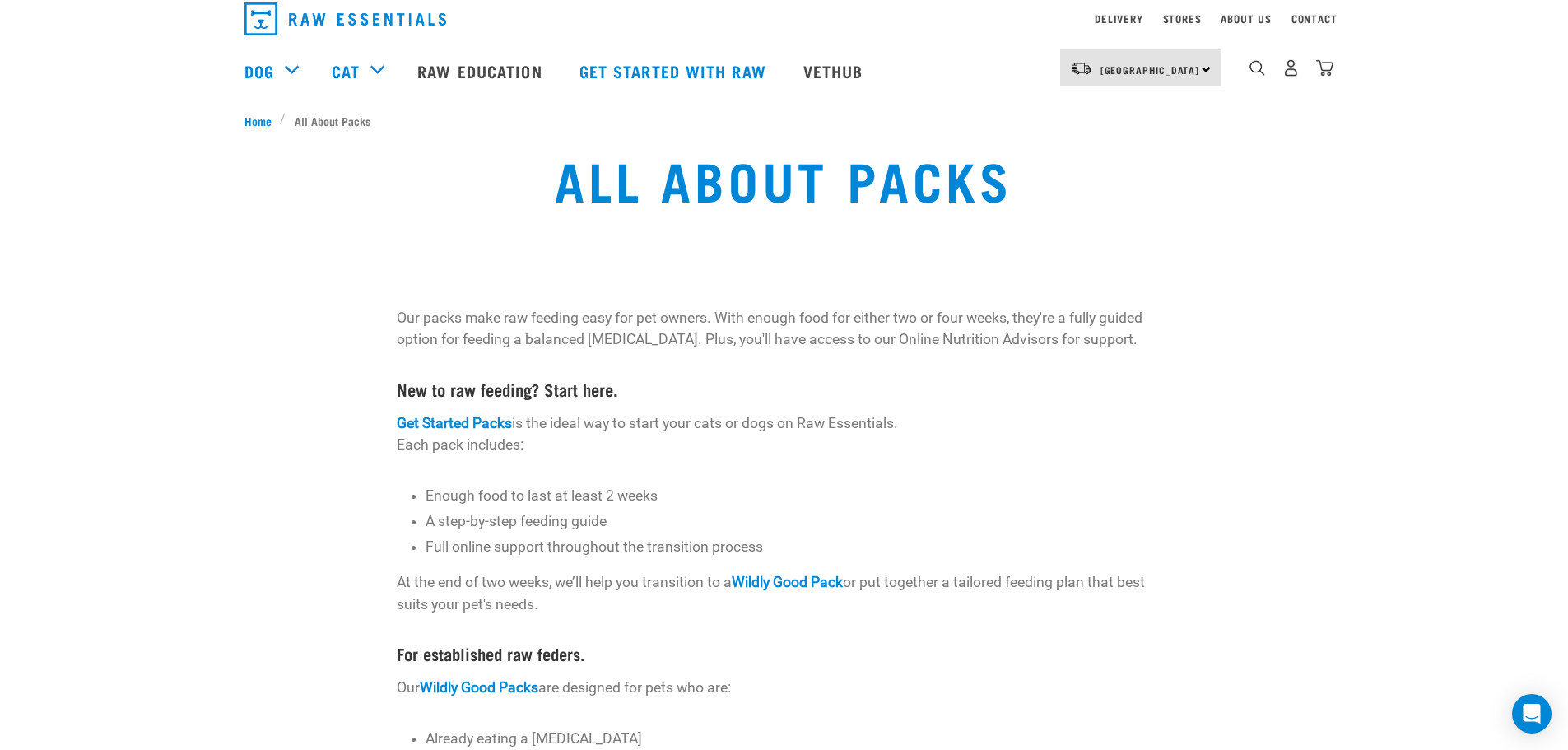
scroll to position [83, 0]
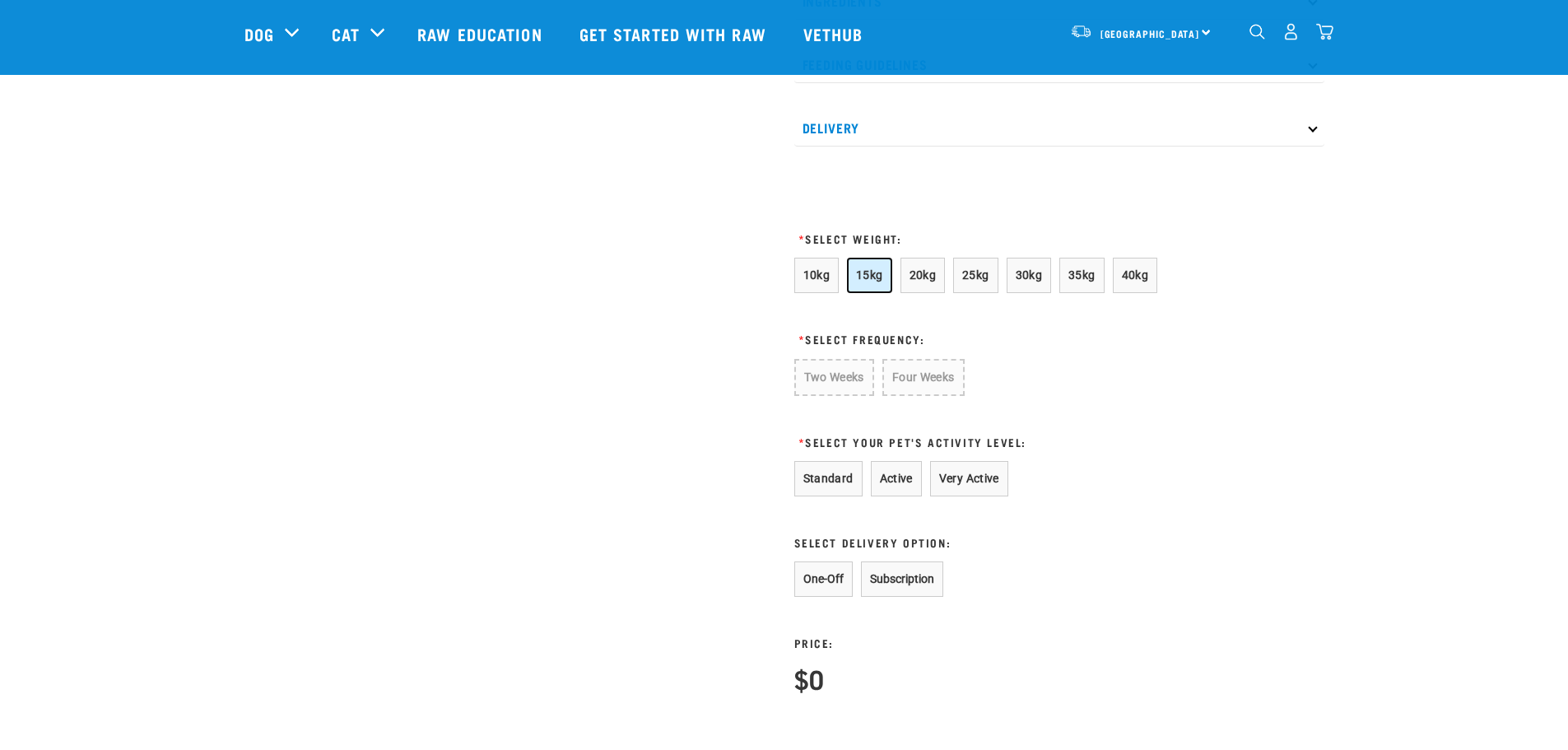
click at [871, 282] on span "15kg" at bounding box center [870, 275] width 28 height 13
click at [899, 395] on button "Four Weeks" at bounding box center [921, 376] width 81 height 36
click at [947, 495] on button "Very Active" at bounding box center [969, 477] width 78 height 36
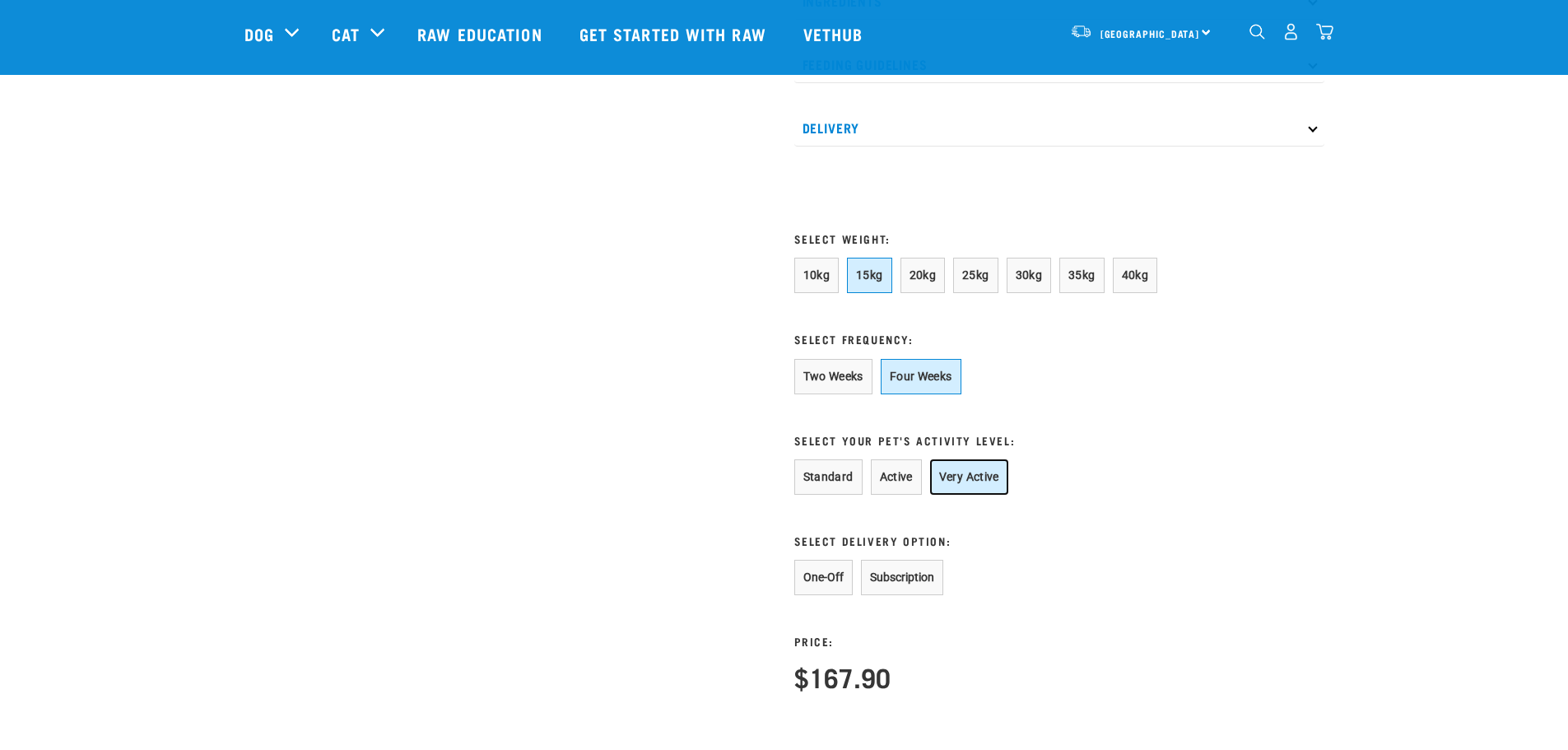
scroll to position [926, 0]
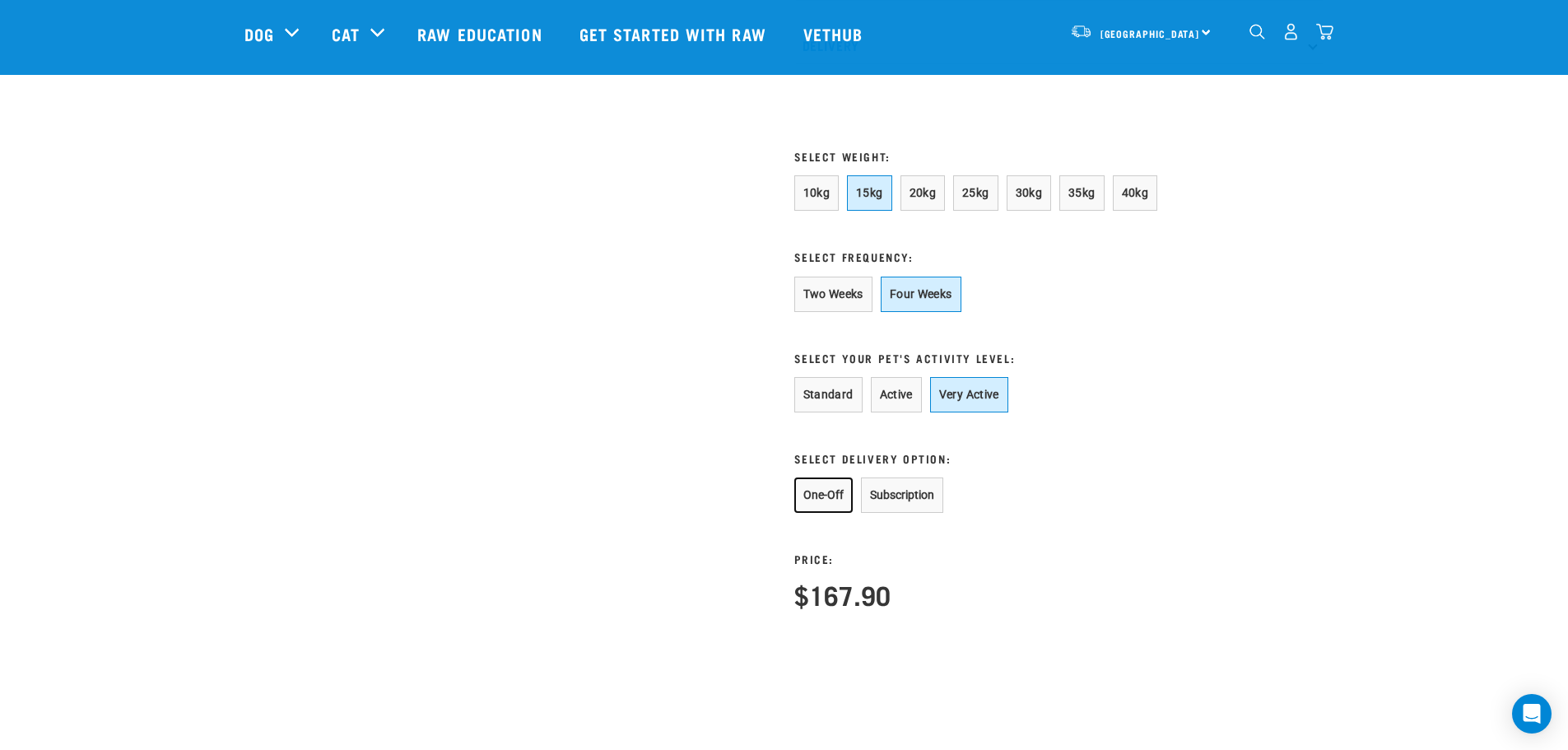
click at [817, 509] on button "One-Off" at bounding box center [824, 495] width 59 height 36
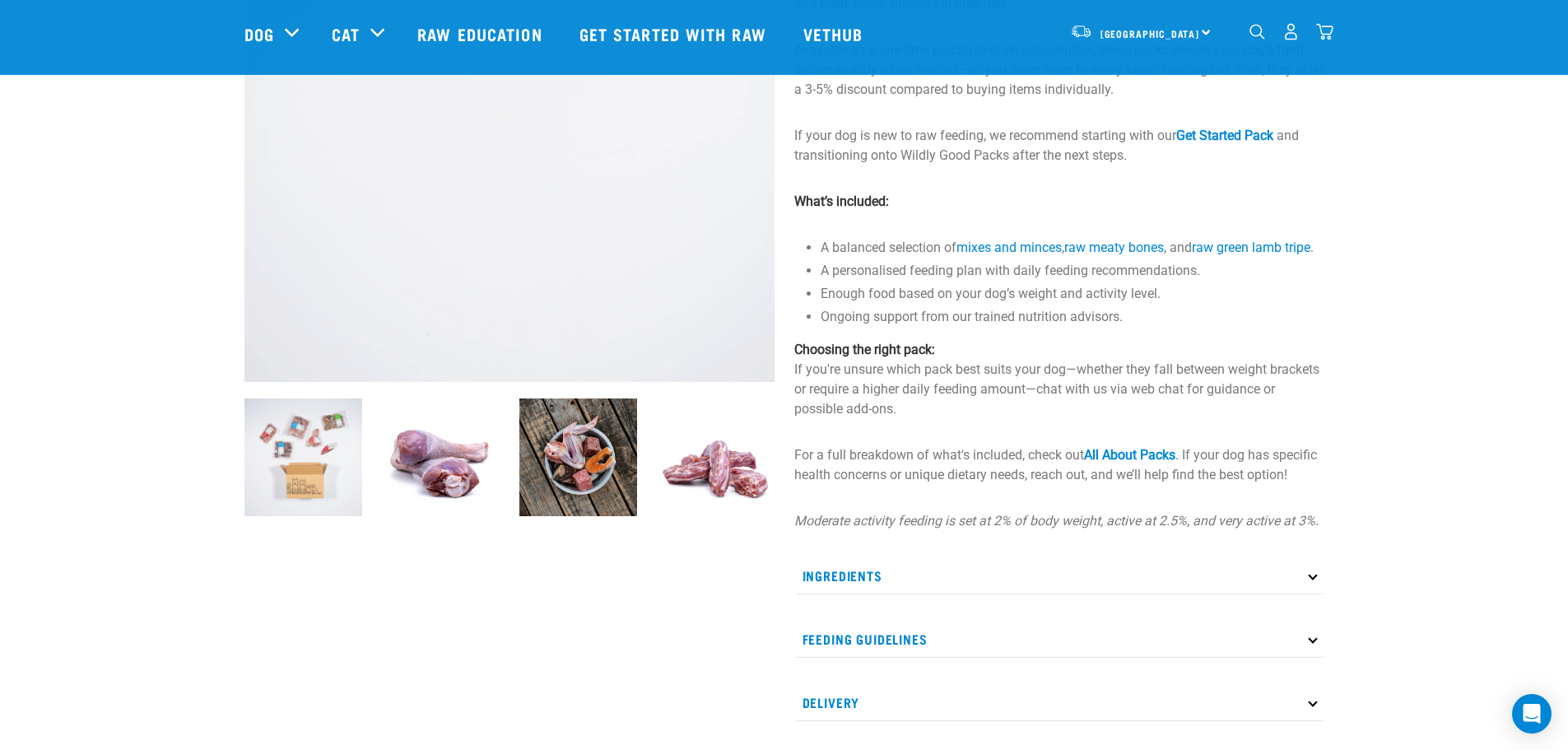
scroll to position [267, 0]
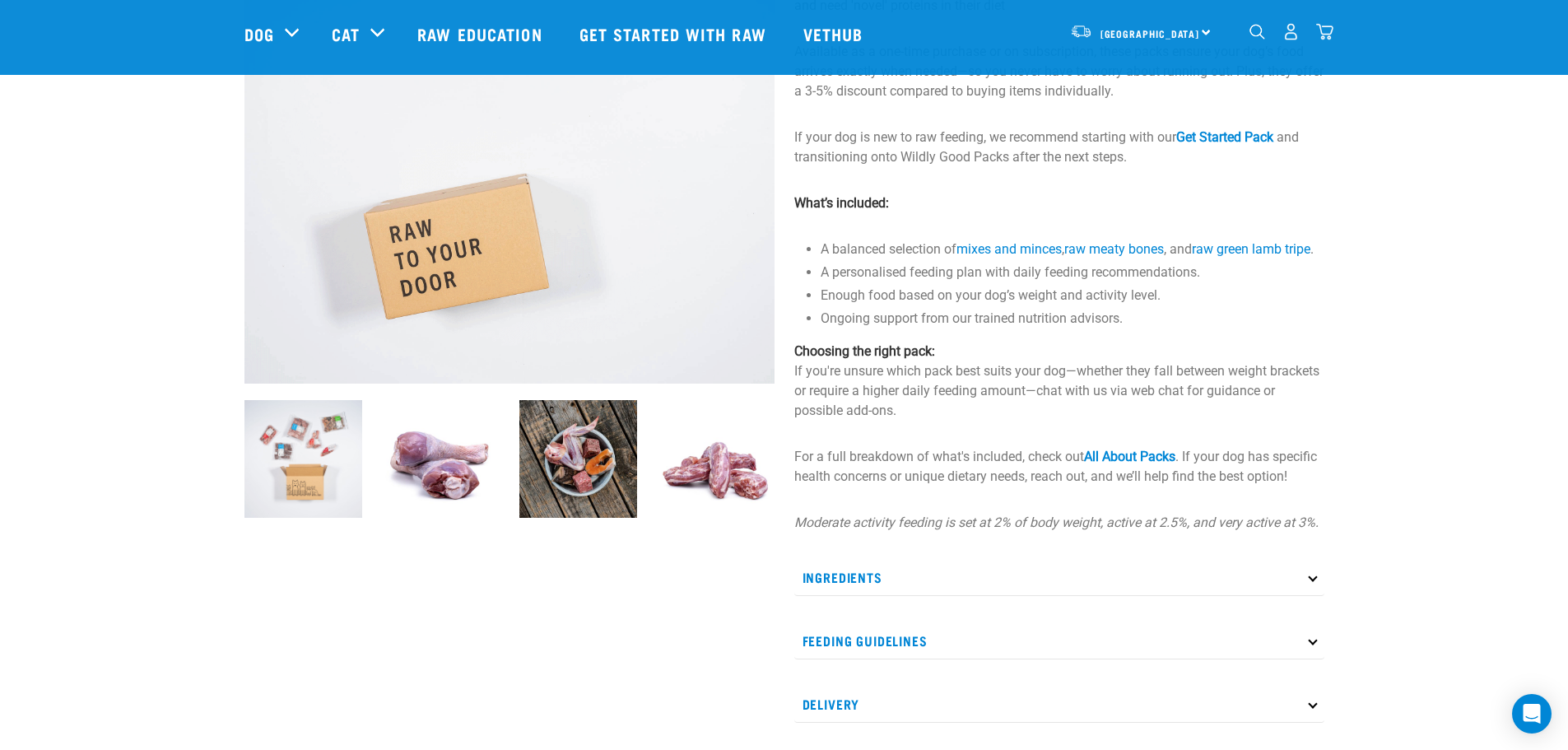
drag, startPoint x: 1118, startPoint y: 477, endPoint x: 1048, endPoint y: 454, distance: 73.7
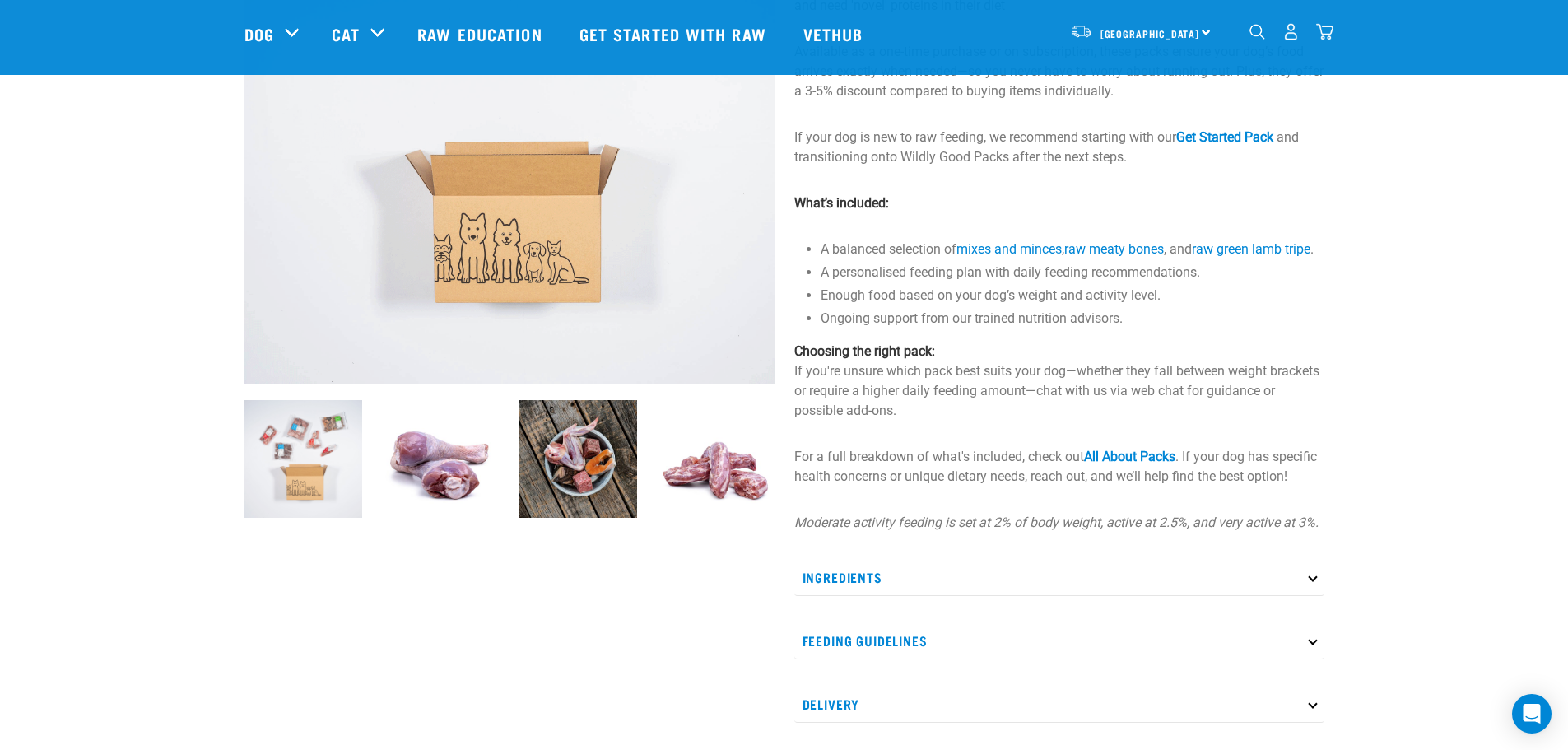
click at [1115, 465] on link "All About Packs" at bounding box center [1130, 456] width 92 height 16
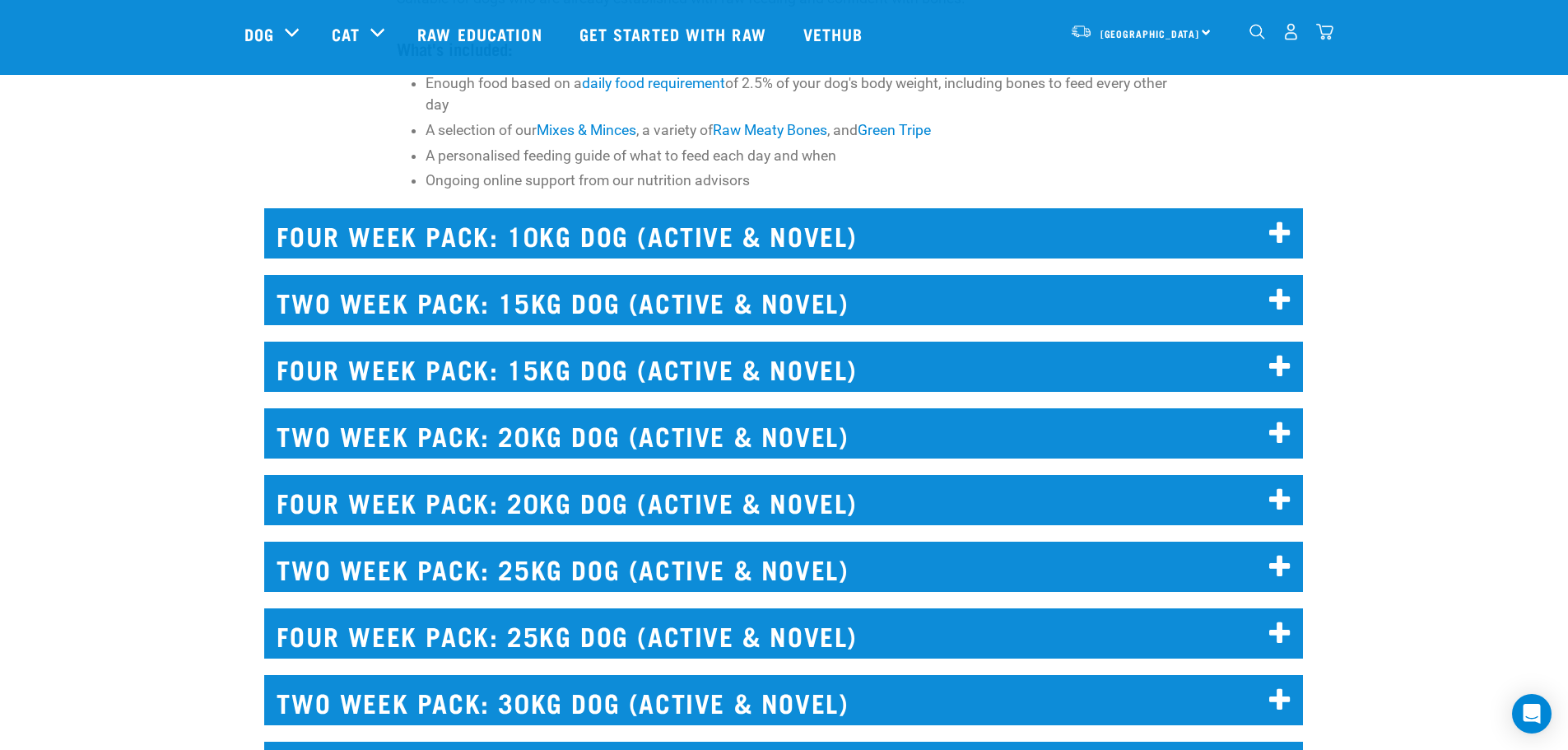
scroll to position [8504, 0]
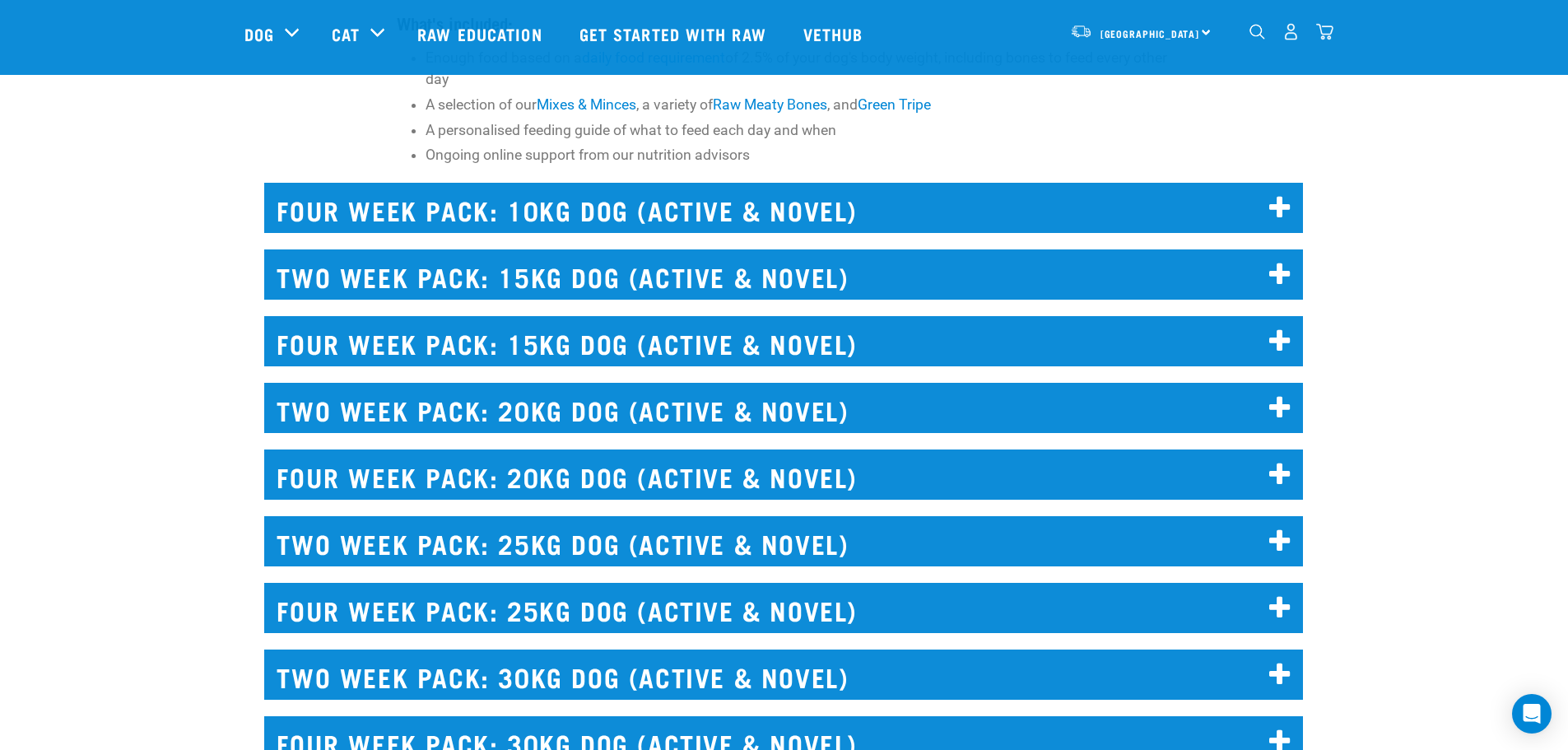
click at [565, 337] on h2 "FOUR WEEK PACK: 15KG DOG (ACTIVE & NOVEL)" at bounding box center [784, 341] width 1039 height 50
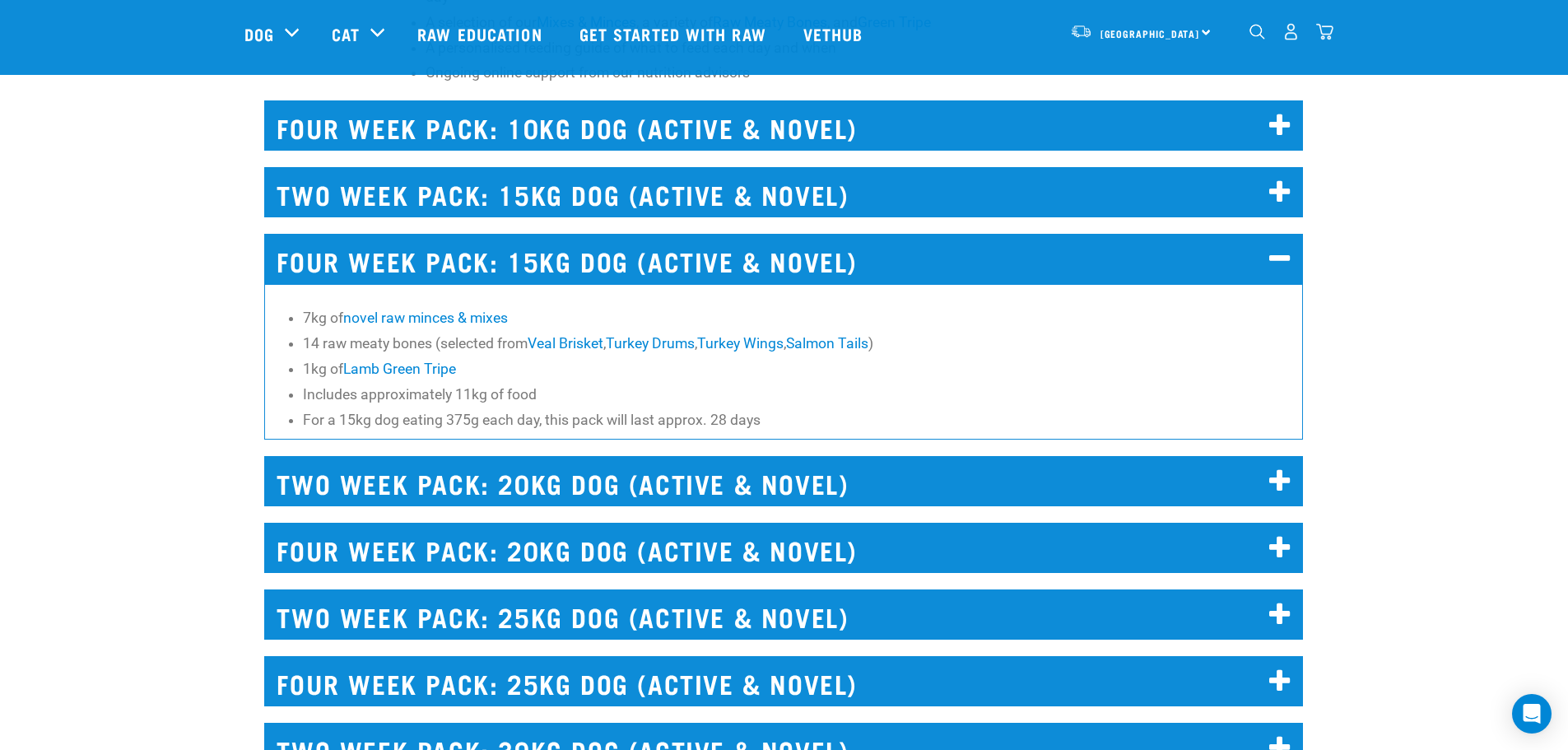
scroll to position [8669, 0]
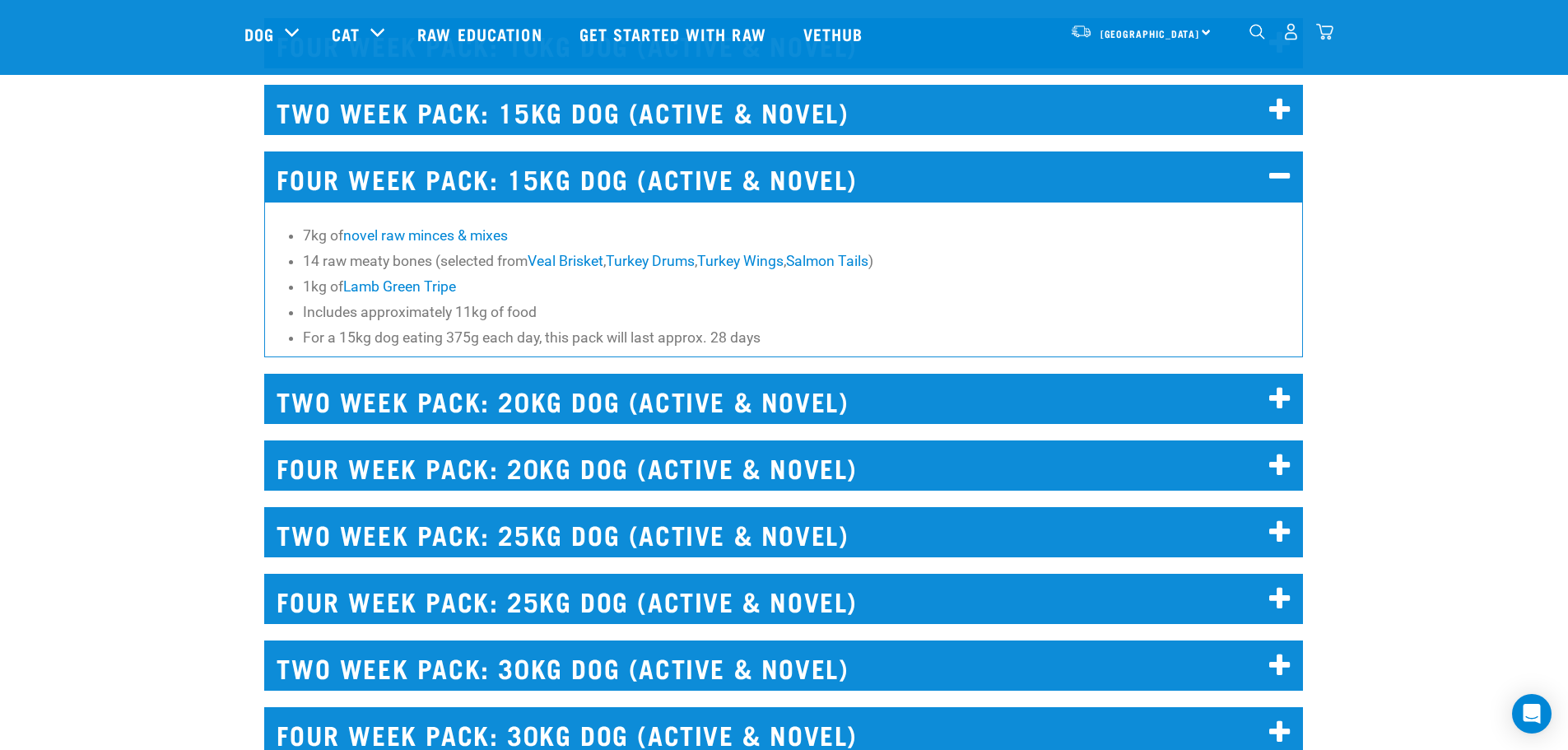
click at [618, 298] on ul "7kg of novel raw minces & mixes 14 raw meaty bones (selected from Veal Brisket …" at bounding box center [798, 286] width 992 height 124
click at [607, 294] on li "1kg of Lamb Green Tripe" at bounding box center [798, 286] width 992 height 21
click at [588, 300] on ul "7kg of novel raw minces & mixes 14 raw meaty bones (selected from Veal Brisket …" at bounding box center [798, 286] width 992 height 124
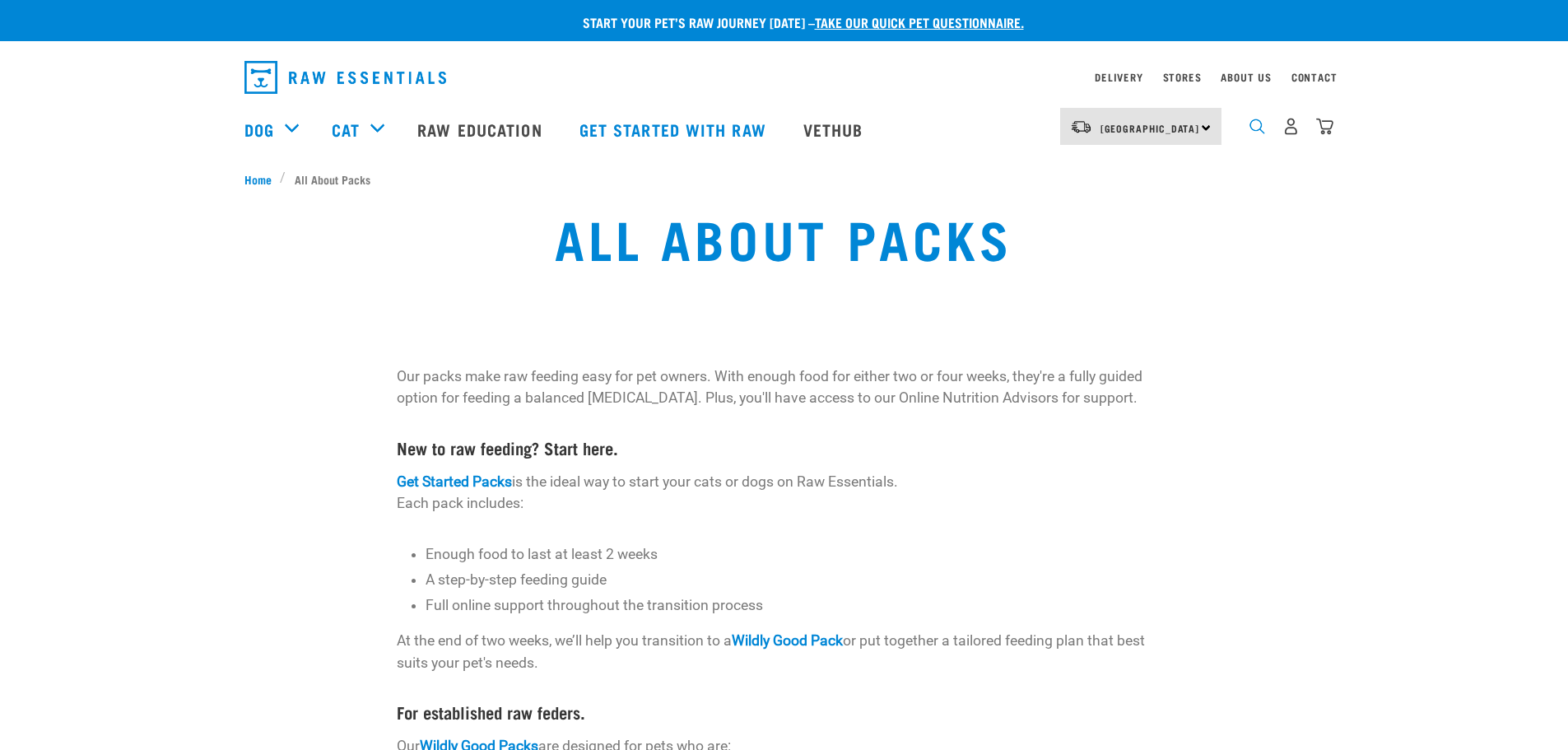
click at [1252, 127] on img "dropdown navigation" at bounding box center [1257, 126] width 16 height 16
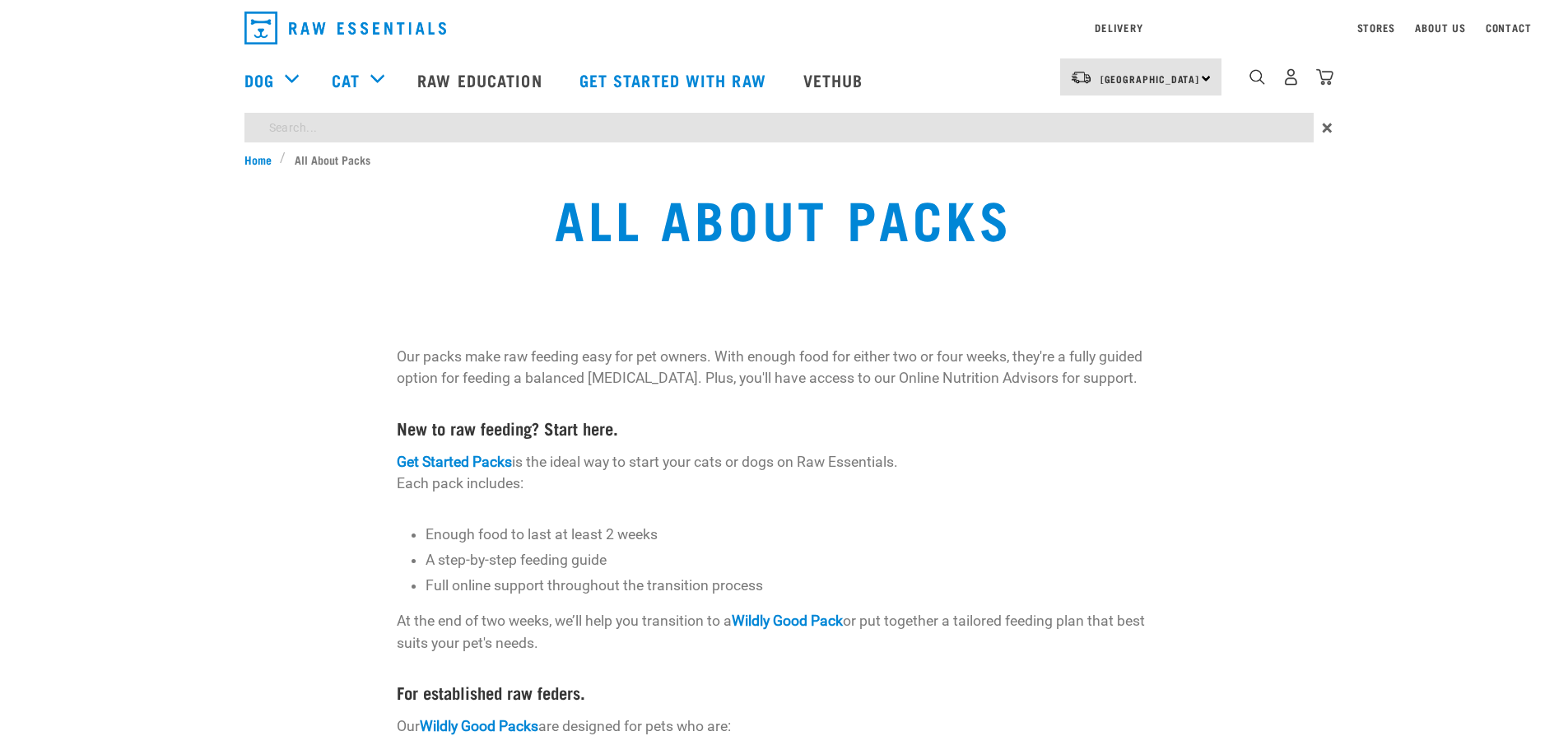
click at [301, 131] on input "search" at bounding box center [780, 128] width 1070 height 29
click at [973, 133] on input "goat mix" at bounding box center [780, 128] width 1070 height 29
click at [333, 124] on input "goat mix" at bounding box center [780, 128] width 1070 height 29
type input "goat mix"
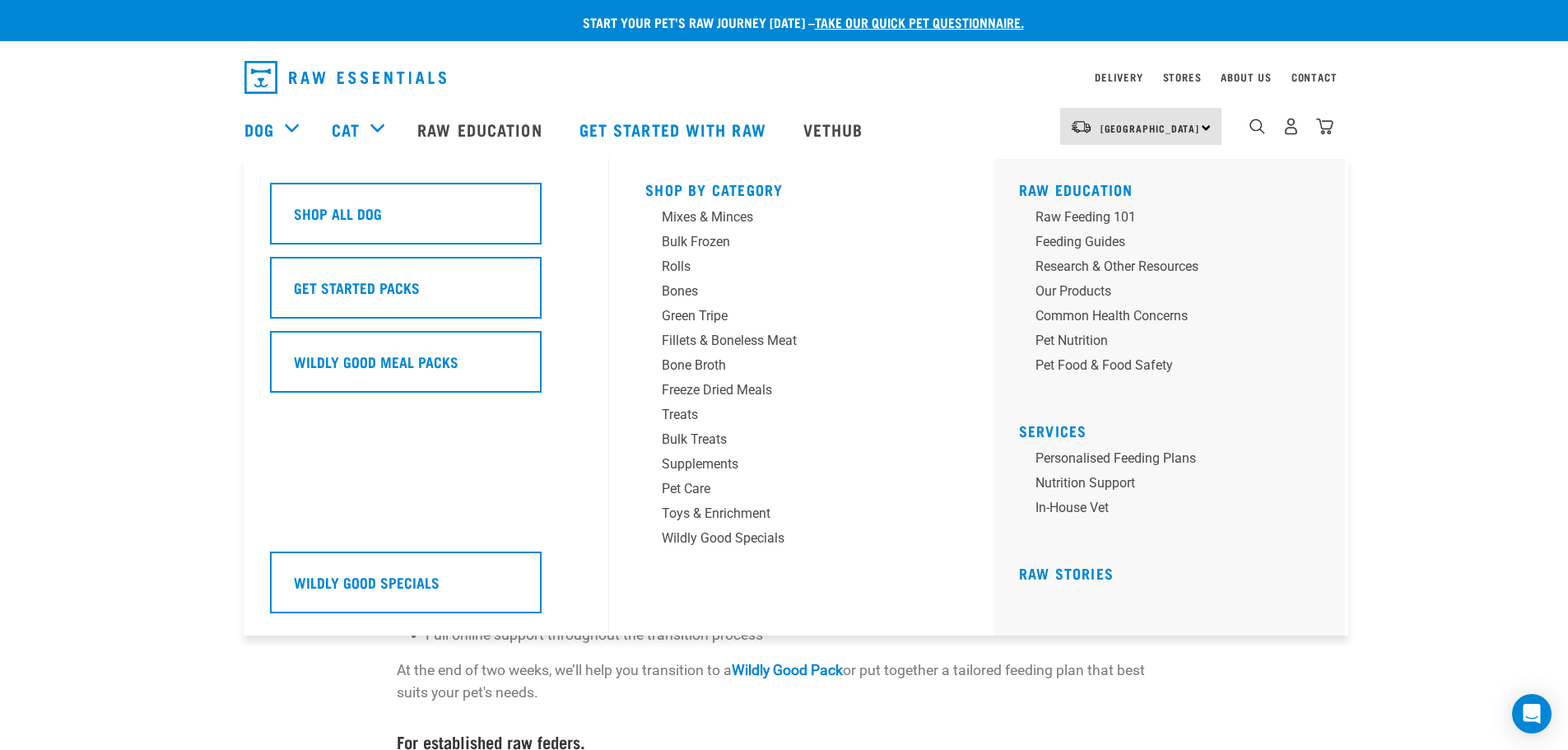
click at [308, 163] on div "Shop All Dog Get Started Packs Wildly Good Meal Packs Wildly Good Specials" at bounding box center [435, 397] width 350 height 477
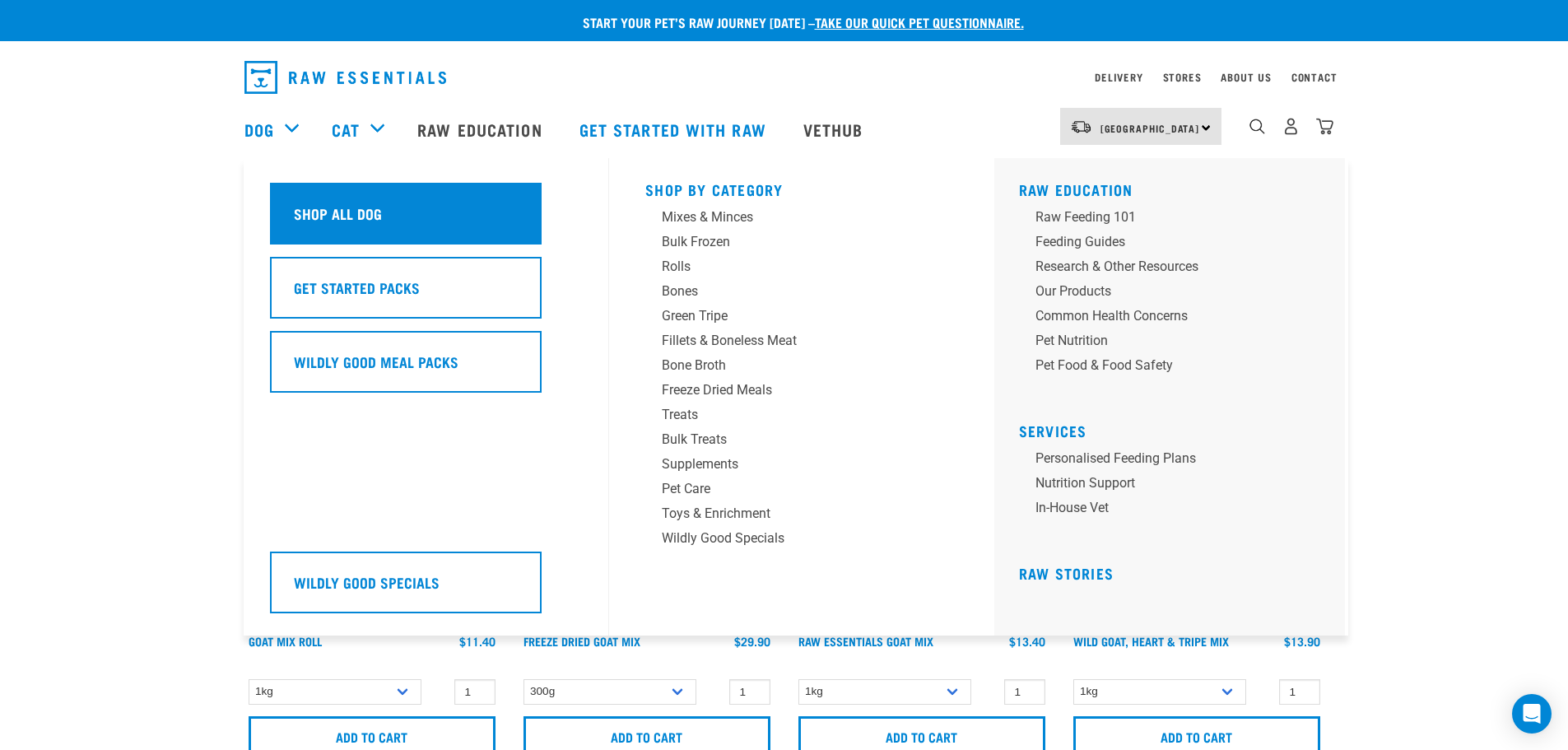
click at [317, 211] on h5 "Shop All Dog" at bounding box center [338, 213] width 88 height 21
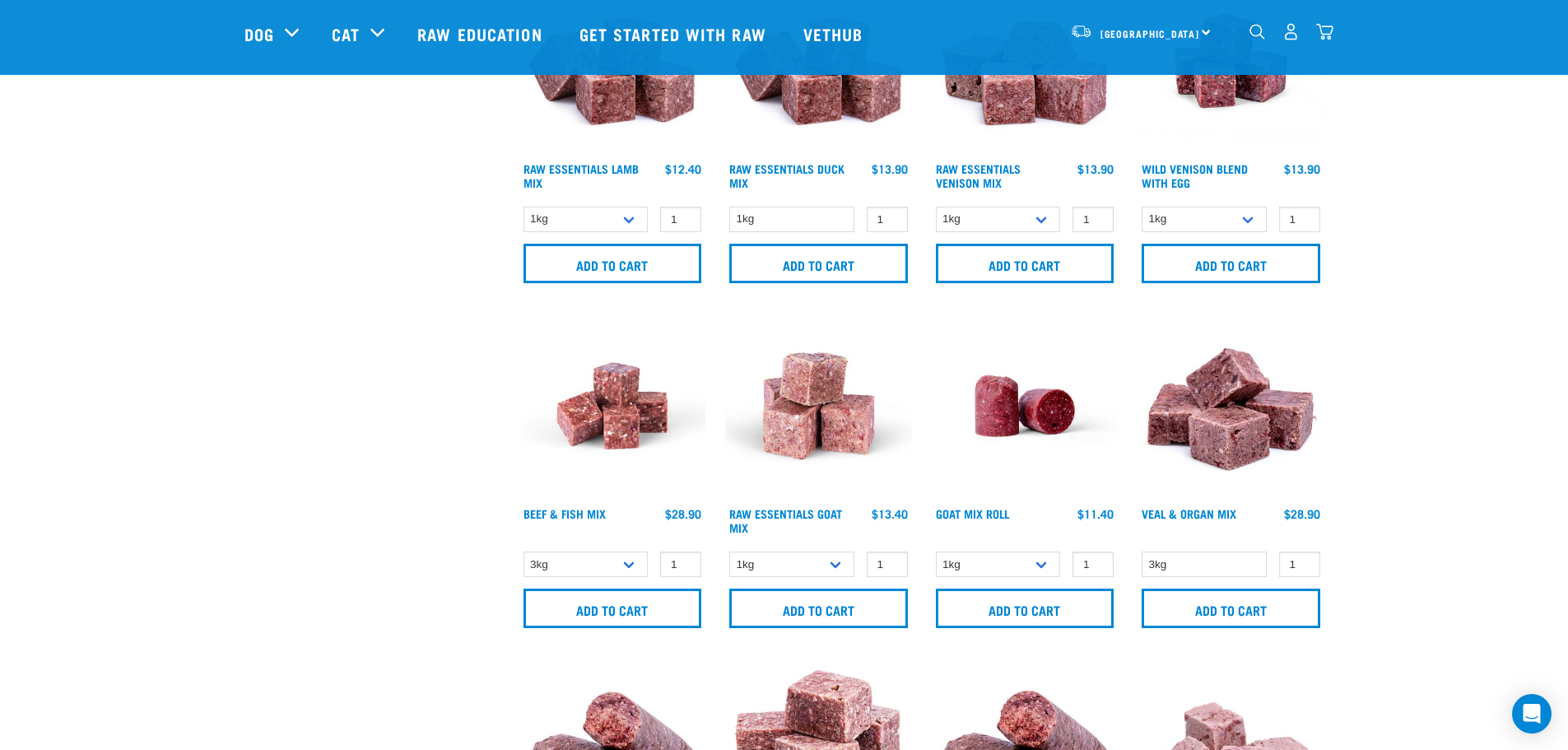
scroll to position [1071, 0]
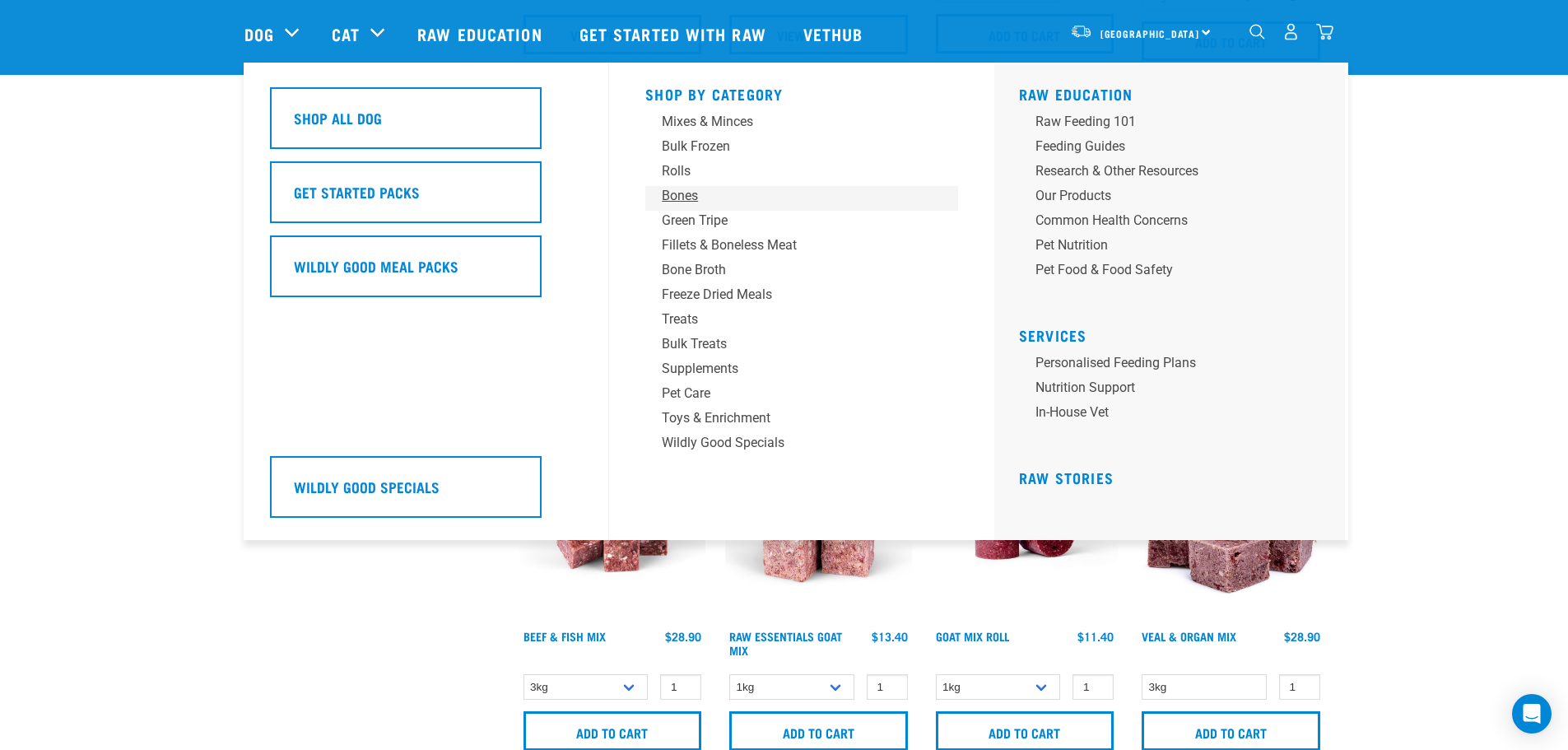
click at [672, 192] on div "Bones" at bounding box center [790, 196] width 257 height 20
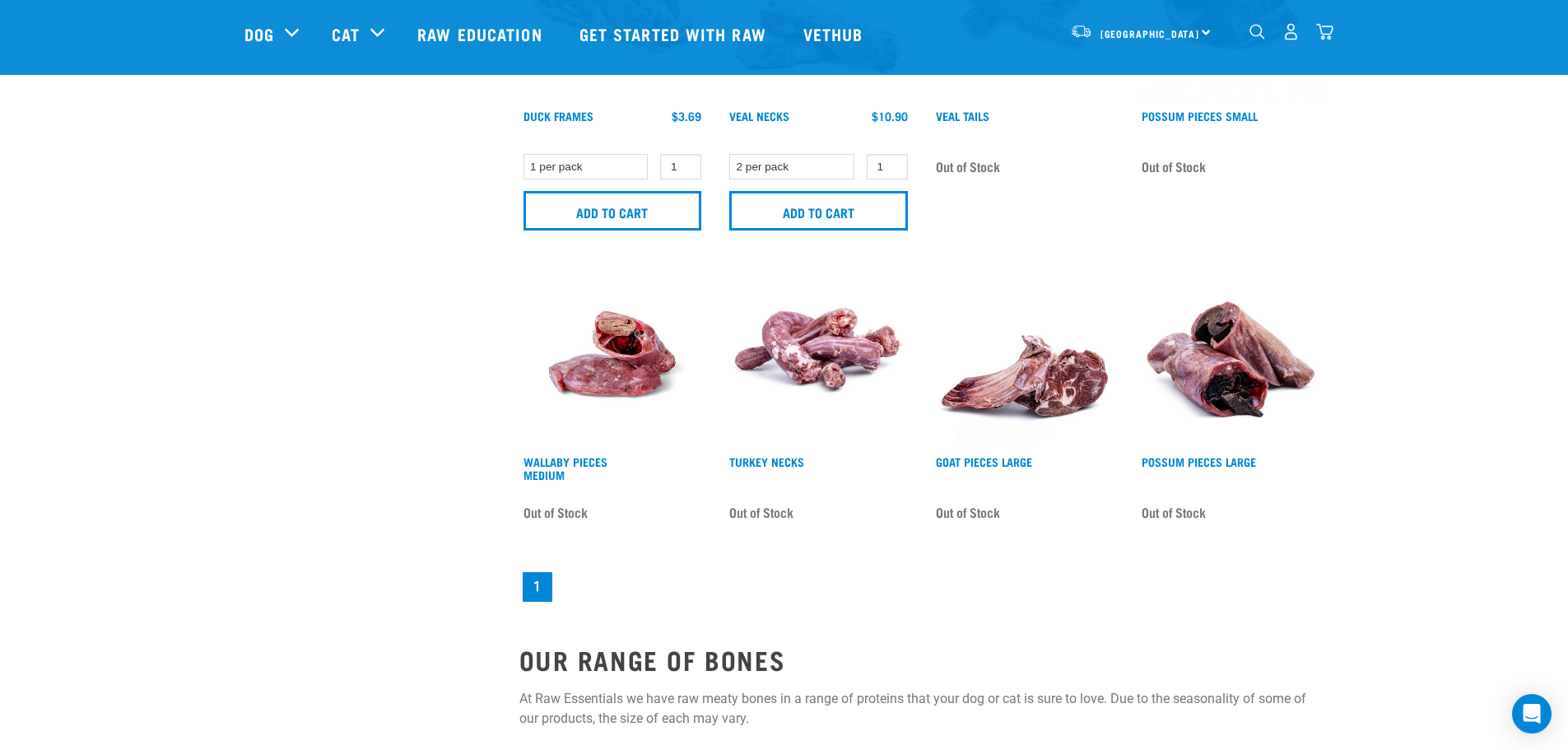
scroll to position [1584, 0]
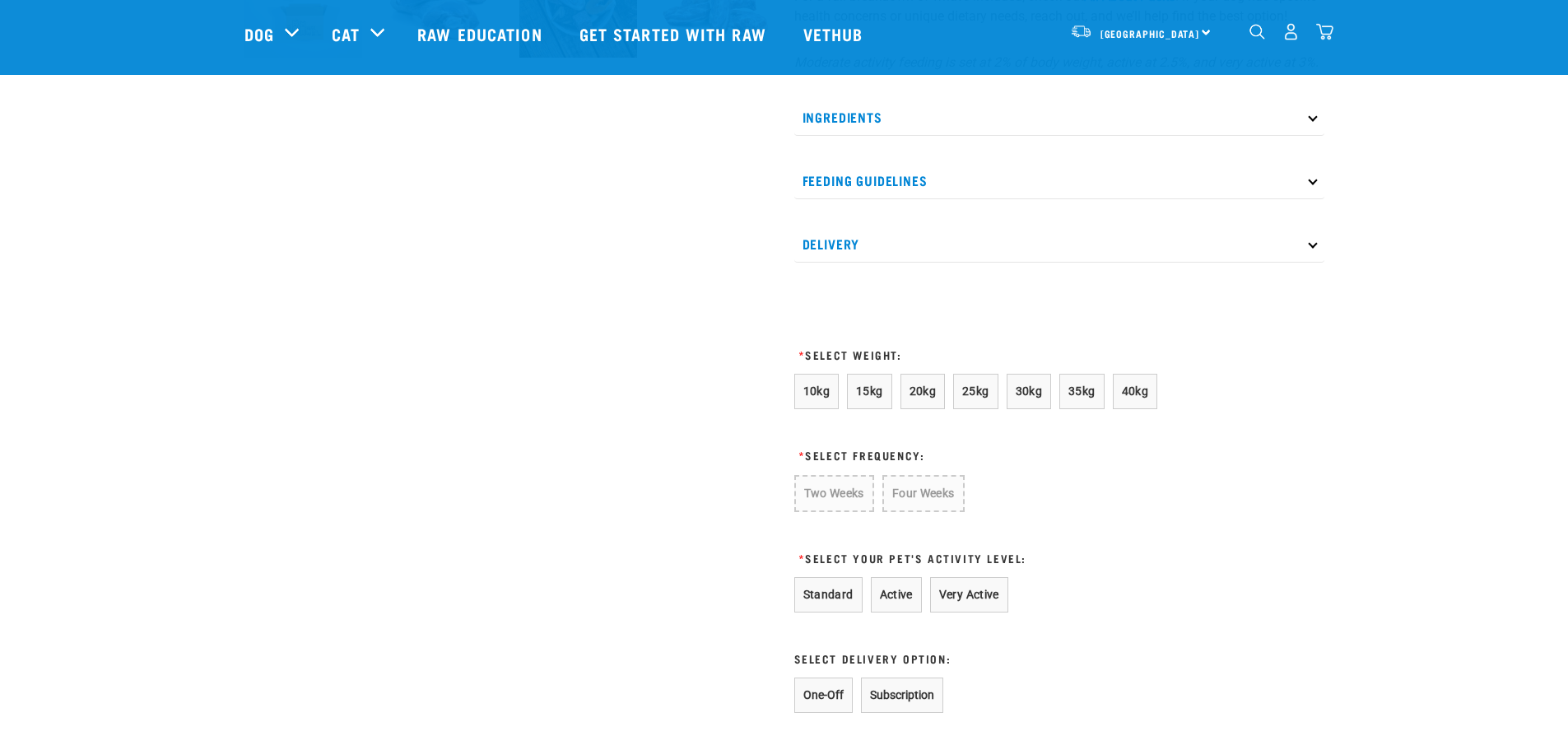
scroll to position [926, 0]
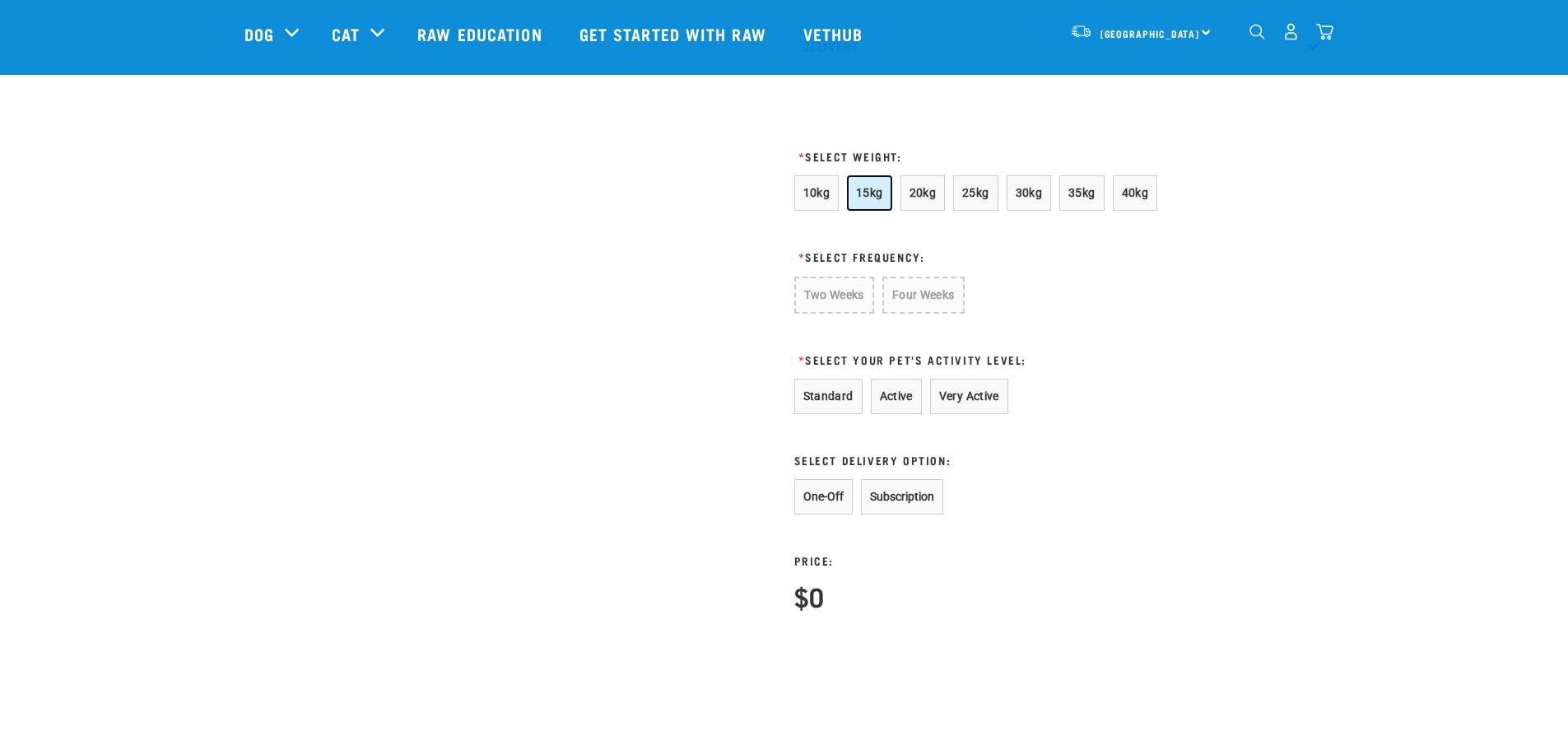
click at [873, 211] on button "15kg" at bounding box center [869, 193] width 45 height 36
click at [917, 311] on button "Four Weeks" at bounding box center [921, 294] width 81 height 36
click at [961, 413] on button "Very Active" at bounding box center [969, 395] width 78 height 36
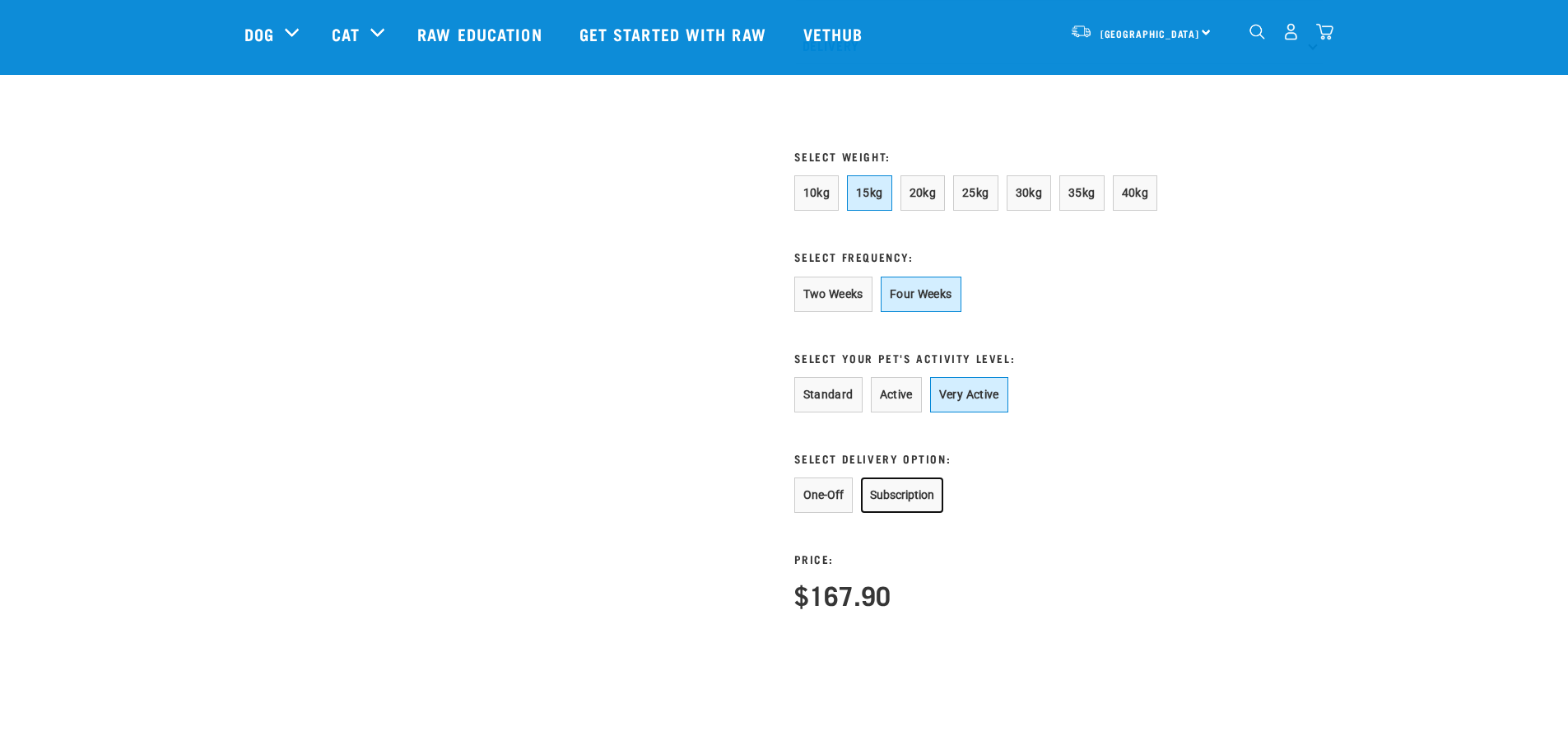
click at [889, 513] on button "Subscription" at bounding box center [903, 495] width 83 height 36
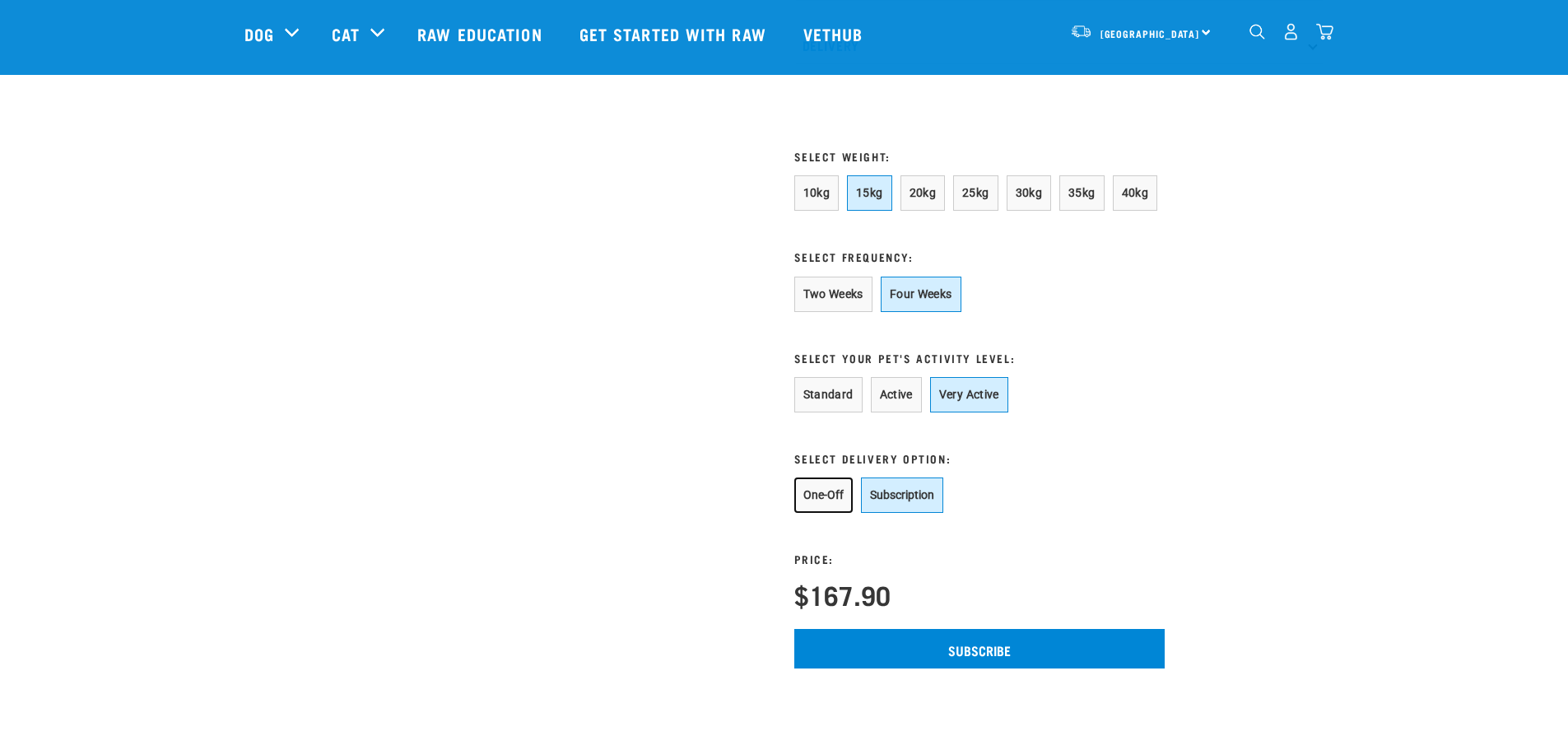
click at [795, 513] on button "One-Off" at bounding box center [824, 495] width 59 height 36
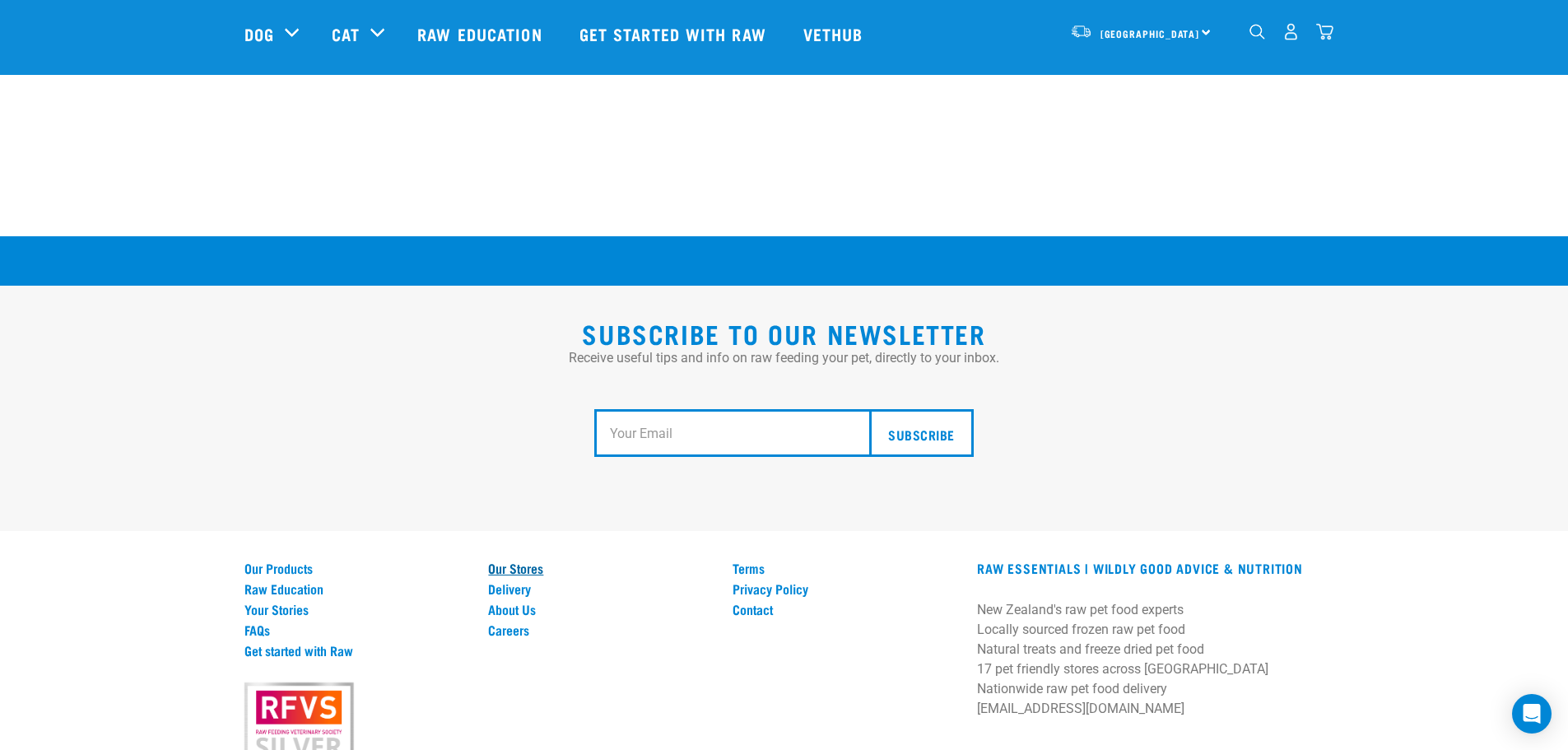
scroll to position [3042, 0]
